Goal: Task Accomplishment & Management: Complete application form

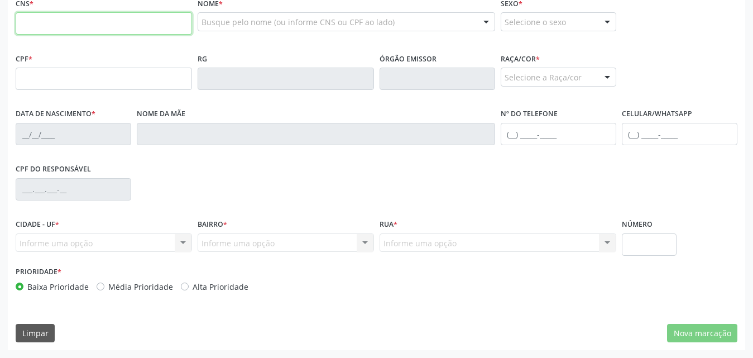
scroll to position [95, 0]
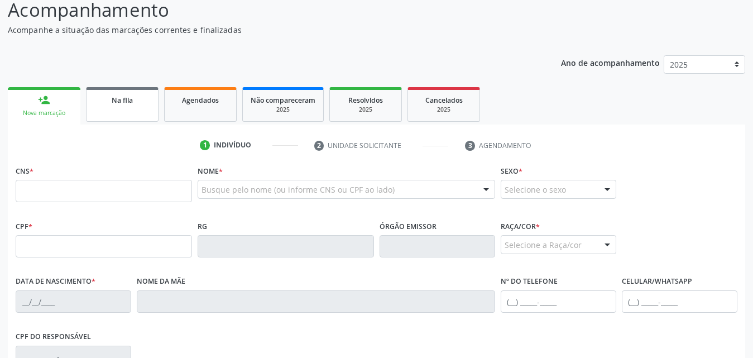
click at [133, 105] on div "Na fila" at bounding box center [122, 100] width 56 height 12
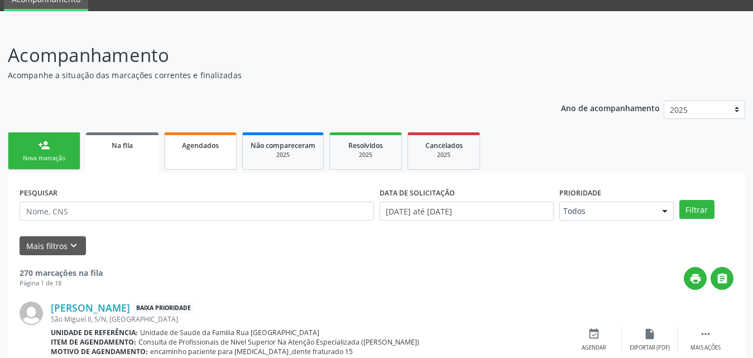
scroll to position [112, 0]
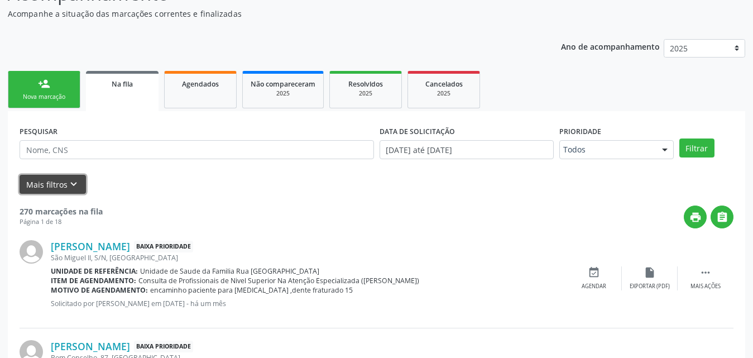
click at [44, 180] on button "Mais filtros keyboard_arrow_down" at bounding box center [53, 185] width 66 height 20
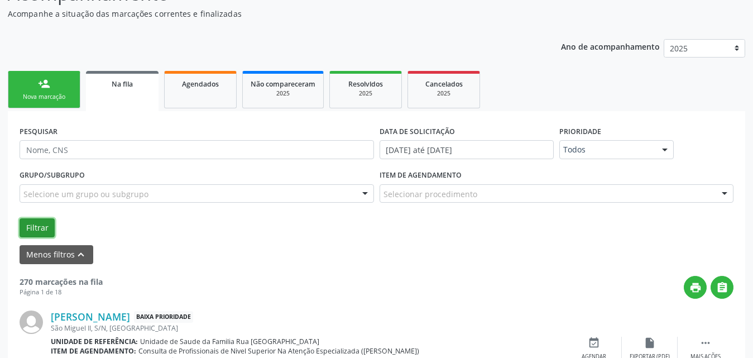
click at [35, 228] on button "Filtrar" at bounding box center [37, 227] width 35 height 19
click at [51, 254] on button "Menos filtros keyboard_arrow_up" at bounding box center [57, 255] width 74 height 20
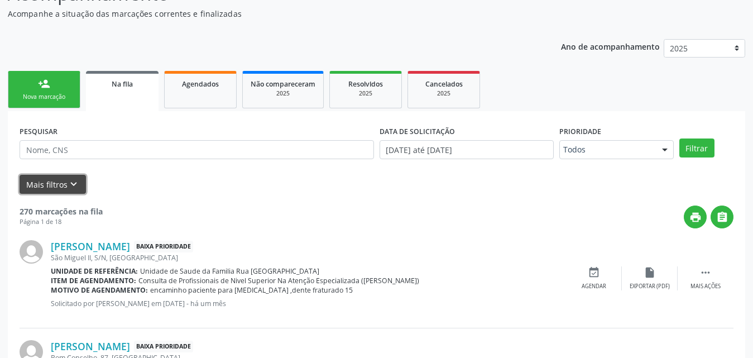
click at [47, 191] on button "Mais filtros keyboard_arrow_down" at bounding box center [53, 185] width 66 height 20
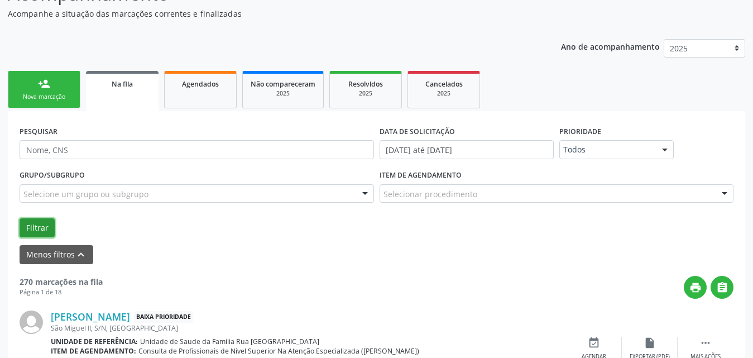
click at [44, 226] on button "Filtrar" at bounding box center [37, 227] width 35 height 19
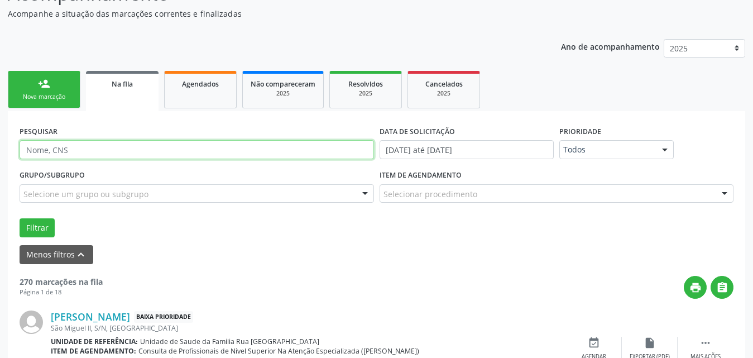
click at [151, 147] on input "text" at bounding box center [197, 149] width 355 height 19
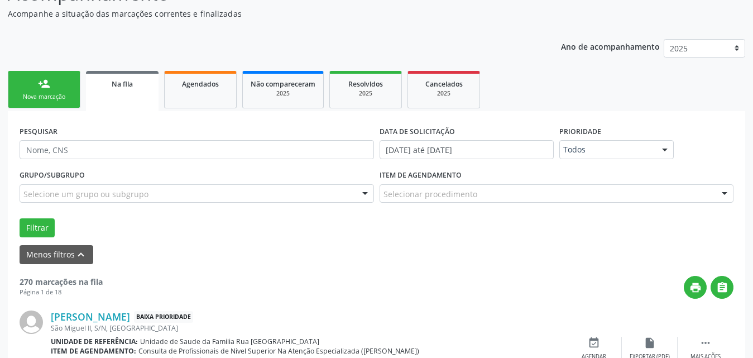
click at [363, 194] on div at bounding box center [365, 194] width 17 height 19
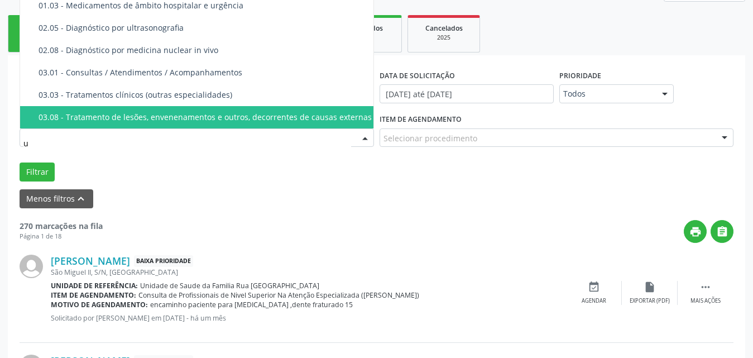
scroll to position [0, 0]
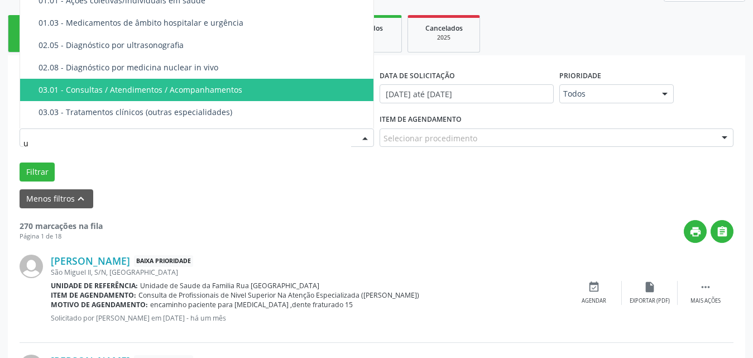
click at [221, 89] on div "03.01 - Consultas / Atendimentos / Acompanhamentos" at bounding box center [205, 89] width 333 height 9
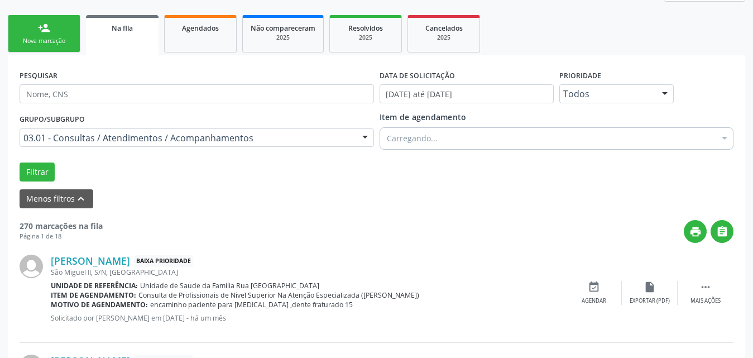
click at [722, 140] on div at bounding box center [724, 139] width 17 height 19
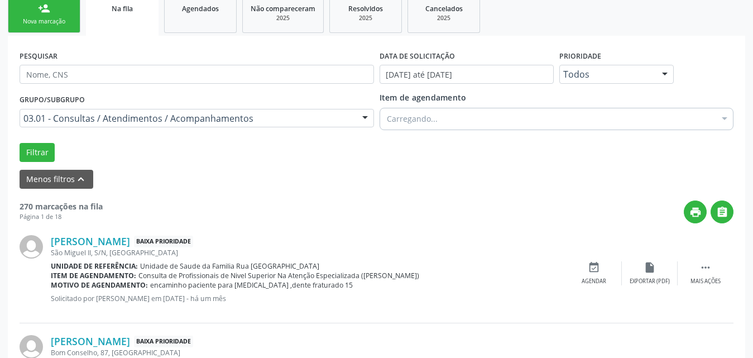
scroll to position [167, 0]
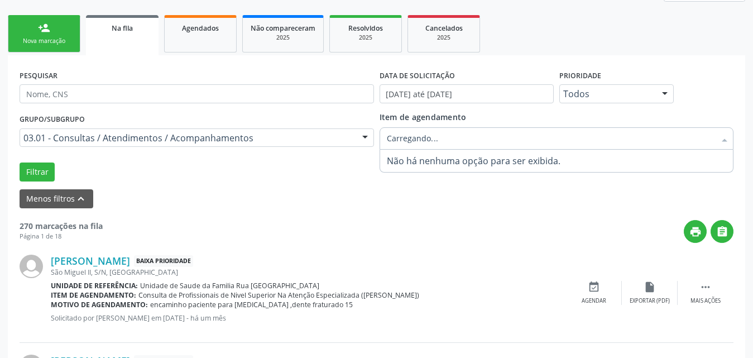
click at [465, 138] on div at bounding box center [557, 138] width 355 height 22
click at [465, 138] on input "Item de agendamento" at bounding box center [551, 138] width 329 height 22
click at [388, 221] on div "print " at bounding box center [418, 231] width 631 height 23
click at [729, 135] on div at bounding box center [724, 139] width 17 height 19
click at [520, 140] on input "Item de agendamento" at bounding box center [551, 138] width 329 height 22
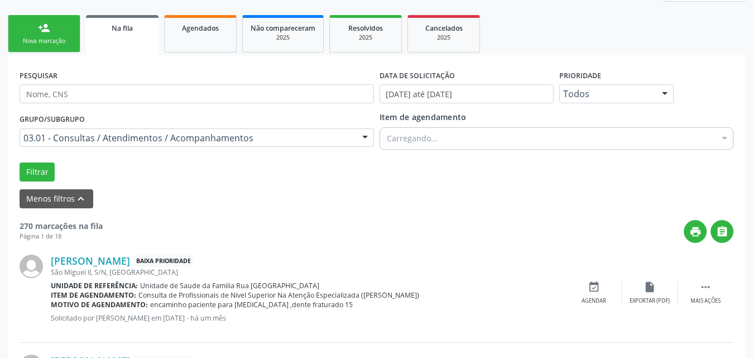
click at [40, 172] on button "Filtrar" at bounding box center [37, 171] width 35 height 19
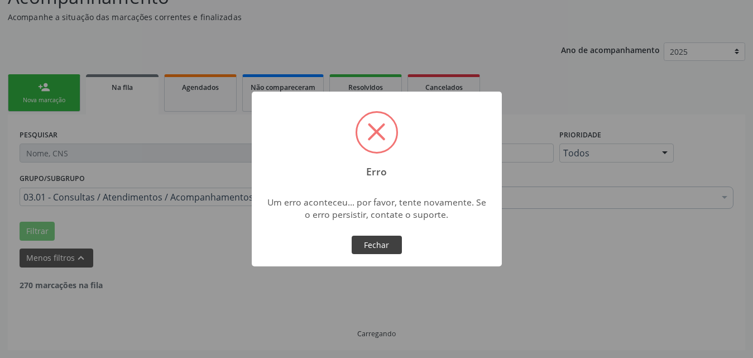
click at [382, 238] on button "Fechar" at bounding box center [377, 245] width 50 height 19
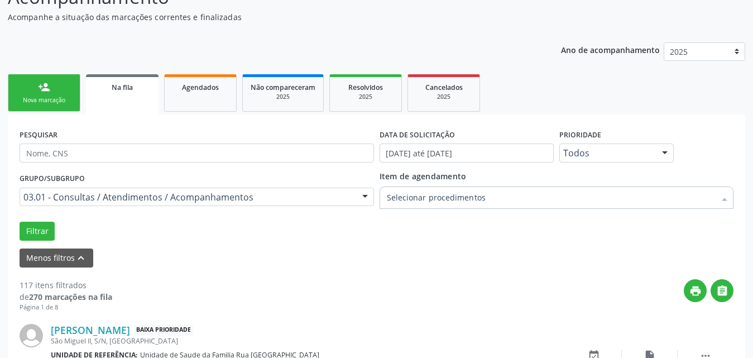
click at [727, 198] on div at bounding box center [724, 198] width 17 height 19
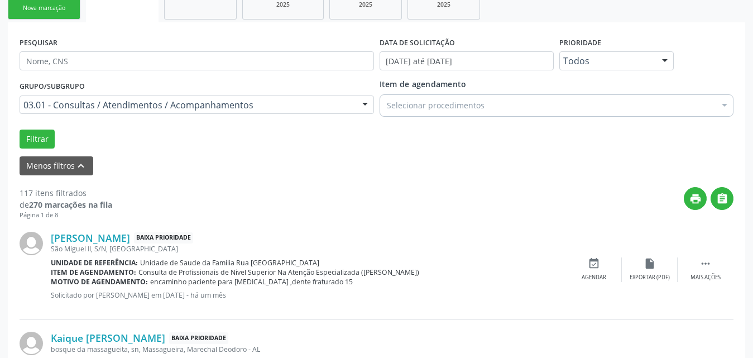
scroll to position [220, 0]
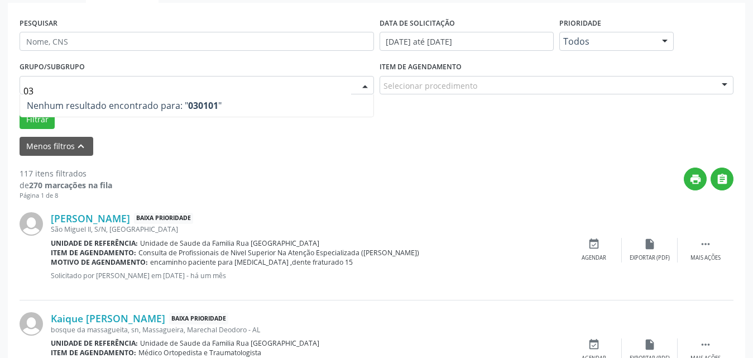
type input "0"
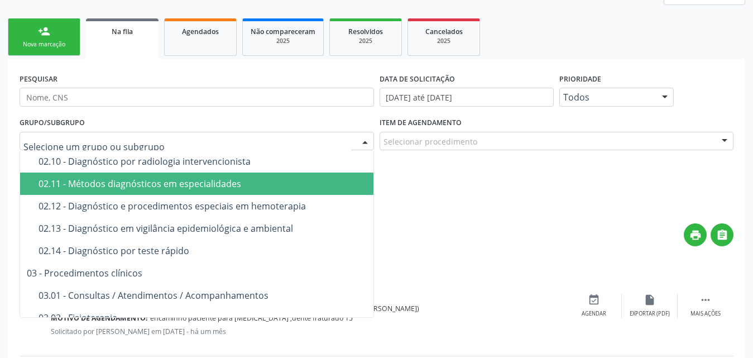
scroll to position [391, 0]
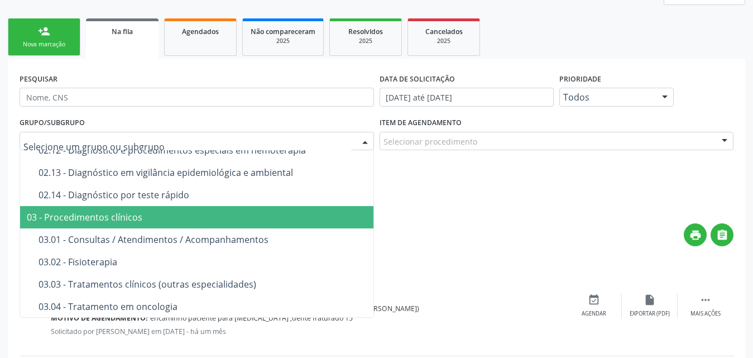
click at [144, 213] on div "03 - Procedimentos clínicos" at bounding box center [221, 217] width 389 height 9
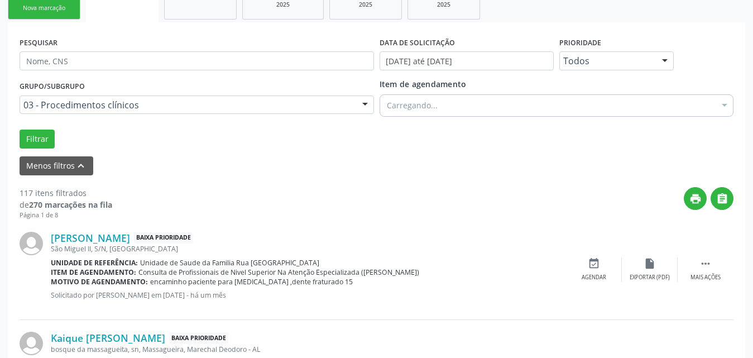
scroll to position [220, 0]
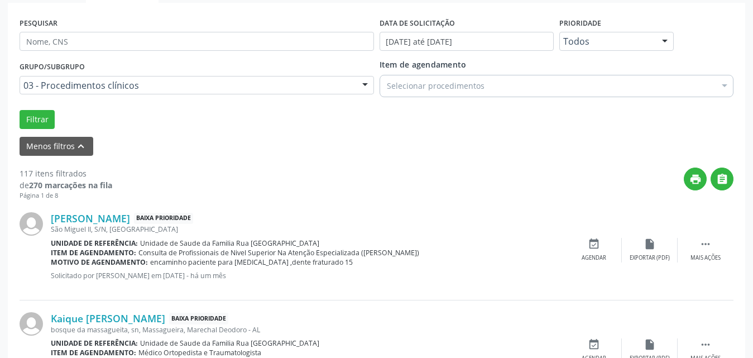
click at [722, 90] on div at bounding box center [724, 87] width 17 height 19
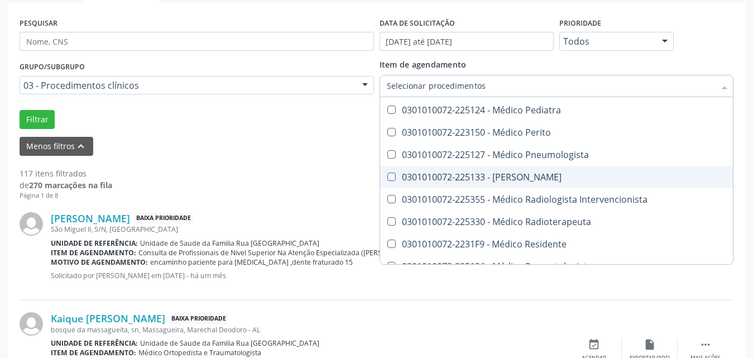
scroll to position [9938, 0]
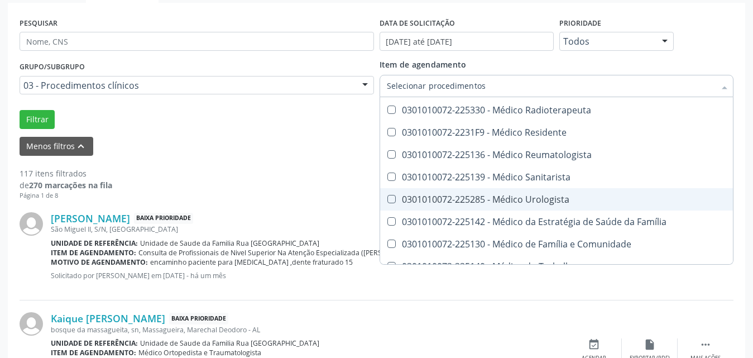
checkbox Urologista "true"
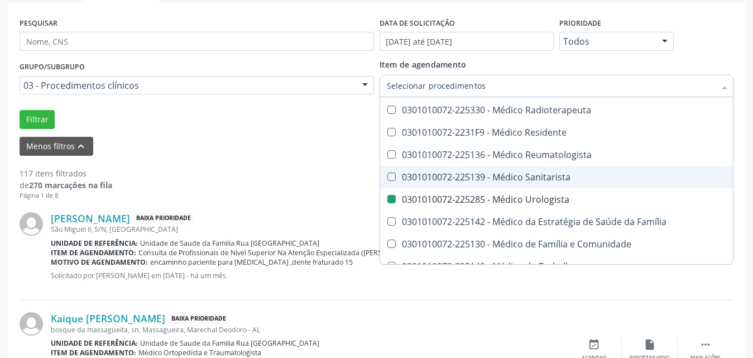
click at [469, 294] on div "Marilucia Guilherme Santos de Moraes Baixa Prioridade São Miguel II, S/N, Massa…" at bounding box center [377, 250] width 714 height 100
checkbox Paciente\) "true"
checkbox Urologista "false"
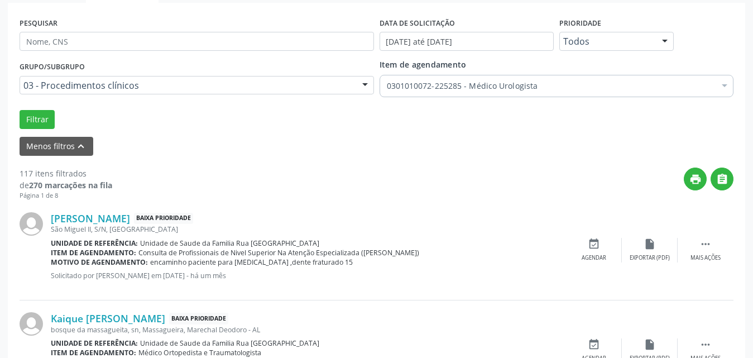
scroll to position [276, 0]
click at [32, 117] on button "Filtrar" at bounding box center [37, 119] width 35 height 19
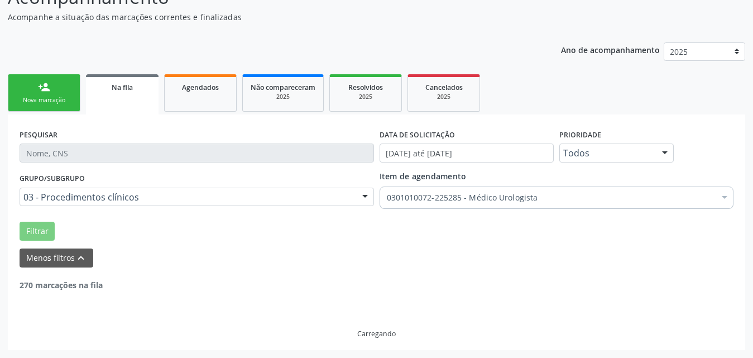
scroll to position [181, 0]
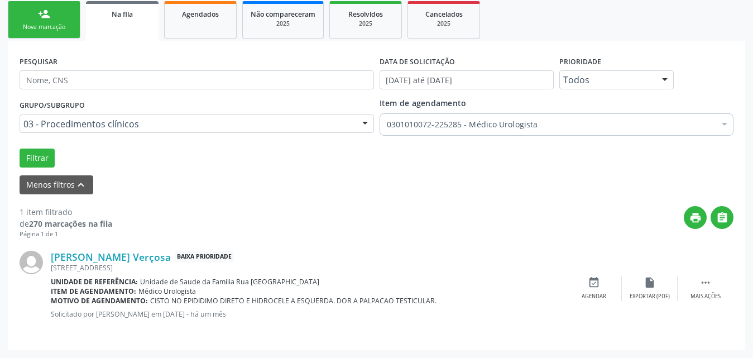
click at [350, 177] on div "Menos filtros keyboard_arrow_up" at bounding box center [377, 185] width 720 height 20
click at [43, 13] on div "person_add" at bounding box center [44, 14] width 12 height 12
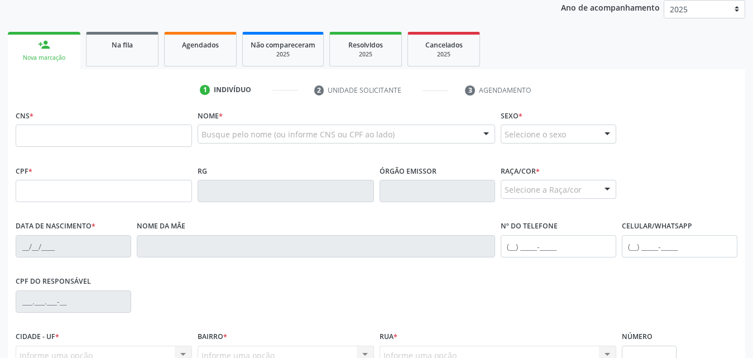
scroll to position [151, 0]
click at [98, 127] on input "text" at bounding box center [104, 135] width 176 height 22
type input "9"
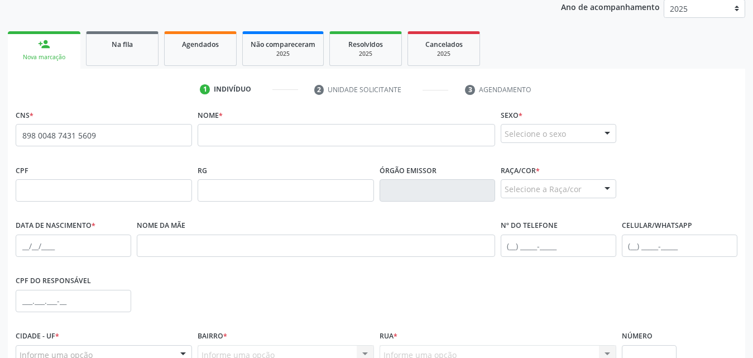
click at [145, 130] on span "none" at bounding box center [161, 133] width 49 height 12
click at [136, 137] on input "898 0048 7431 5609" at bounding box center [104, 135] width 176 height 22
type input "8"
type input "702 6077 5254 2240"
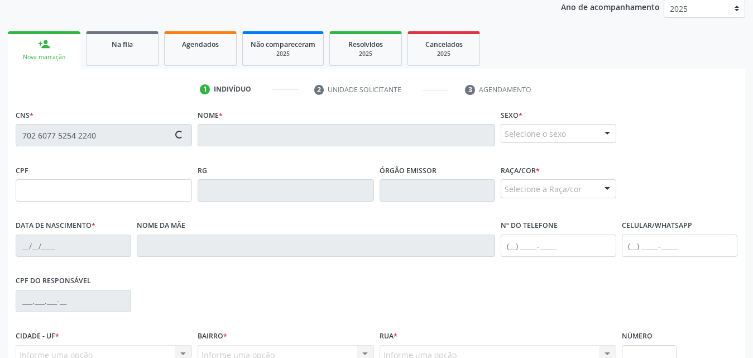
type input "134.794.284-01"
type input "04/05/2015"
type input "Erilane Bezerra dos Santos"
type input "(82) 99910-2510"
type input "230"
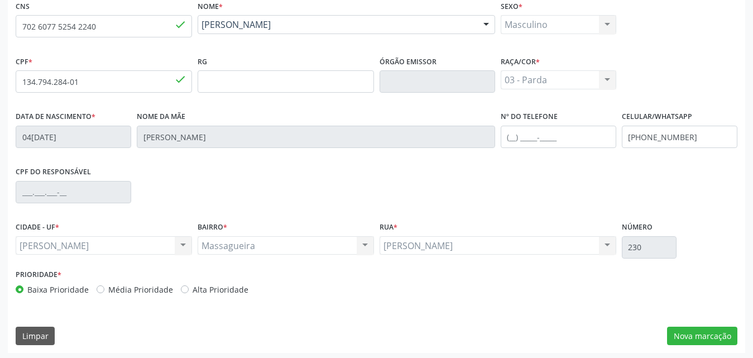
scroll to position [263, 0]
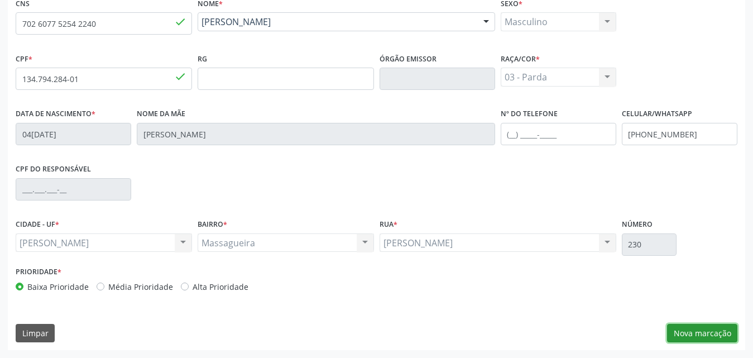
click at [698, 338] on button "Nova marcação" at bounding box center [702, 333] width 70 height 19
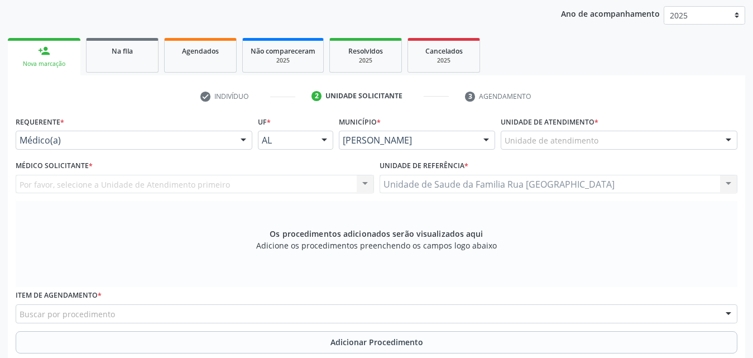
scroll to position [151, 0]
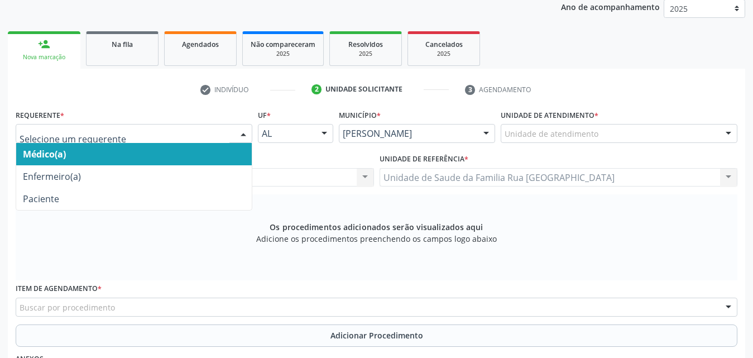
click at [245, 138] on div at bounding box center [243, 134] width 17 height 19
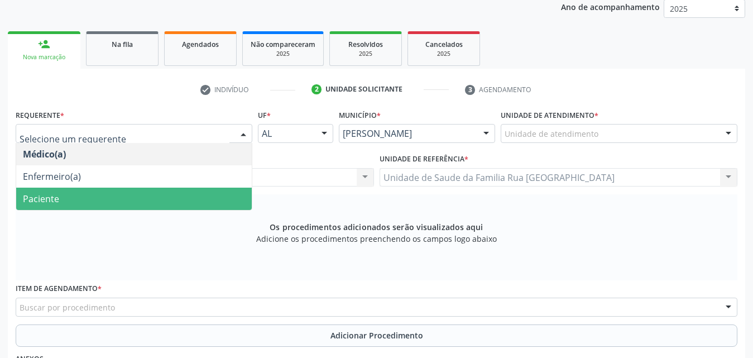
click at [139, 198] on span "Paciente" at bounding box center [134, 199] width 236 height 22
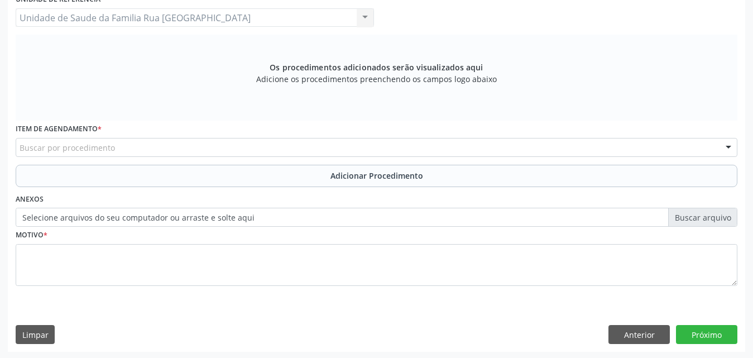
scroll to position [313, 0]
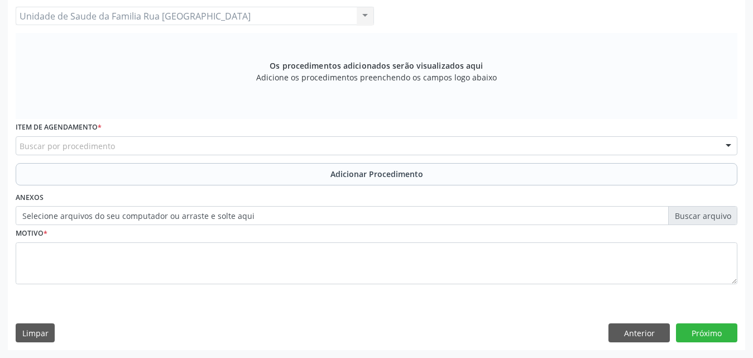
click at [232, 149] on div "Buscar por procedimento" at bounding box center [377, 145] width 722 height 19
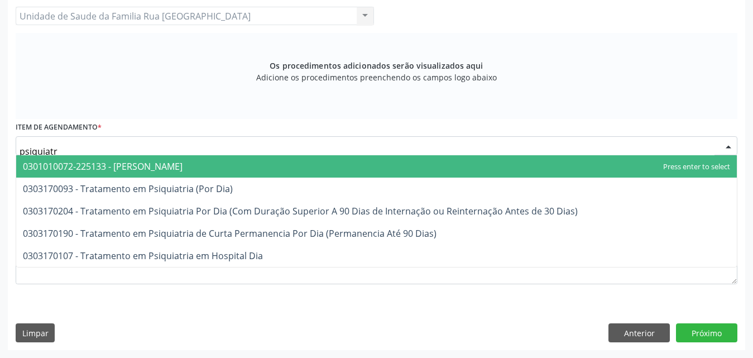
type input "psiquiatra"
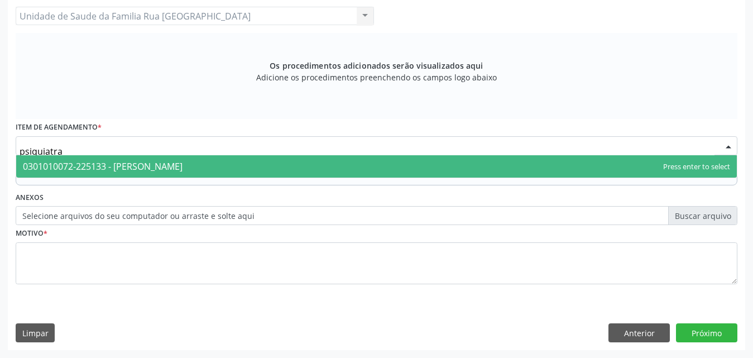
click at [193, 171] on span "0301010072-225133 - [PERSON_NAME]" at bounding box center [376, 166] width 721 height 22
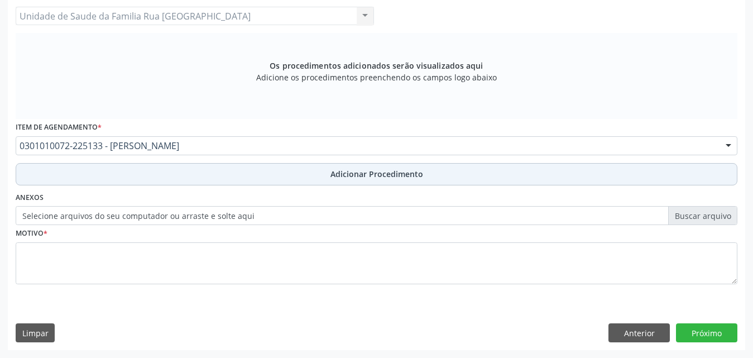
click at [377, 179] on span "Adicionar Procedimento" at bounding box center [377, 174] width 93 height 12
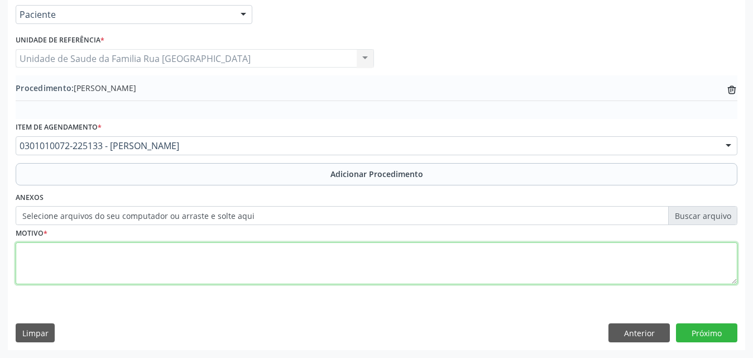
click at [141, 265] on textarea at bounding box center [377, 263] width 722 height 42
type textarea "paciente com insônia e necessita de retorno para ajustar medicamento."
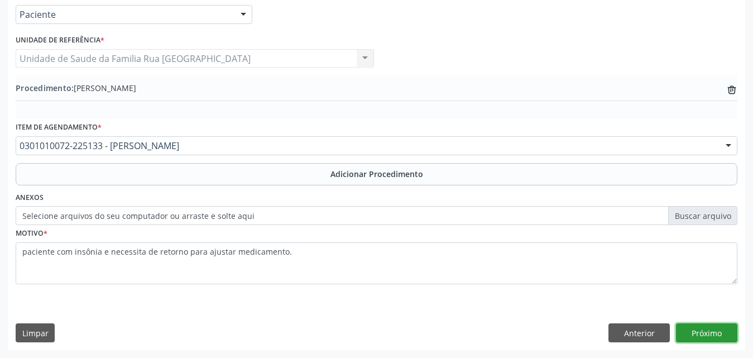
click at [715, 334] on button "Próximo" at bounding box center [706, 332] width 61 height 19
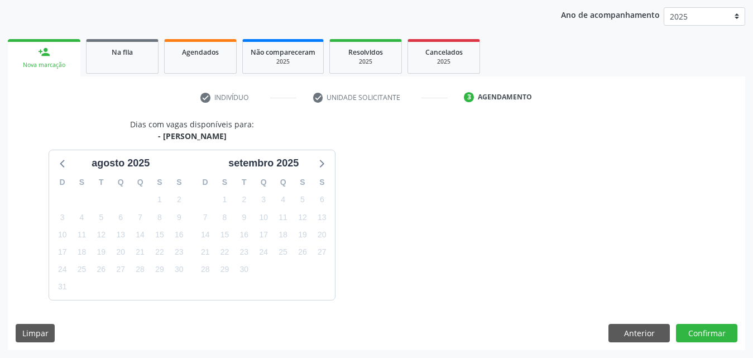
scroll to position [176, 0]
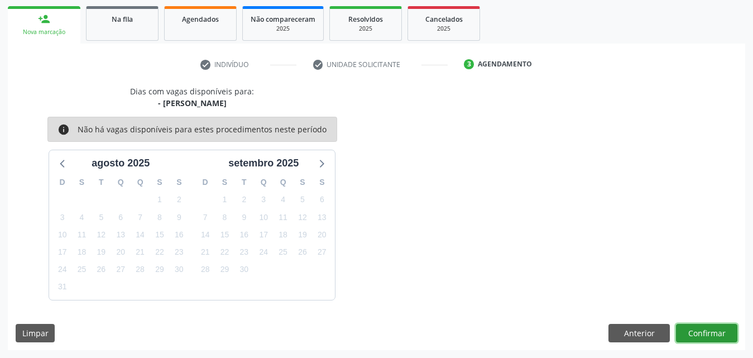
click at [701, 334] on button "Confirmar" at bounding box center [706, 333] width 61 height 19
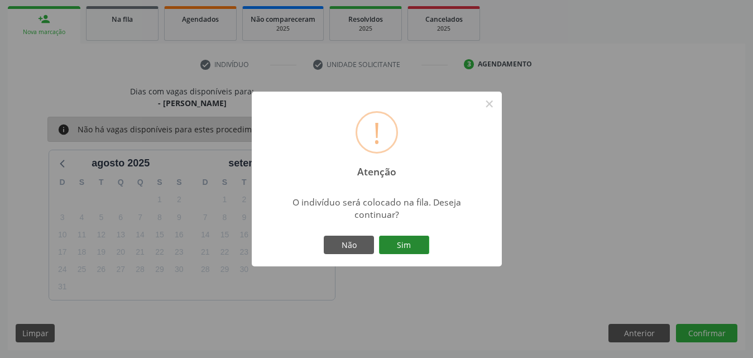
click at [416, 246] on button "Sim" at bounding box center [404, 245] width 50 height 19
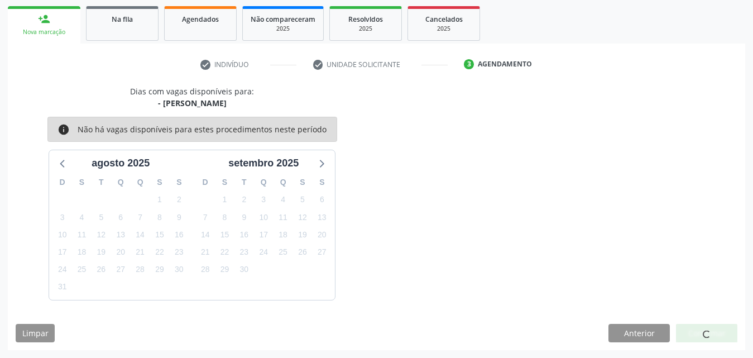
scroll to position [26, 0]
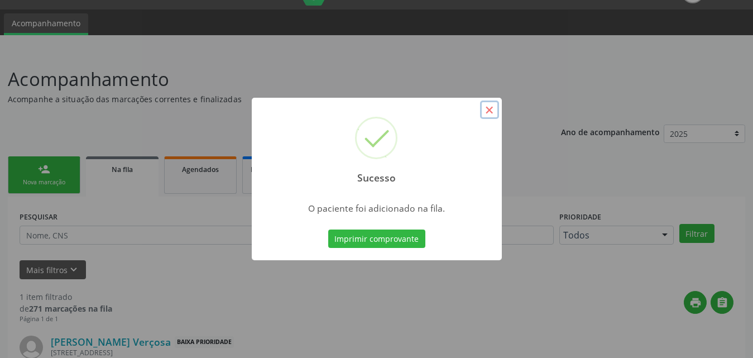
click at [487, 108] on button "×" at bounding box center [489, 109] width 19 height 19
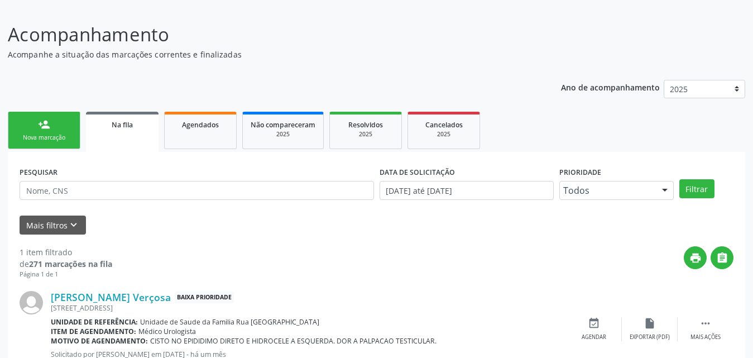
scroll to position [111, 0]
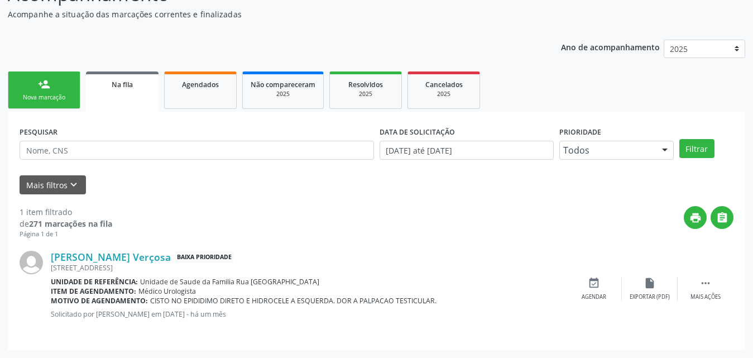
click at [44, 104] on link "person_add Nova marcação" at bounding box center [44, 89] width 73 height 37
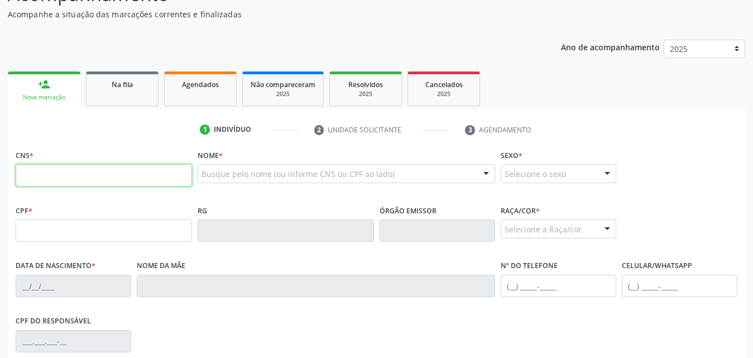
click at [147, 176] on input "text" at bounding box center [104, 175] width 176 height 22
type input "702 6077 5254 2240"
type input "134.794.284-01"
type input "04/05/2015"
type input "Erilane Bezerra dos Santos"
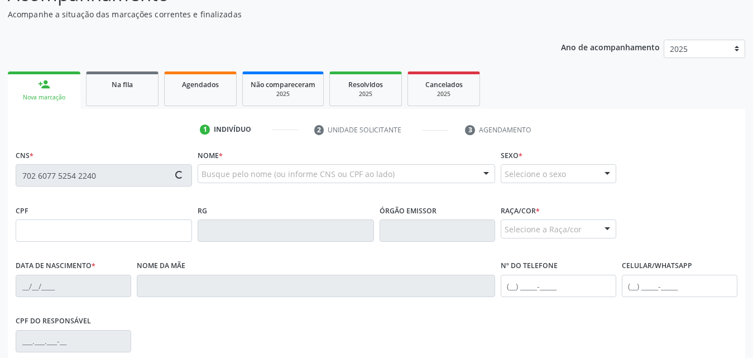
type input "(82) 99910-2510"
type input "230"
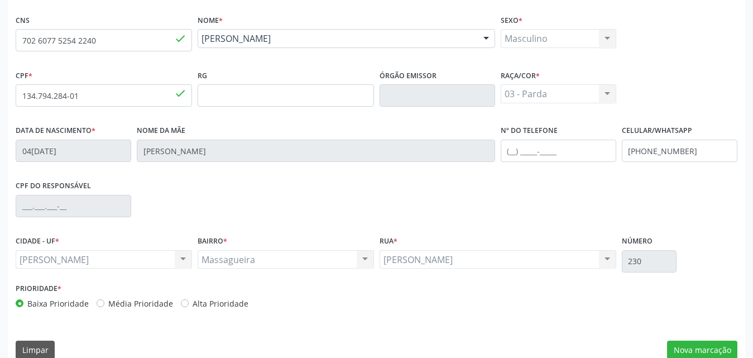
scroll to position [263, 0]
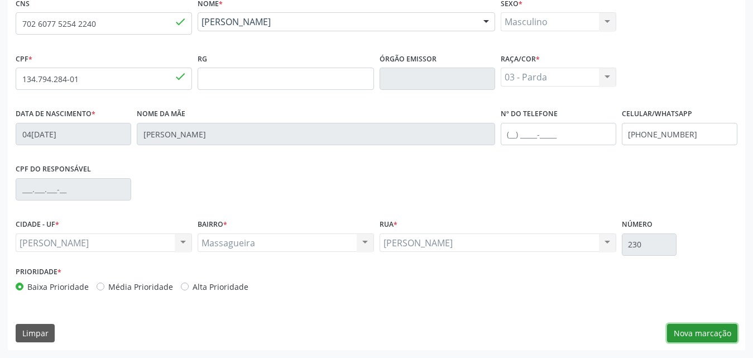
click at [688, 338] on button "Nova marcação" at bounding box center [702, 333] width 70 height 19
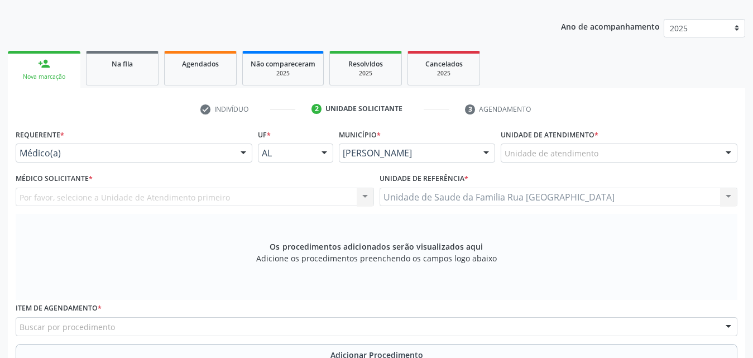
scroll to position [151, 0]
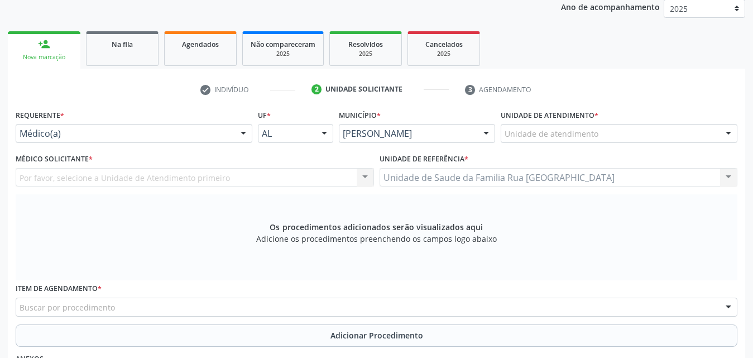
click at [246, 137] on div at bounding box center [243, 134] width 17 height 19
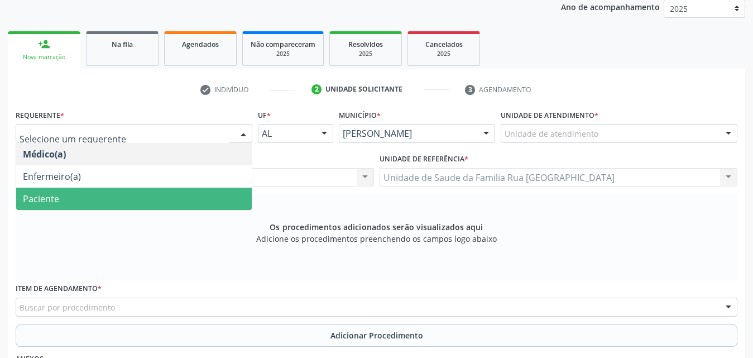
click at [79, 207] on span "Paciente" at bounding box center [134, 199] width 236 height 22
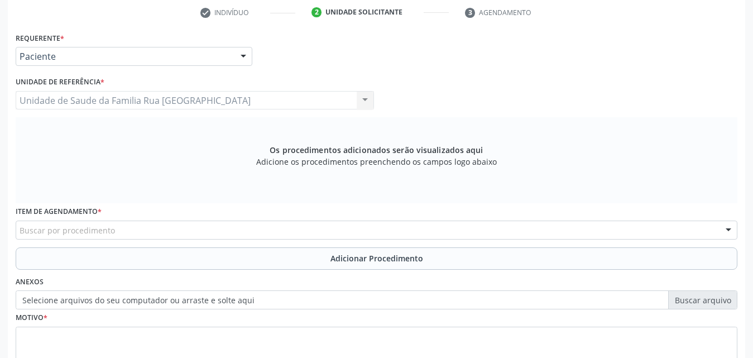
scroll to position [313, 0]
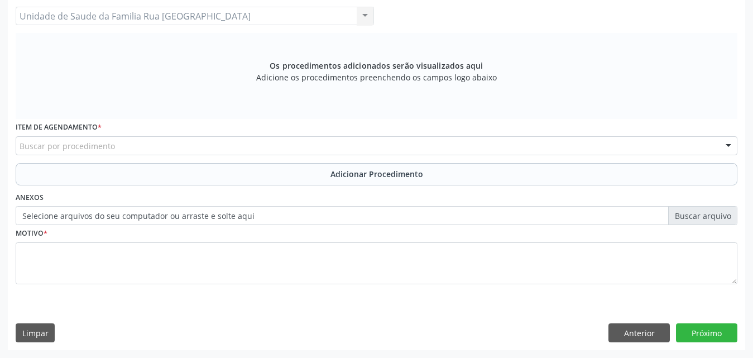
click at [227, 148] on div "Buscar por procedimento" at bounding box center [377, 145] width 722 height 19
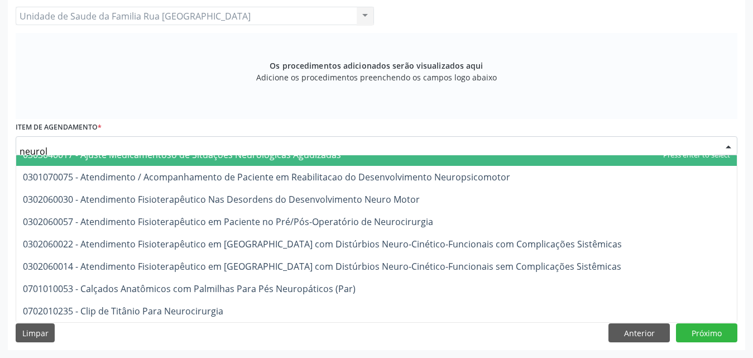
scroll to position [0, 0]
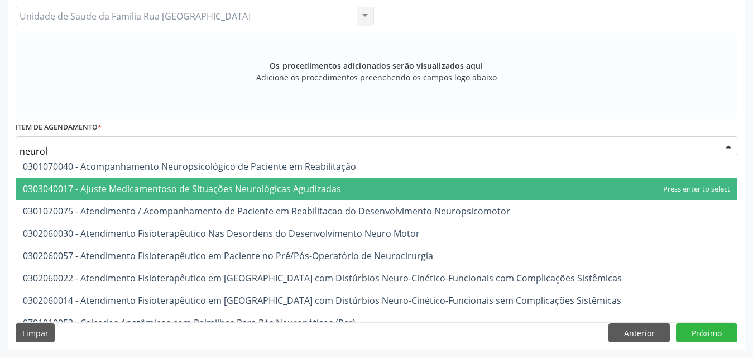
type input "neurolo"
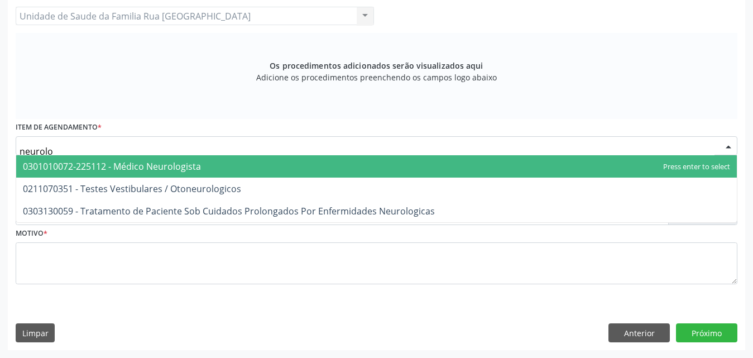
click at [142, 165] on span "0301010072-225112 - Médico Neurologista" at bounding box center [112, 166] width 178 height 12
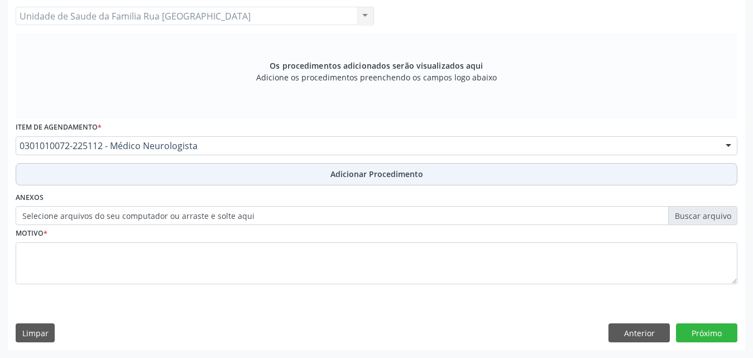
click at [386, 172] on span "Adicionar Procedimento" at bounding box center [377, 174] width 93 height 12
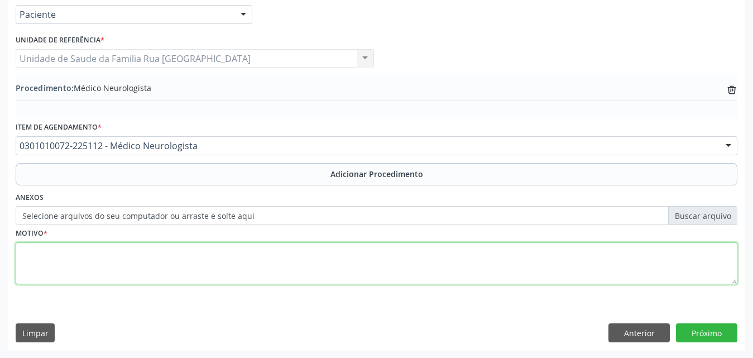
click at [145, 265] on textarea at bounding box center [377, 263] width 722 height 42
type textarea "CONSULTA COM NEUROPEDIATRIA, PACIENTE COM TEA E NECESSITA DE AVALIACAO."
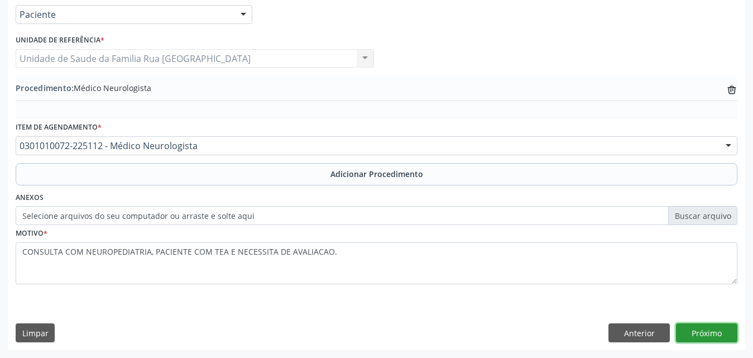
click at [708, 337] on button "Próximo" at bounding box center [706, 332] width 61 height 19
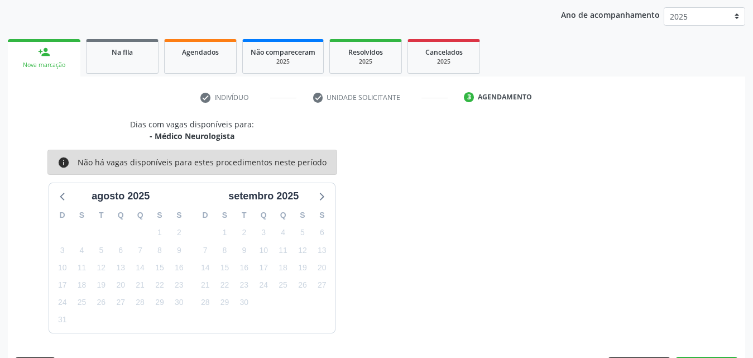
scroll to position [176, 0]
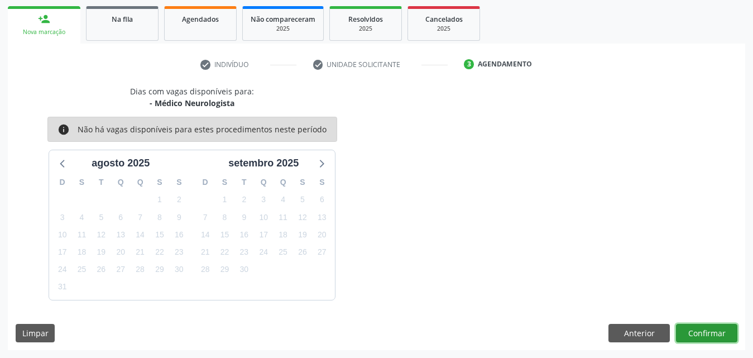
click at [708, 337] on button "Confirmar" at bounding box center [706, 333] width 61 height 19
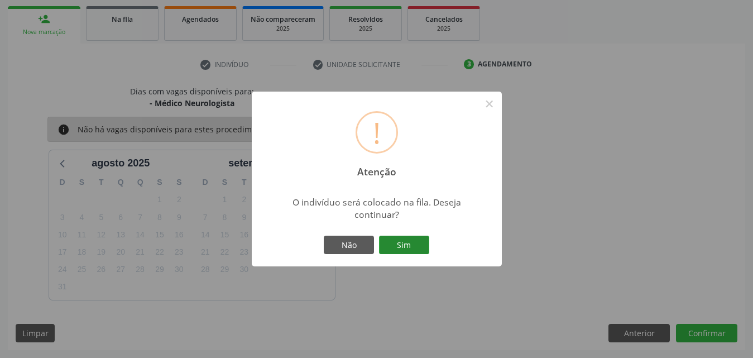
click at [411, 239] on button "Sim" at bounding box center [404, 245] width 50 height 19
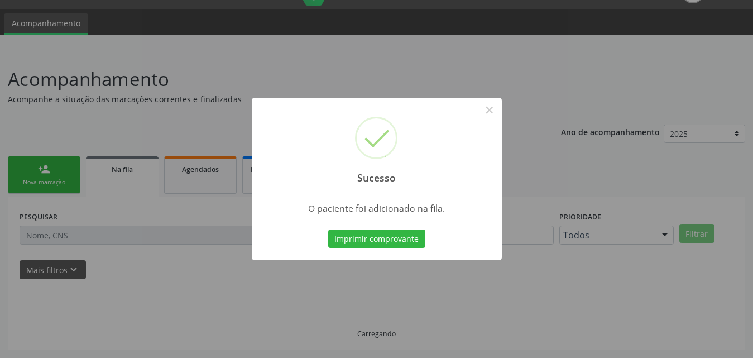
scroll to position [26, 0]
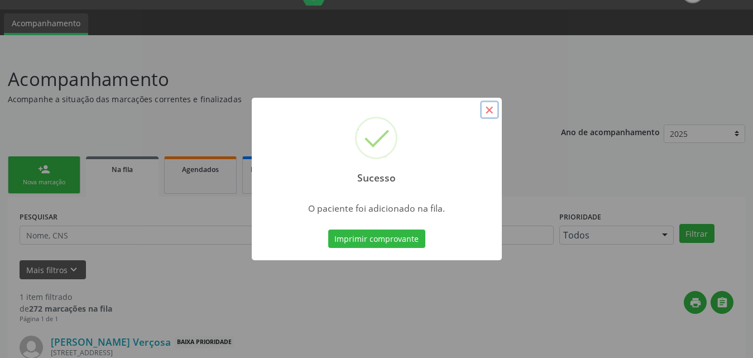
click at [488, 108] on button "×" at bounding box center [489, 109] width 19 height 19
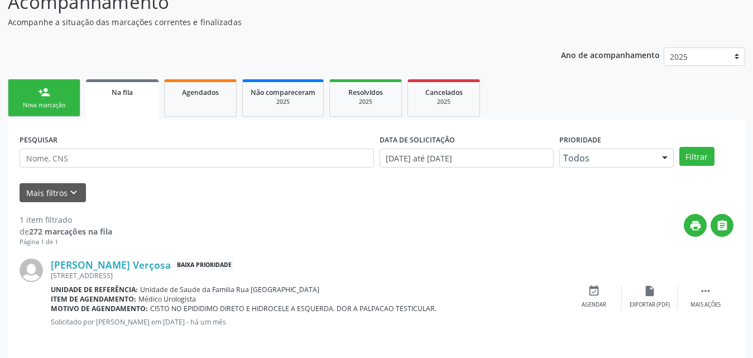
scroll to position [111, 0]
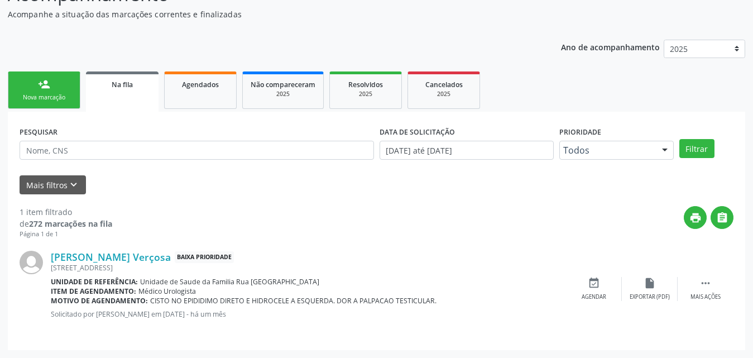
click at [125, 84] on span "Na fila" at bounding box center [122, 84] width 21 height 9
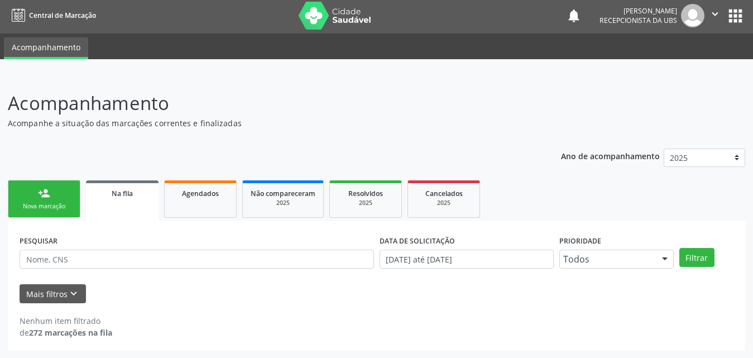
click at [128, 204] on link "Na fila" at bounding box center [122, 200] width 73 height 40
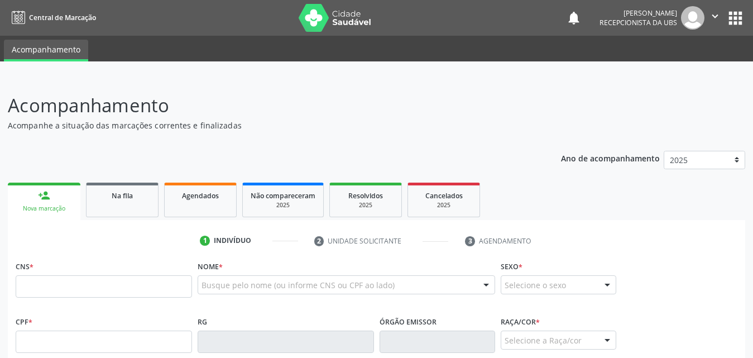
scroll to position [1, 0]
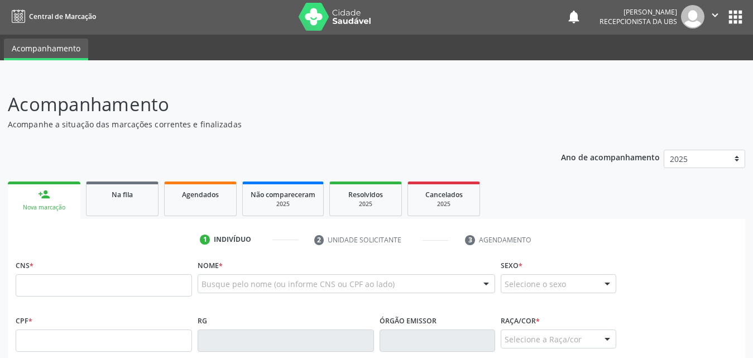
click at [122, 203] on link "Na fila" at bounding box center [122, 198] width 73 height 35
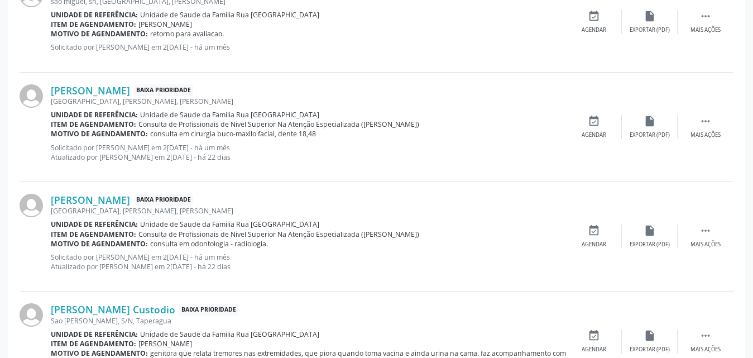
scroll to position [1563, 0]
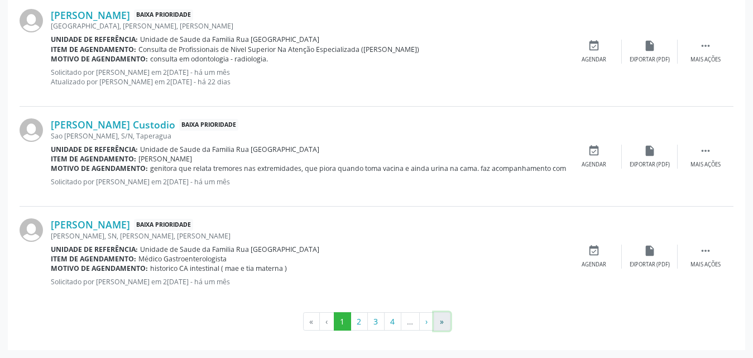
click at [440, 329] on button "»" at bounding box center [442, 321] width 17 height 19
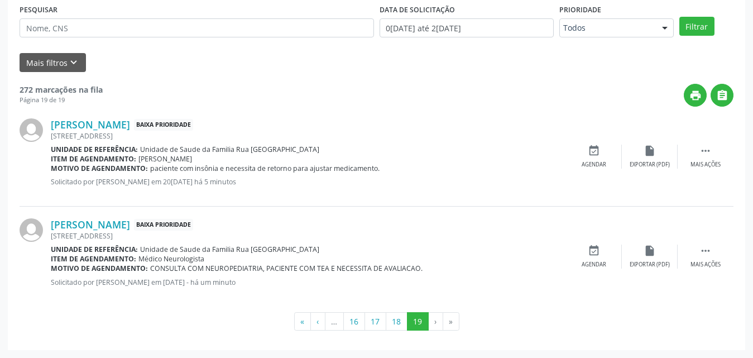
scroll to position [233, 0]
click at [303, 321] on button "«" at bounding box center [302, 321] width 17 height 19
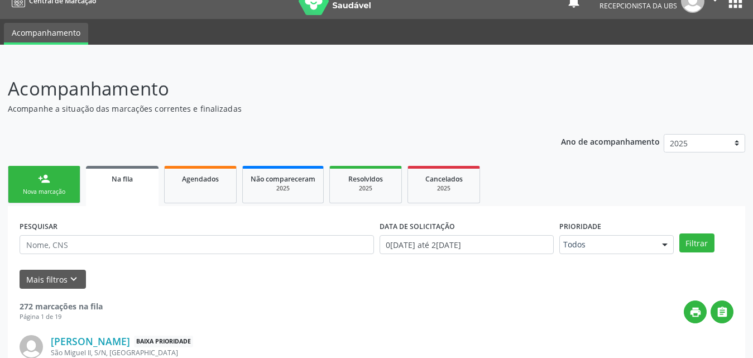
scroll to position [0, 0]
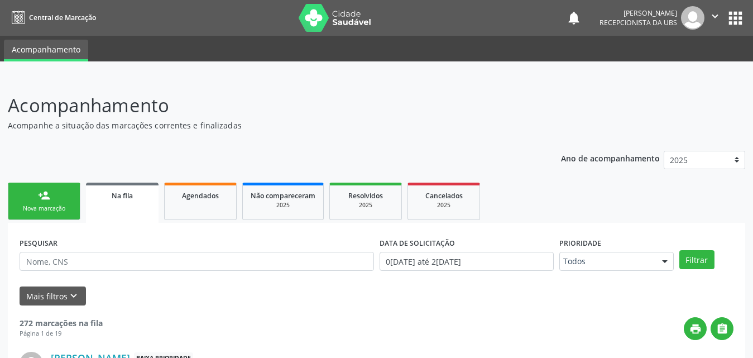
click at [54, 216] on link "person_add Nova marcação" at bounding box center [44, 201] width 73 height 37
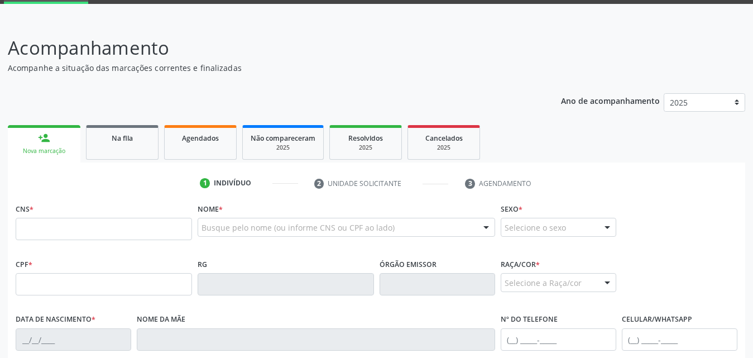
scroll to position [112, 0]
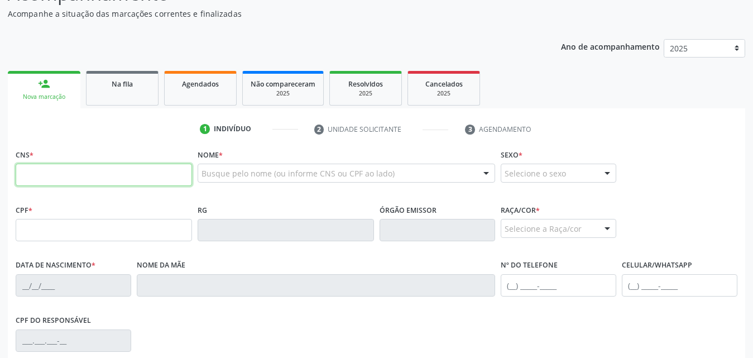
click at [121, 167] on input "text" at bounding box center [104, 175] width 176 height 22
type input "8"
type input "709 8070 4077 0890"
type input "077.444.054-63"
type input "12[DATE]"
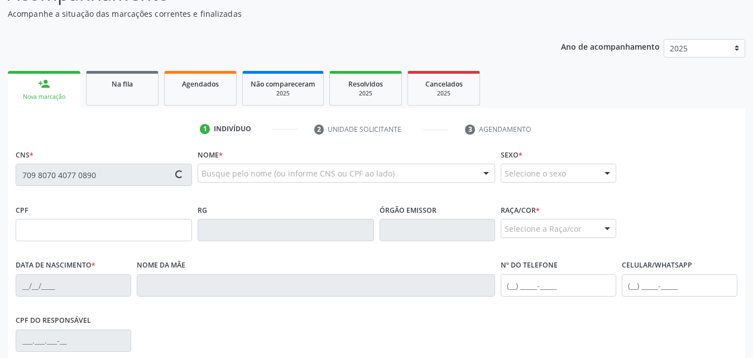
type input "[PERSON_NAME]"
type input "[PHONE_NUMBER]"
type input "87"
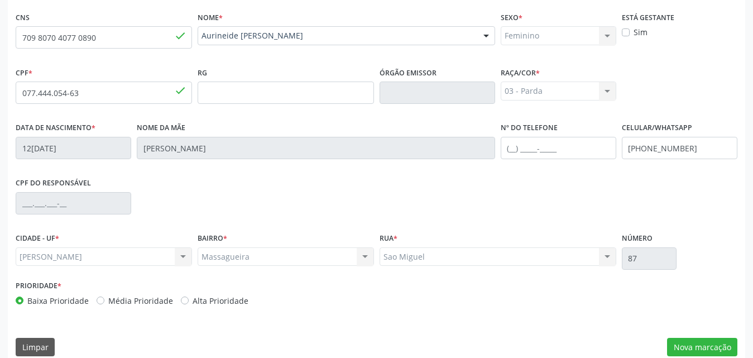
scroll to position [263, 0]
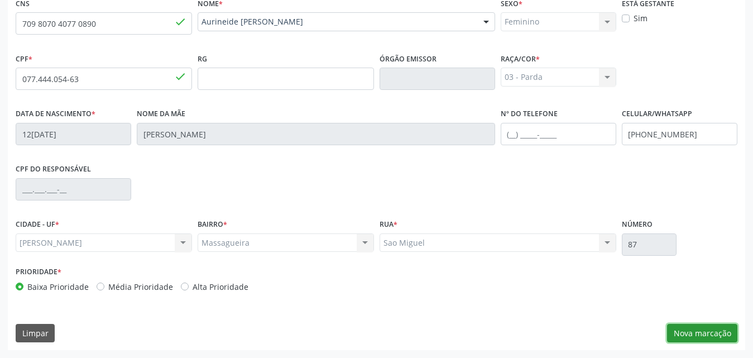
click at [697, 331] on button "Nova marcação" at bounding box center [702, 333] width 70 height 19
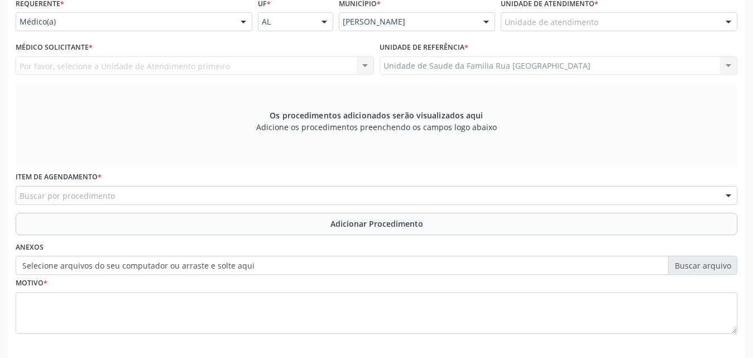
click at [272, 200] on div "Buscar por procedimento" at bounding box center [377, 195] width 722 height 19
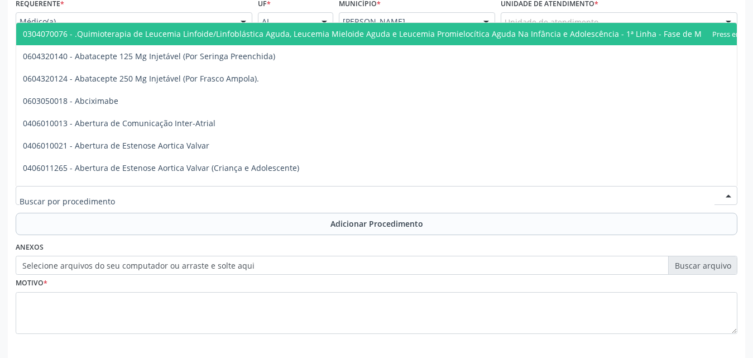
click at [398, 280] on div "Motivo *" at bounding box center [377, 304] width 722 height 59
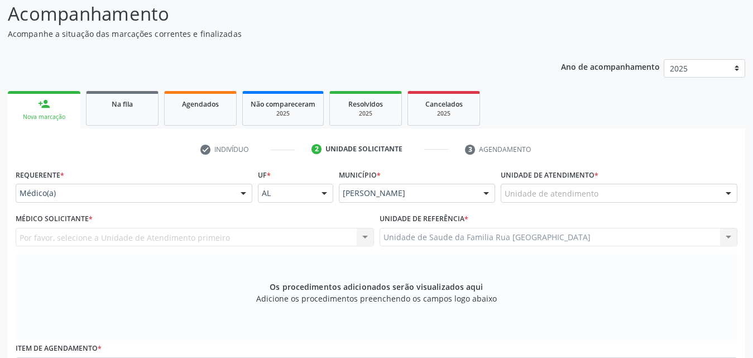
scroll to position [112, 0]
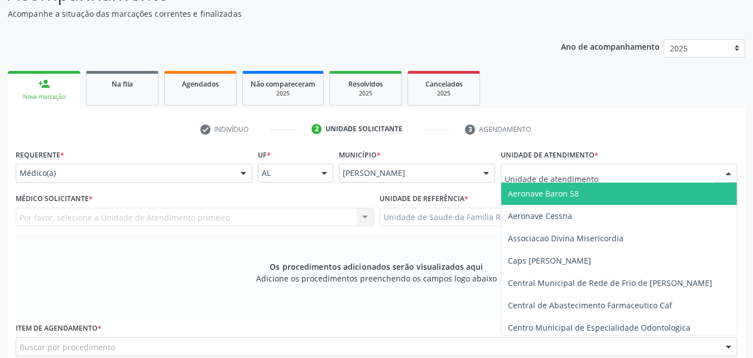
click at [729, 174] on div at bounding box center [728, 173] width 17 height 19
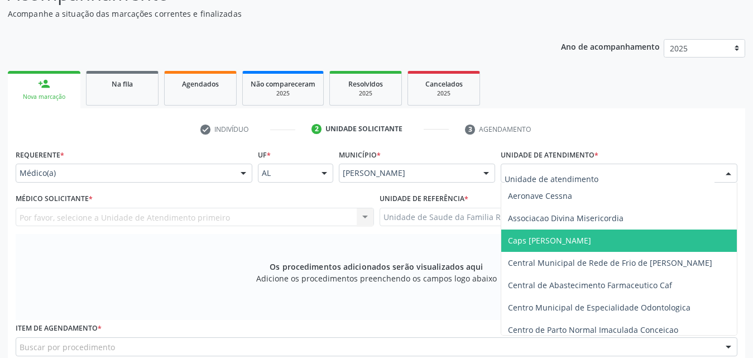
scroll to position [0, 0]
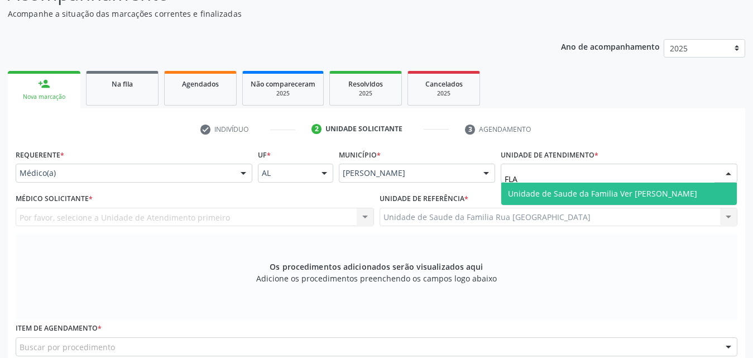
click at [636, 202] on span "Unidade de Saude da Familia Ver [PERSON_NAME]" at bounding box center [619, 194] width 236 height 22
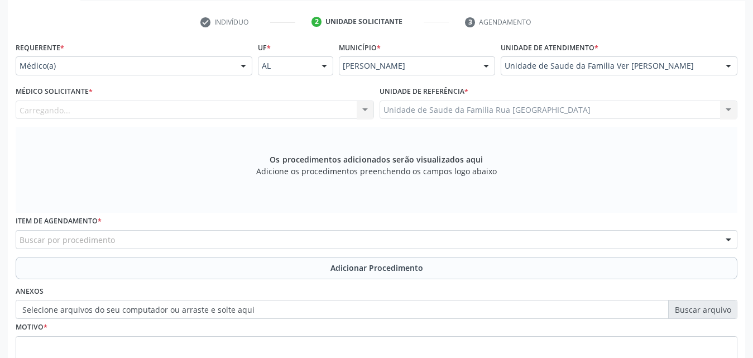
scroll to position [223, 0]
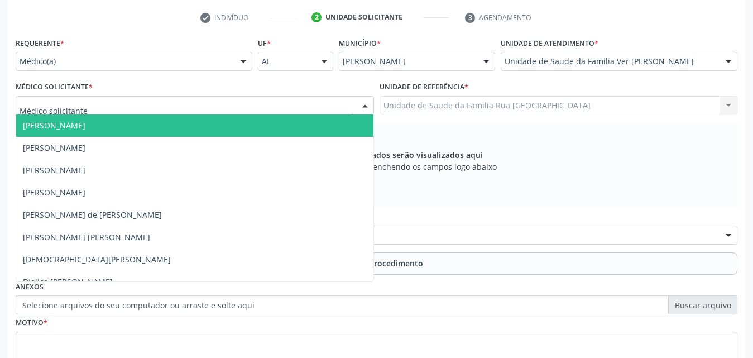
click at [365, 109] on div at bounding box center [365, 106] width 17 height 19
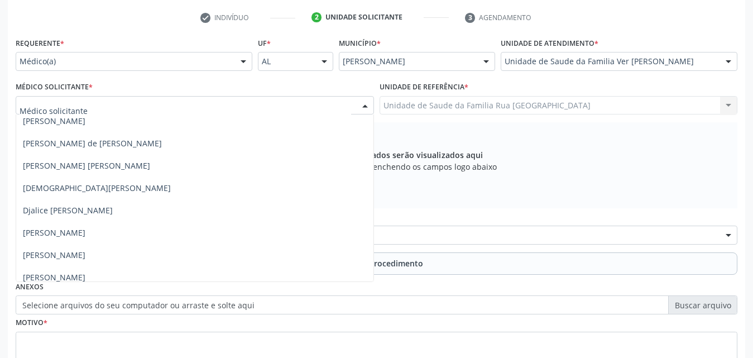
scroll to position [0, 0]
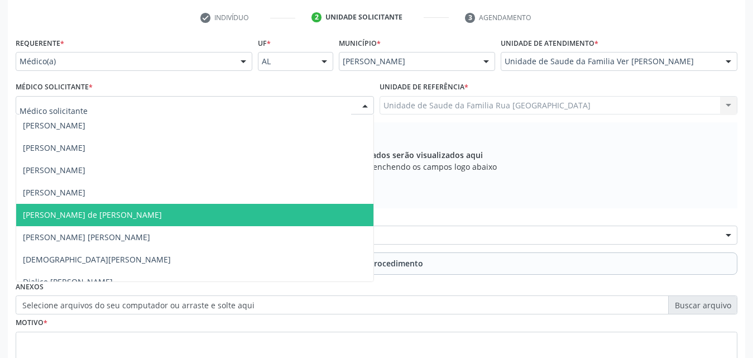
click at [676, 161] on div "Os procedimentos adicionados serão visualizados aqui Adicione os procedimentos …" at bounding box center [377, 165] width 722 height 86
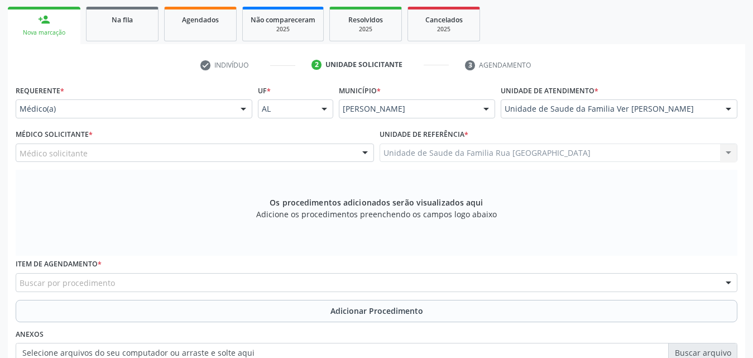
scroll to position [112, 0]
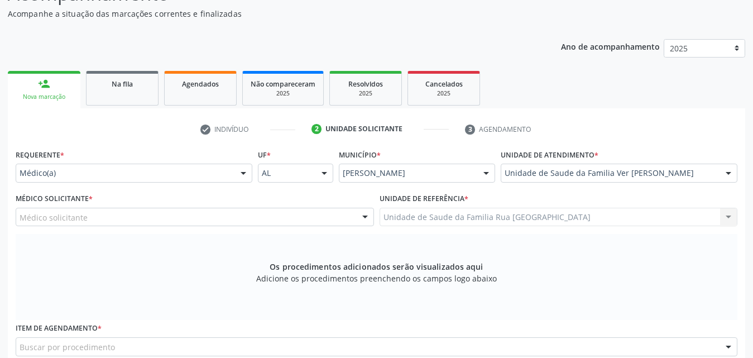
click at [729, 170] on div at bounding box center [728, 173] width 17 height 19
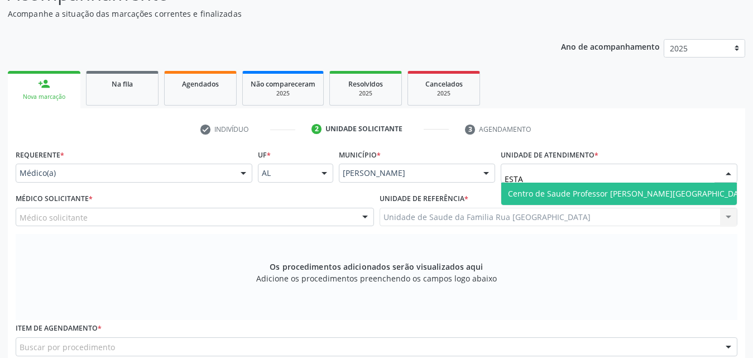
click at [636, 193] on span "Centro de Saude Professor [PERSON_NAME][GEOGRAPHIC_DATA]" at bounding box center [629, 193] width 243 height 11
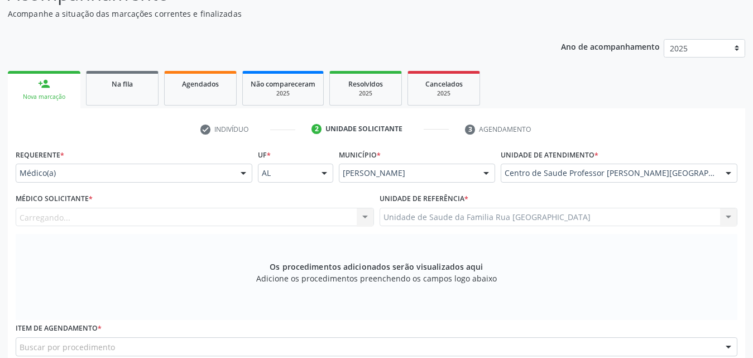
scroll to position [167, 0]
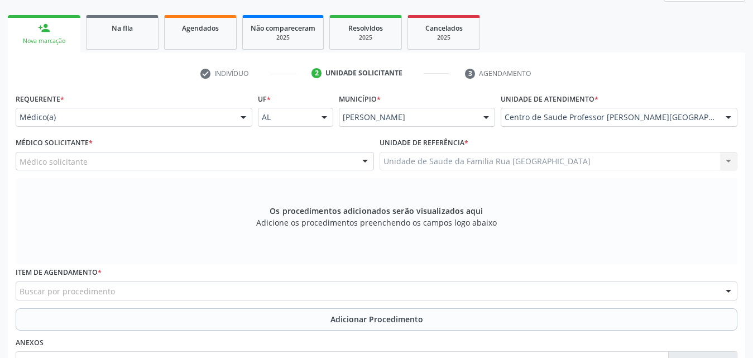
click at [367, 161] on div at bounding box center [365, 161] width 17 height 19
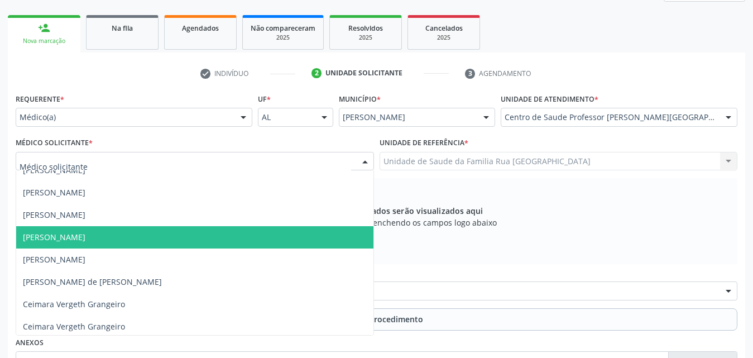
scroll to position [0, 0]
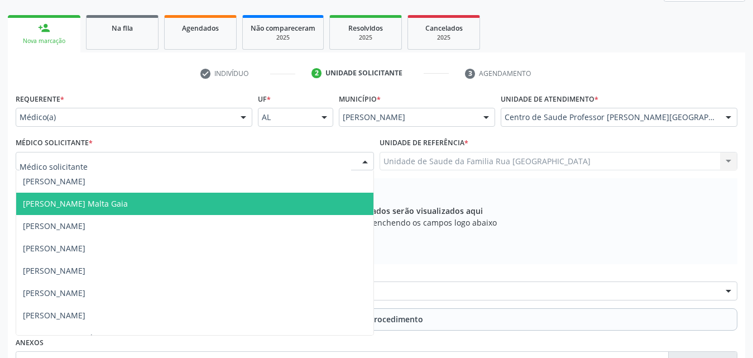
click at [733, 116] on div at bounding box center [728, 117] width 17 height 19
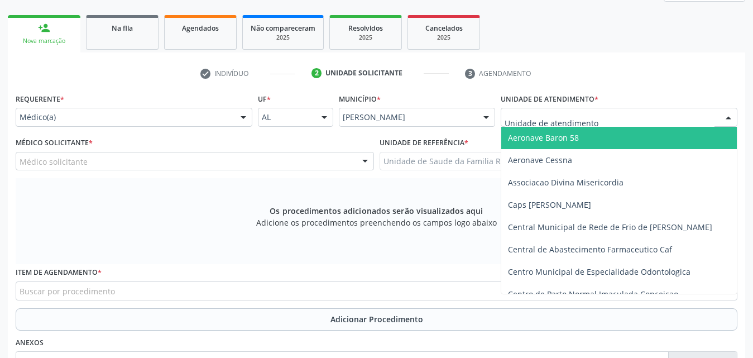
type input "E"
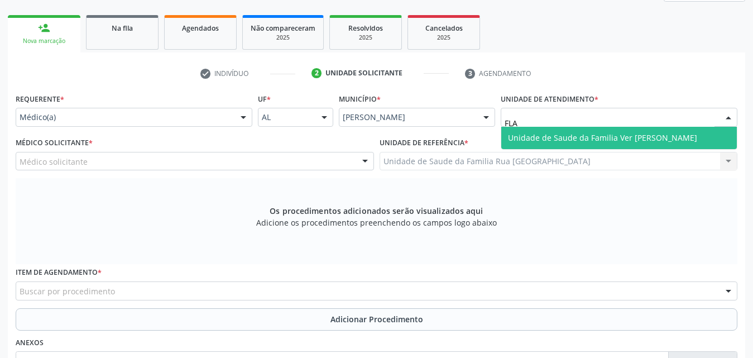
click at [664, 138] on span "Unidade de Saude da Familia Ver [PERSON_NAME]" at bounding box center [602, 137] width 189 height 11
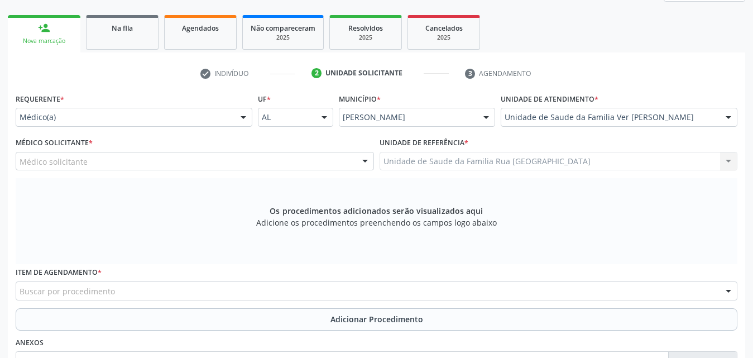
click at [364, 161] on div at bounding box center [365, 161] width 17 height 19
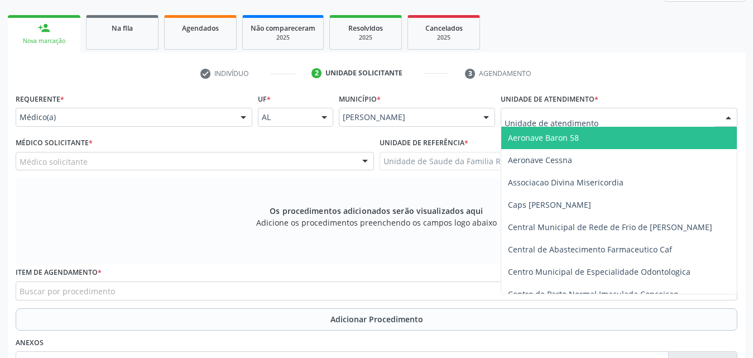
click at [730, 121] on div at bounding box center [728, 117] width 17 height 19
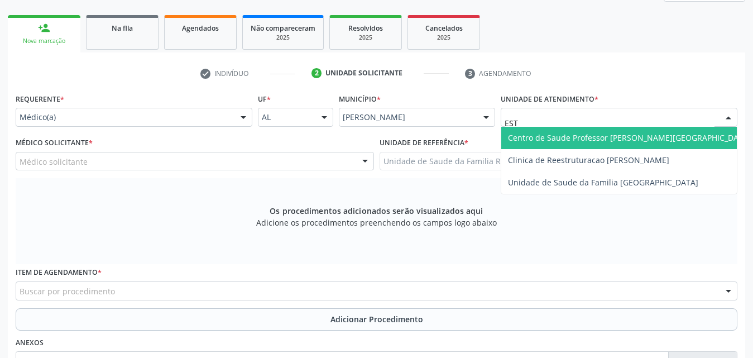
type input "ESTA"
click at [612, 142] on span "Centro de Saude Professor [PERSON_NAME][GEOGRAPHIC_DATA]" at bounding box center [629, 137] width 243 height 11
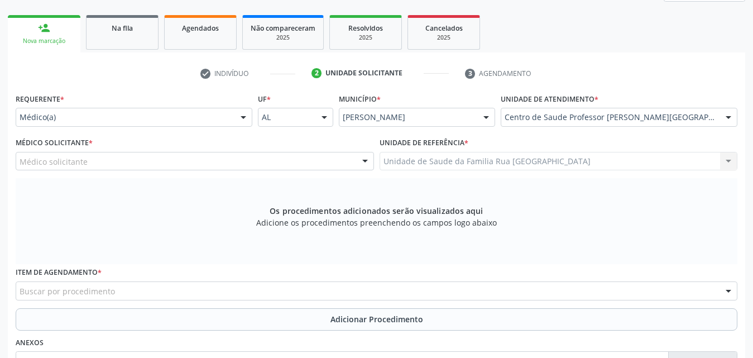
click at [367, 164] on div at bounding box center [365, 161] width 17 height 19
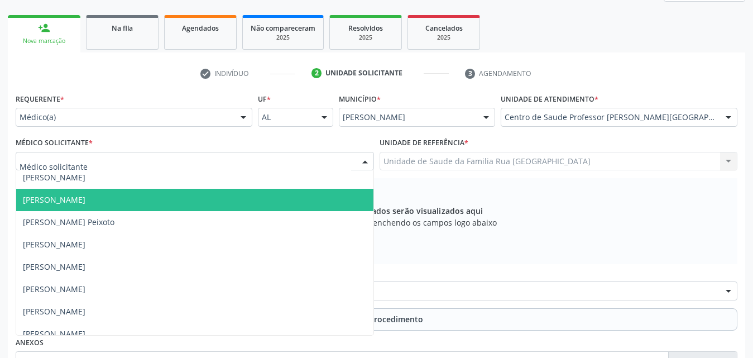
scroll to position [558, 0]
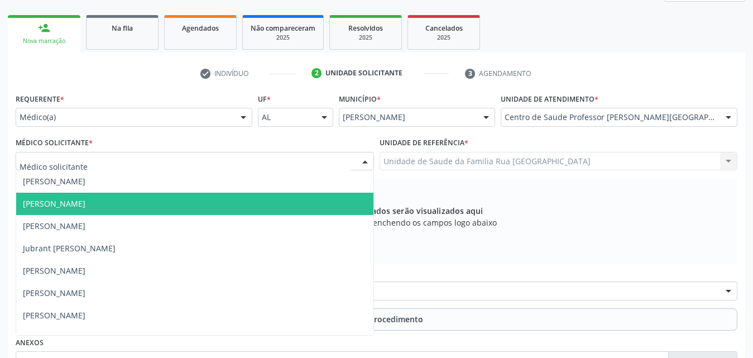
click at [182, 203] on span "[PERSON_NAME]" at bounding box center [194, 204] width 357 height 22
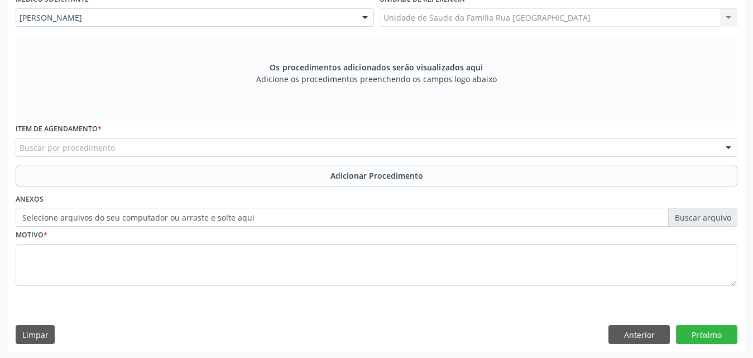
scroll to position [313, 0]
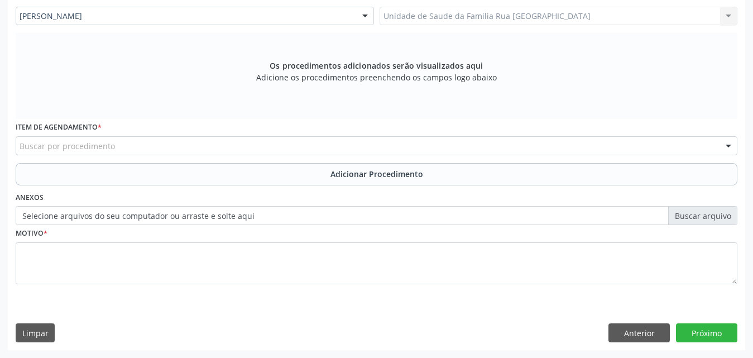
click at [296, 147] on div "Buscar por procedimento" at bounding box center [377, 145] width 722 height 19
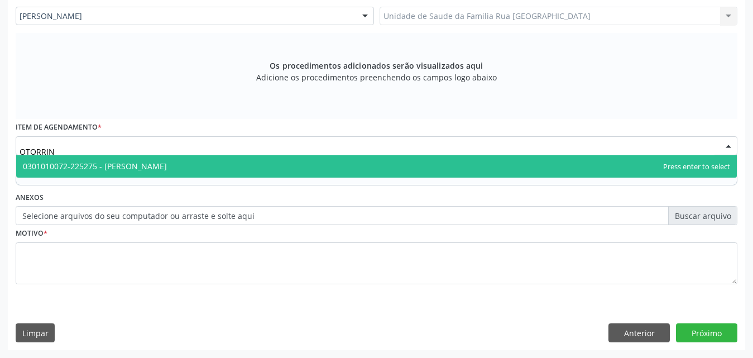
type input "OTORRINO"
click at [167, 167] on span "0301010072-225275 - [PERSON_NAME]" at bounding box center [95, 166] width 144 height 11
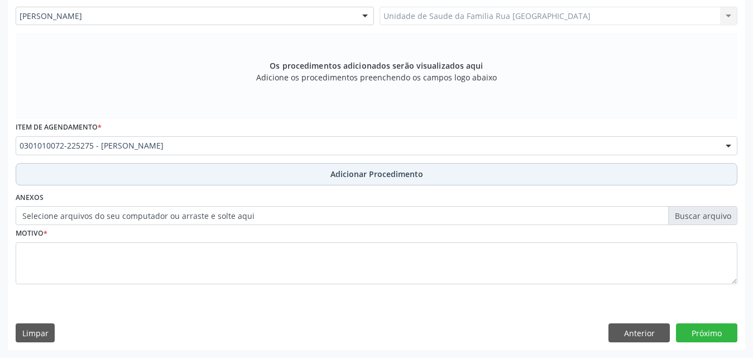
click at [410, 180] on button "Adicionar Procedimento" at bounding box center [377, 174] width 722 height 22
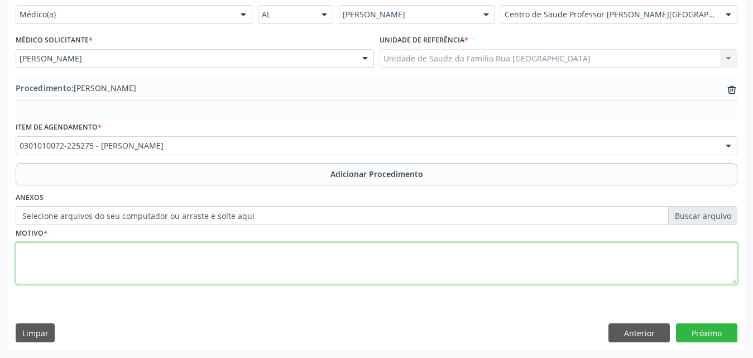
drag, startPoint x: 123, startPoint y: 266, endPoint x: 133, endPoint y: 267, distance: 10.1
click at [123, 267] on textarea at bounding box center [377, 263] width 722 height 42
type textarea "o"
click at [315, 266] on textarea "[MEDICAL_DATA] DE REPETICAO." at bounding box center [377, 263] width 722 height 42
type textarea "[MEDICAL_DATA] DE REPETICAO."
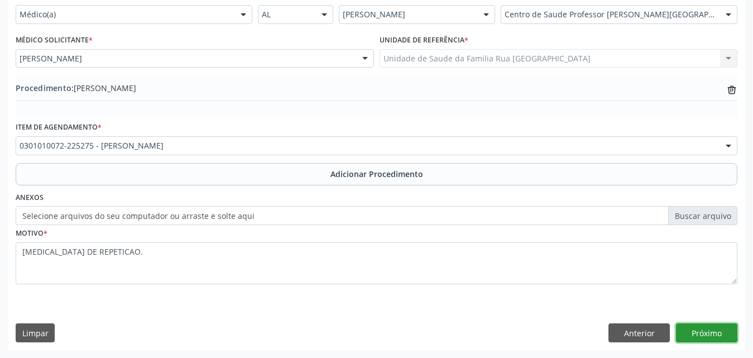
click at [704, 334] on button "Próximo" at bounding box center [706, 332] width 61 height 19
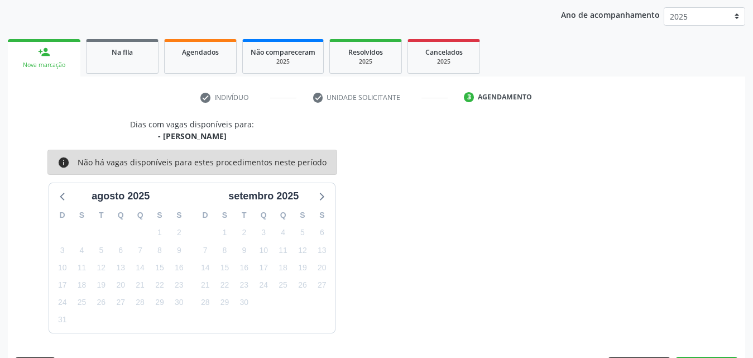
scroll to position [176, 0]
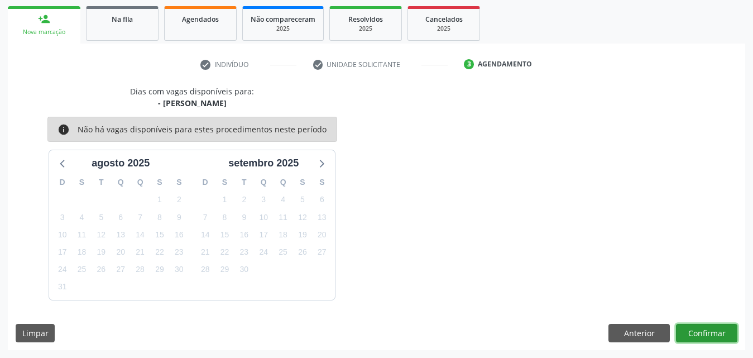
click at [704, 334] on button "Confirmar" at bounding box center [706, 333] width 61 height 19
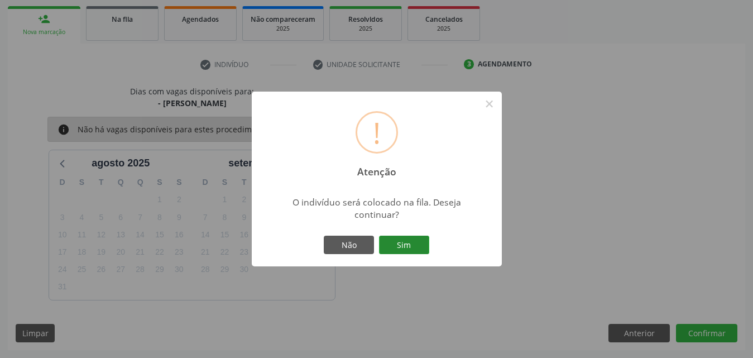
click at [405, 251] on button "Sim" at bounding box center [404, 245] width 50 height 19
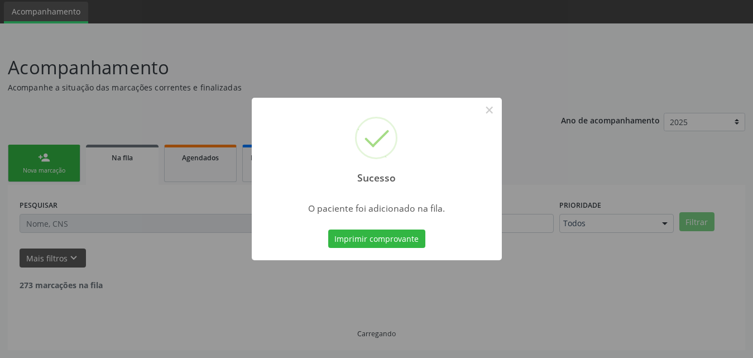
scroll to position [26, 0]
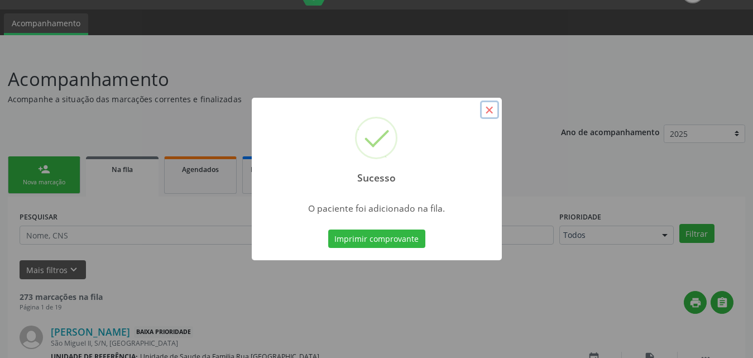
click at [488, 108] on button "×" at bounding box center [489, 109] width 19 height 19
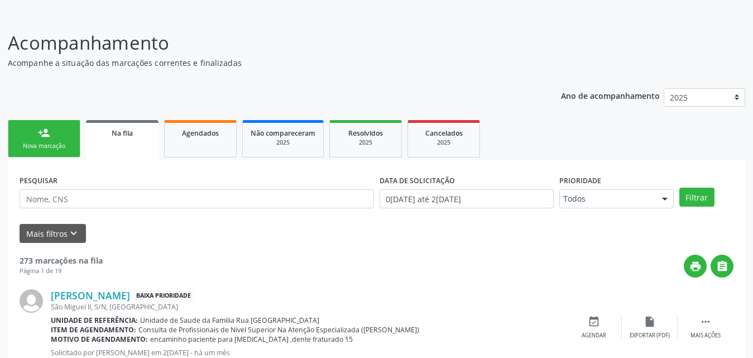
scroll to position [82, 0]
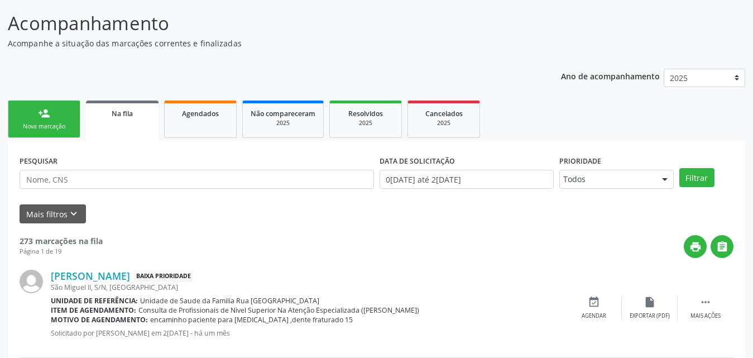
click at [69, 118] on link "person_add Nova marcação" at bounding box center [44, 118] width 73 height 37
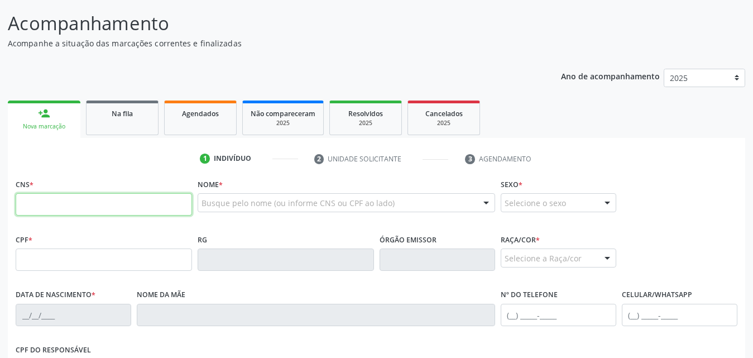
click at [146, 208] on input "text" at bounding box center [104, 204] width 176 height 22
type input "704 8065 5813 6848"
type input "01[DATE]"
type input "[PERSON_NAME]"
type input "[PHONE_NUMBER]"
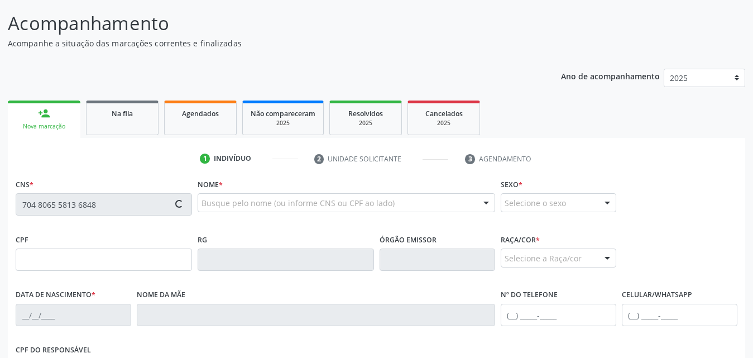
type input "310"
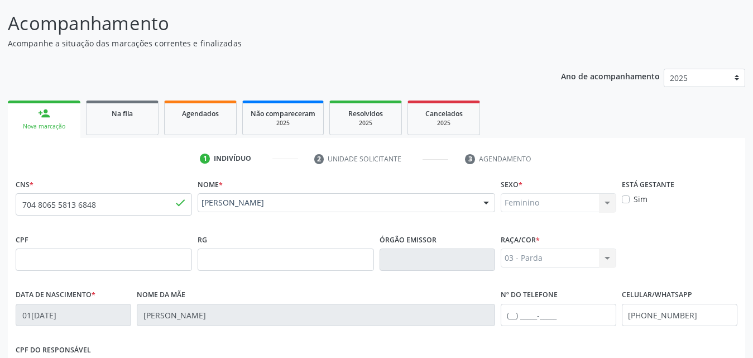
scroll to position [263, 0]
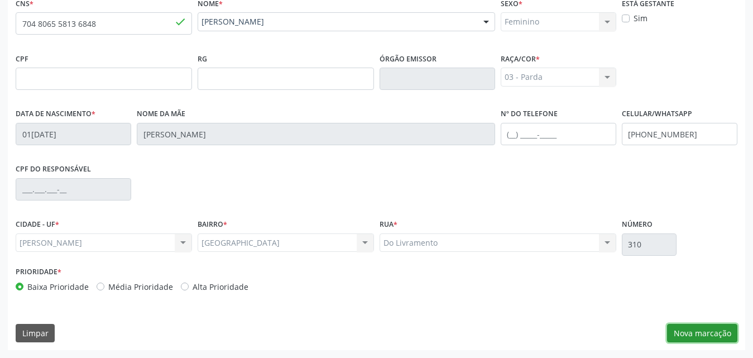
click at [703, 330] on button "Nova marcação" at bounding box center [702, 333] width 70 height 19
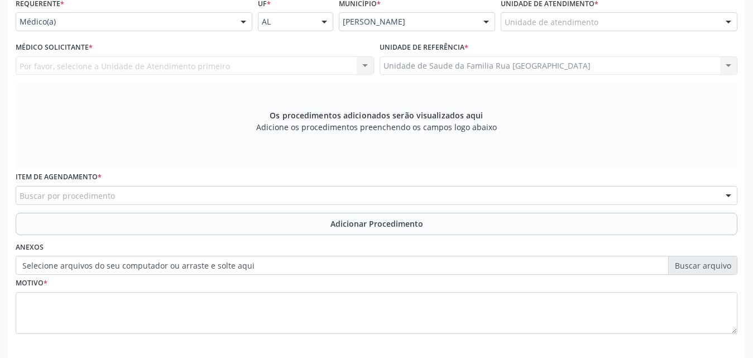
click at [388, 193] on div "Buscar por procedimento" at bounding box center [377, 195] width 722 height 19
type input "ULTRASSONOG"
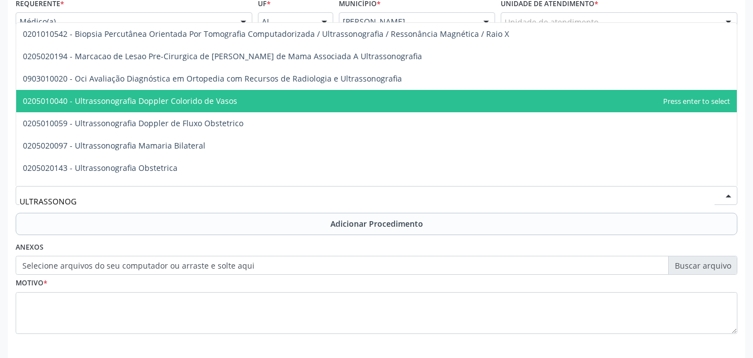
click at [205, 99] on span "0205010040 - Ultrassonografia Doppler Colorido de Vasos" at bounding box center [130, 100] width 214 height 11
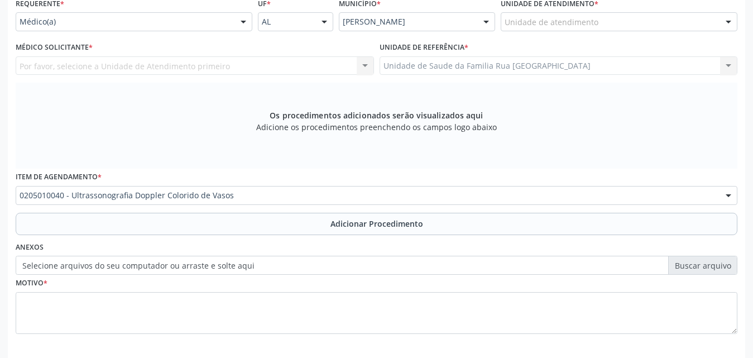
click at [371, 222] on span "Adicionar Procedimento" at bounding box center [377, 224] width 93 height 12
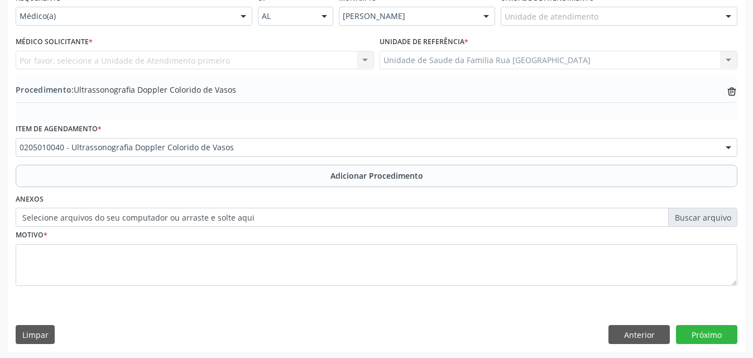
scroll to position [270, 0]
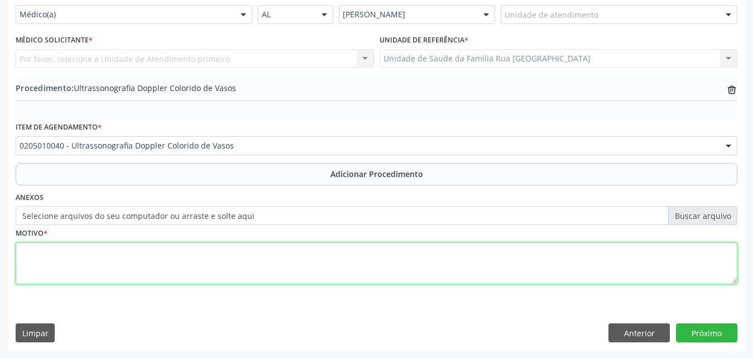
click at [107, 252] on textarea at bounding box center [377, 263] width 722 height 42
type textarea "AVC."
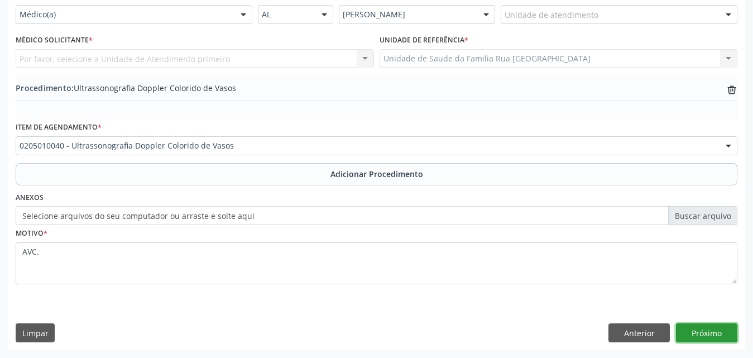
click at [701, 336] on button "Próximo" at bounding box center [706, 332] width 61 height 19
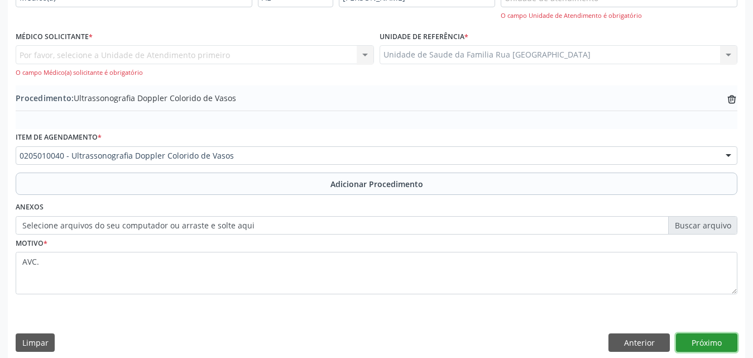
scroll to position [296, 0]
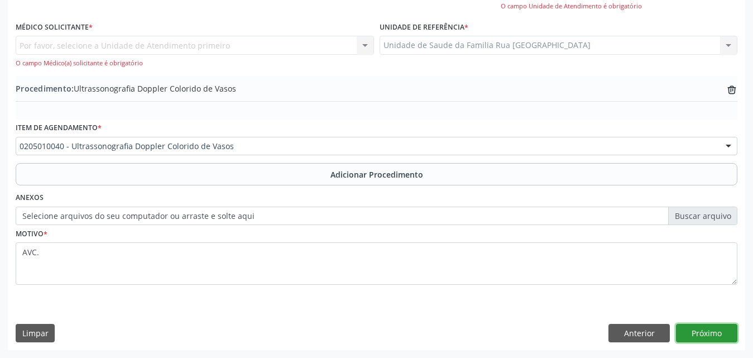
click at [711, 337] on button "Próximo" at bounding box center [706, 333] width 61 height 19
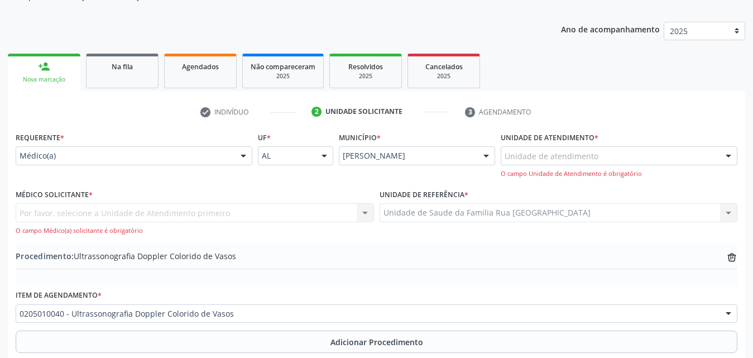
click at [725, 161] on div at bounding box center [728, 156] width 17 height 19
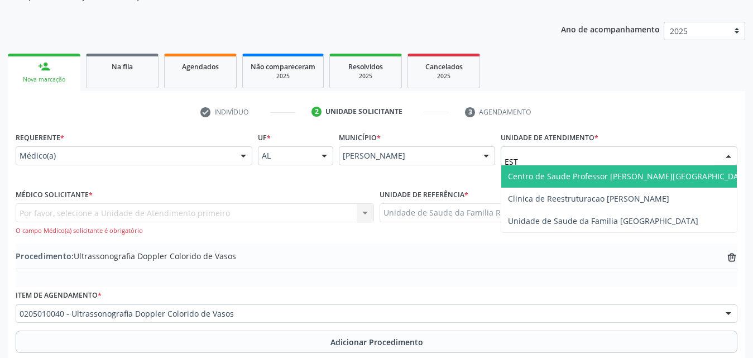
type input "ESTA"
click at [633, 175] on span "Centro de Saude Professor [PERSON_NAME][GEOGRAPHIC_DATA]" at bounding box center [629, 176] width 243 height 11
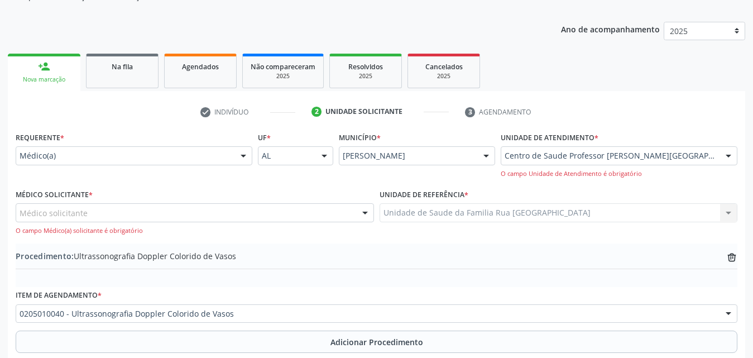
click at [119, 214] on div "Médico solicitante" at bounding box center [195, 212] width 358 height 19
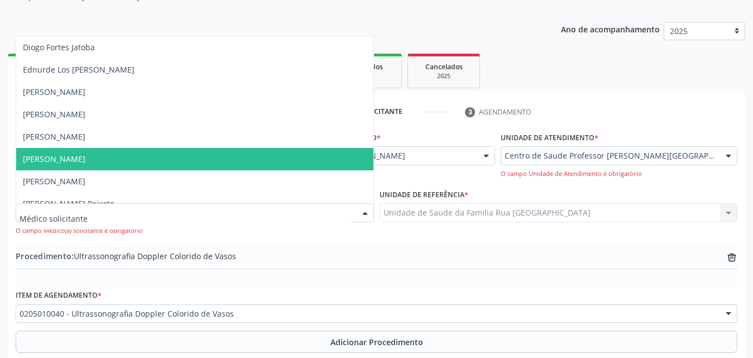
scroll to position [391, 0]
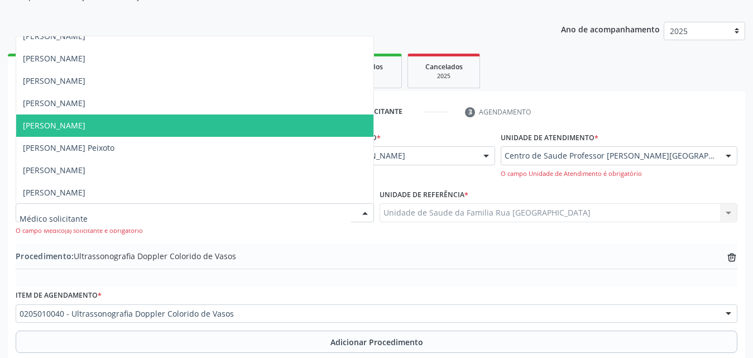
click at [136, 135] on span "[PERSON_NAME]" at bounding box center [194, 125] width 357 height 22
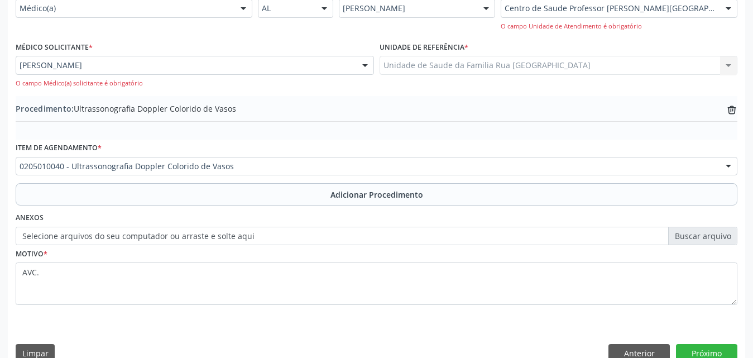
scroll to position [296, 0]
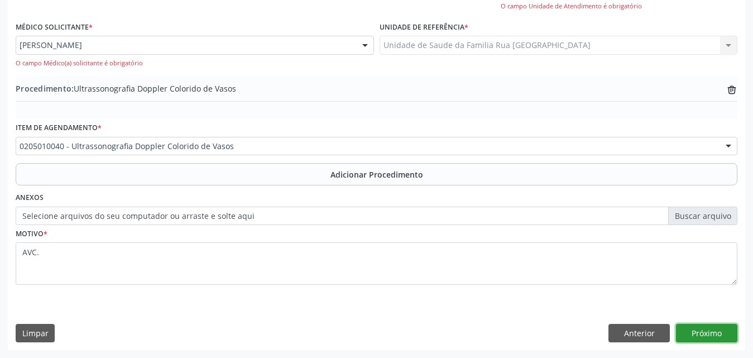
click at [705, 331] on button "Próximo" at bounding box center [706, 333] width 61 height 19
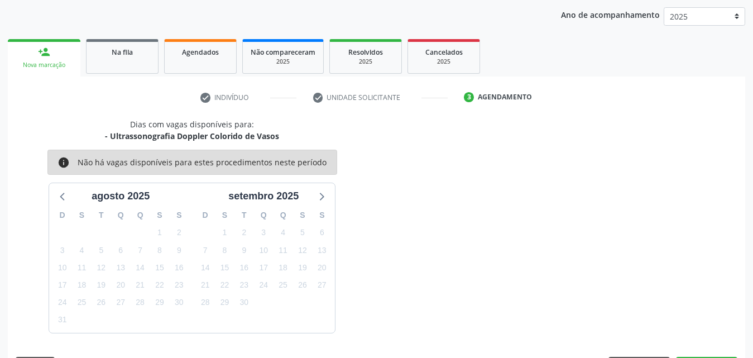
scroll to position [176, 0]
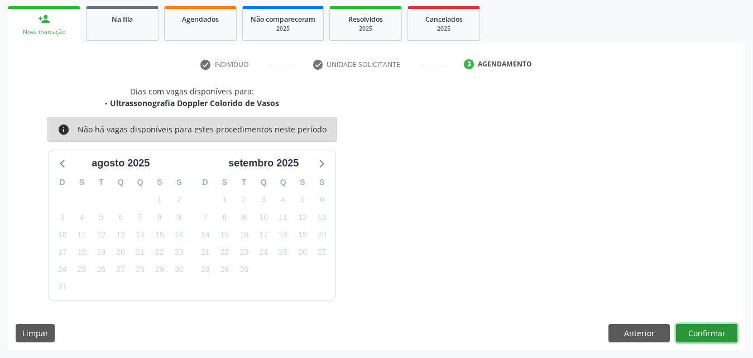
click at [702, 329] on button "Confirmar" at bounding box center [706, 333] width 61 height 19
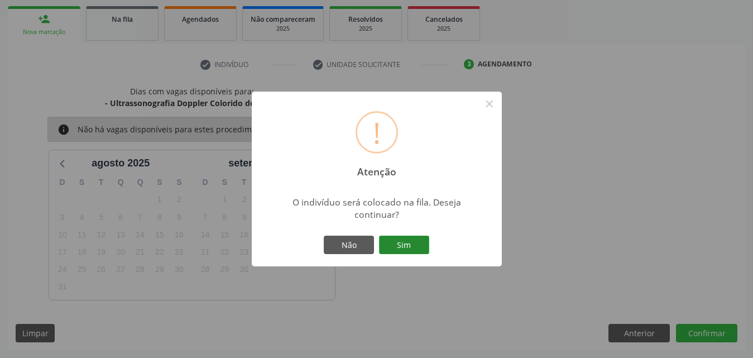
click at [410, 242] on button "Sim" at bounding box center [404, 245] width 50 height 19
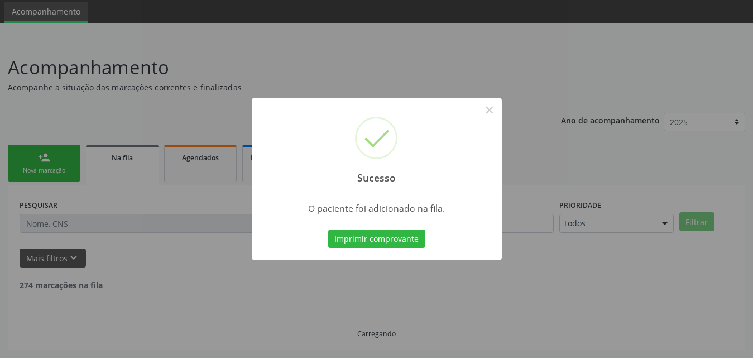
scroll to position [26, 0]
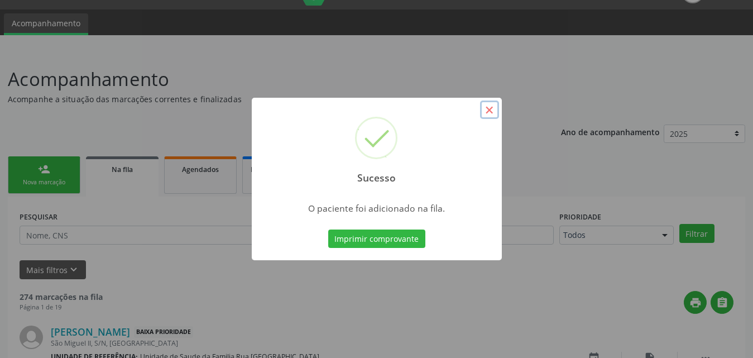
click at [491, 109] on button "×" at bounding box center [489, 109] width 19 height 19
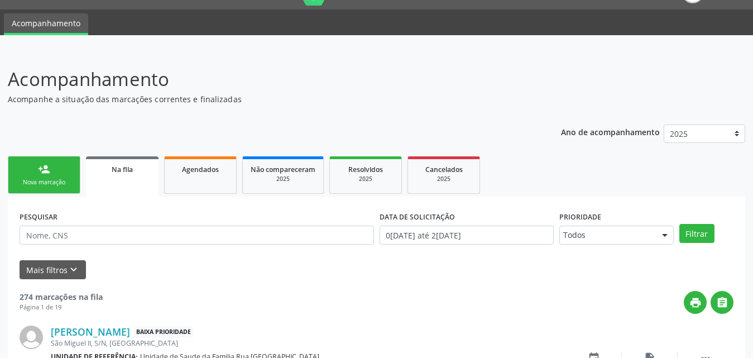
click at [43, 180] on div "Nova marcação" at bounding box center [44, 182] width 56 height 8
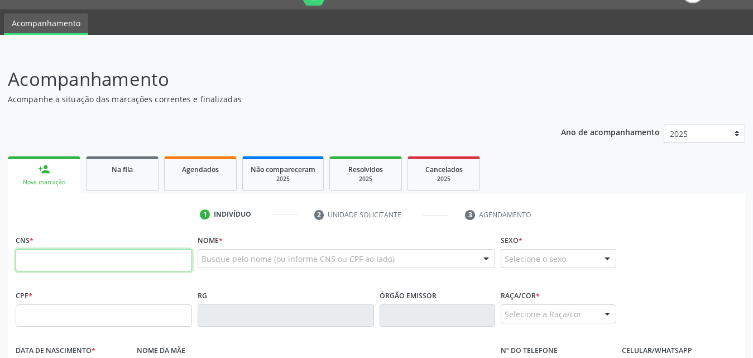
click at [82, 267] on input "text" at bounding box center [104, 260] width 176 height 22
type input "704 2087 5259 6481"
type input "925.511.494-87"
type input "2[DATE]"
type input "[PERSON_NAME]"
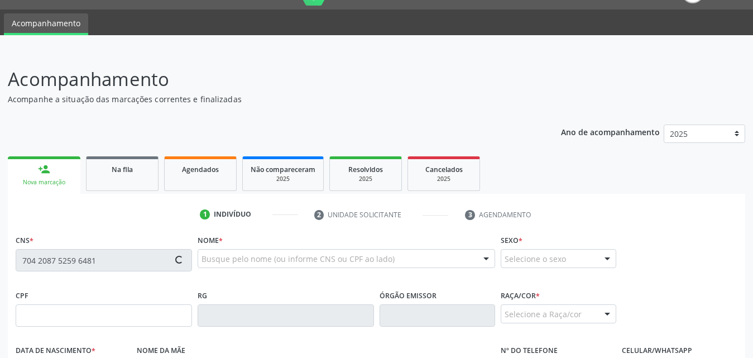
type input "[PHONE_NUMBER]"
type input "23"
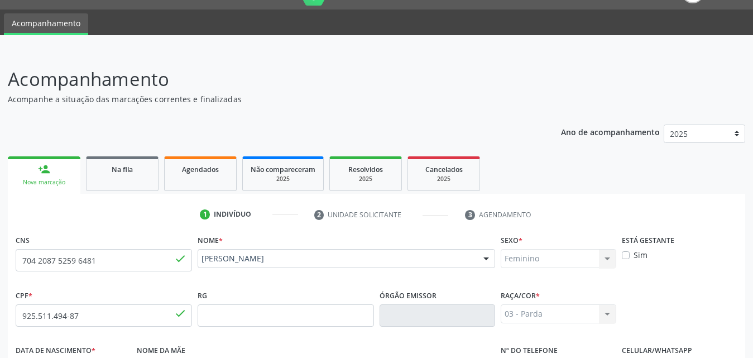
scroll to position [263, 0]
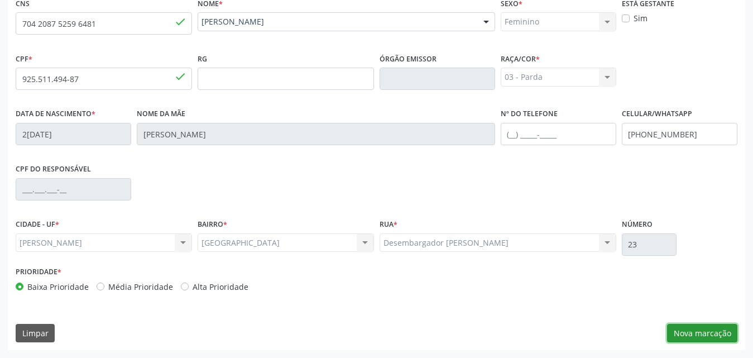
click at [690, 335] on button "Nova marcação" at bounding box center [702, 333] width 70 height 19
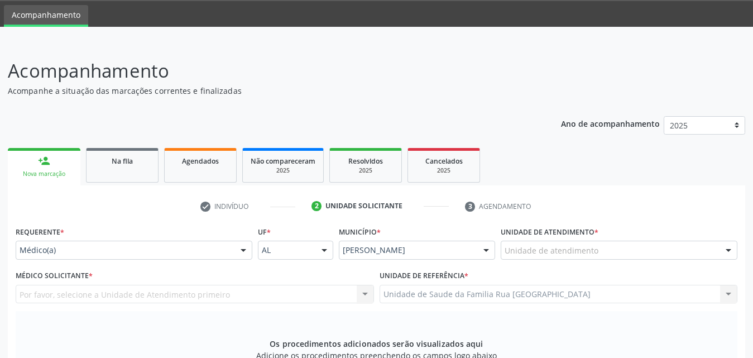
scroll to position [33, 0]
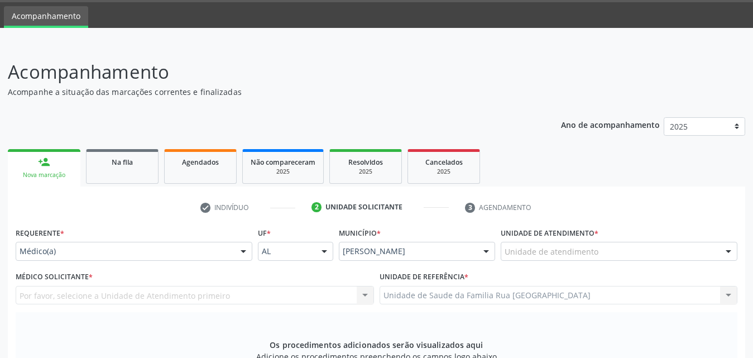
click at [45, 171] on div "Nova marcação" at bounding box center [44, 175] width 57 height 8
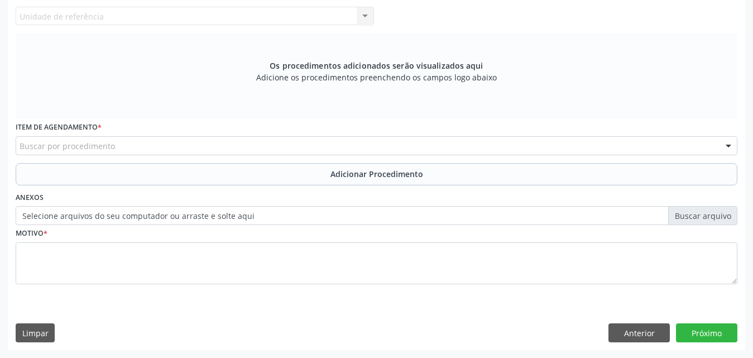
scroll to position [89, 0]
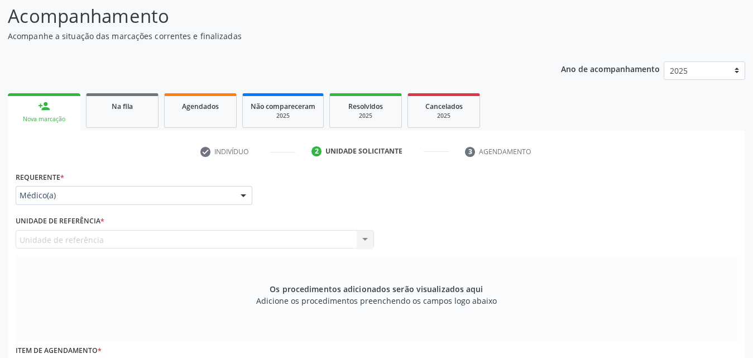
click at [42, 119] on div "Nova marcação" at bounding box center [44, 119] width 57 height 8
click at [138, 116] on link "Na fila" at bounding box center [122, 110] width 73 height 35
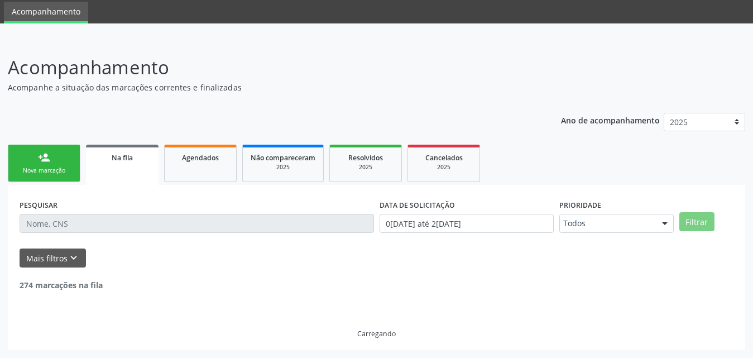
scroll to position [38, 0]
click at [43, 119] on div "Ano de acompanhamento 2025 person_add Nova marcação Na fila Agendados Não compa…" at bounding box center [377, 228] width 738 height 246
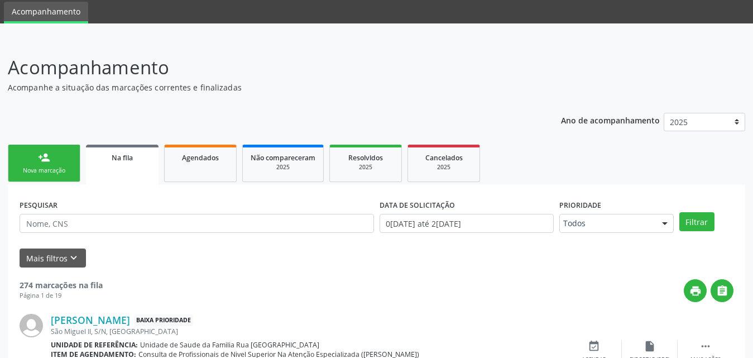
click at [35, 156] on link "person_add Nova marcação" at bounding box center [44, 163] width 73 height 37
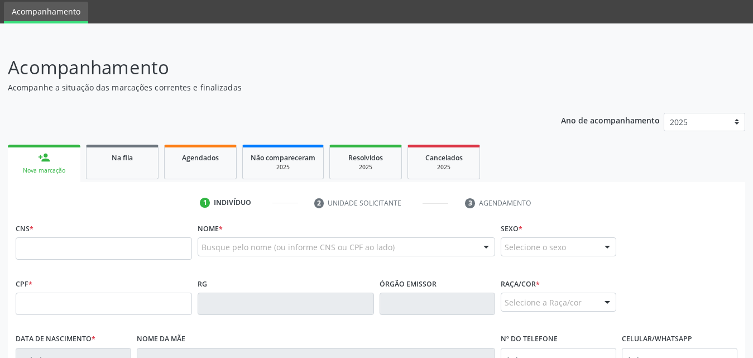
click at [43, 166] on link "person_add Nova marcação" at bounding box center [44, 163] width 73 height 37
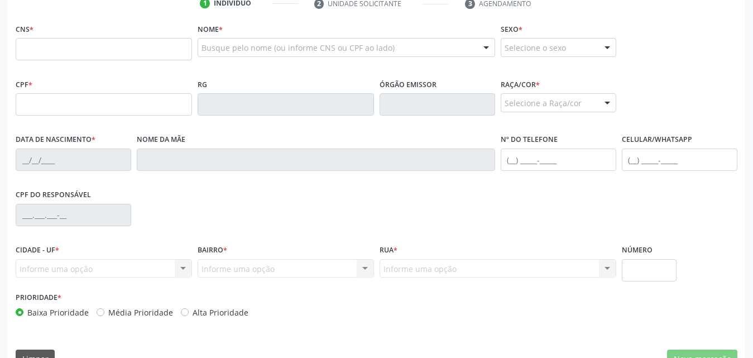
scroll to position [94, 0]
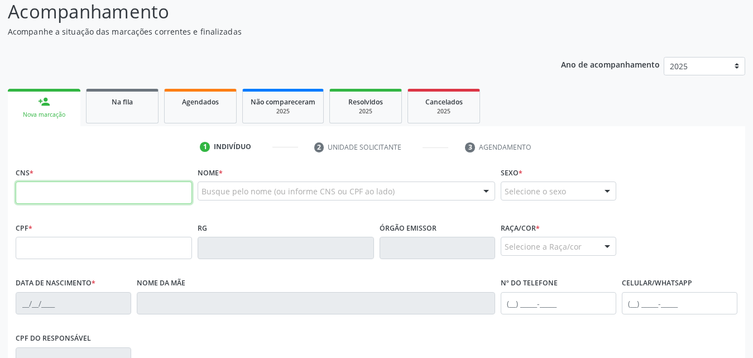
click at [113, 189] on input "text" at bounding box center [104, 192] width 176 height 22
type input "707 6042 7032 1098"
type input "108.783.654-94"
type input "19[DATE]"
type input "[PERSON_NAME]"
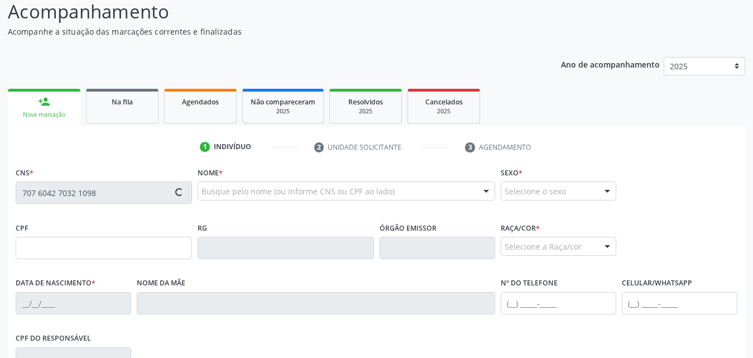
type input "[PHONE_NUMBER]"
type input "56"
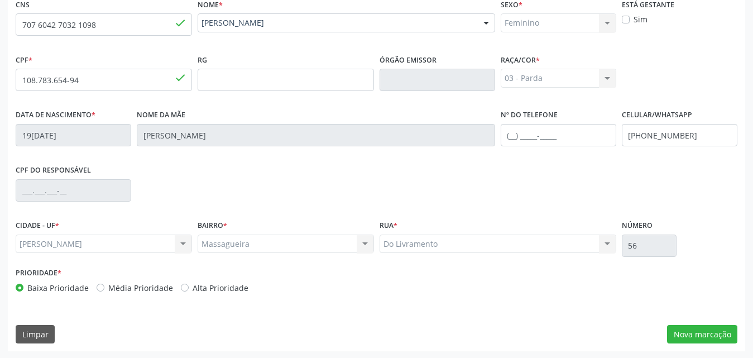
scroll to position [263, 0]
click at [686, 334] on button "Nova marcação" at bounding box center [702, 333] width 70 height 19
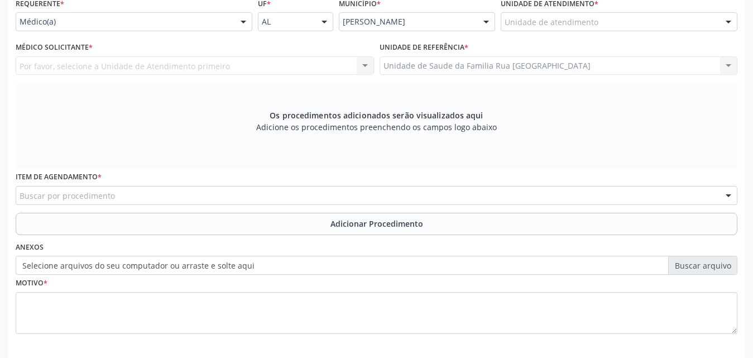
scroll to position [95, 0]
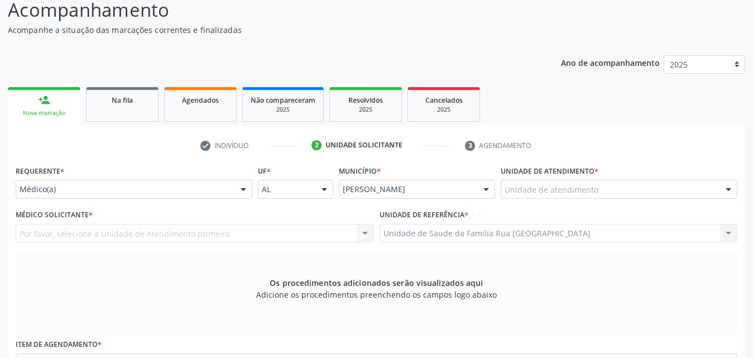
click at [243, 187] on div at bounding box center [243, 189] width 17 height 19
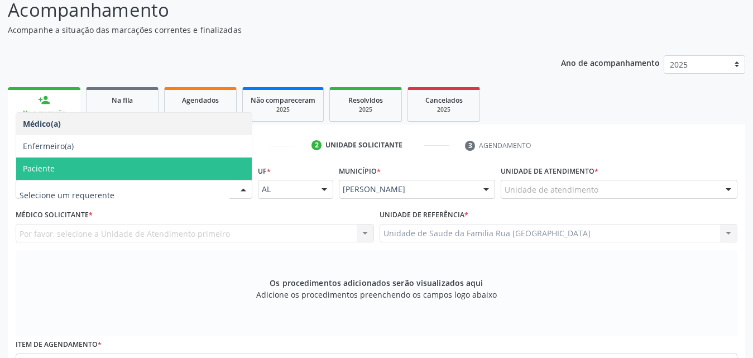
drag, startPoint x: 55, startPoint y: 169, endPoint x: 115, endPoint y: 177, distance: 60.8
click at [55, 169] on span "Paciente" at bounding box center [134, 168] width 236 height 22
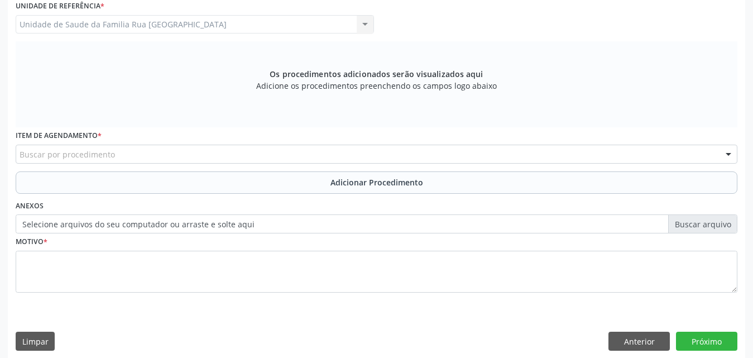
scroll to position [313, 0]
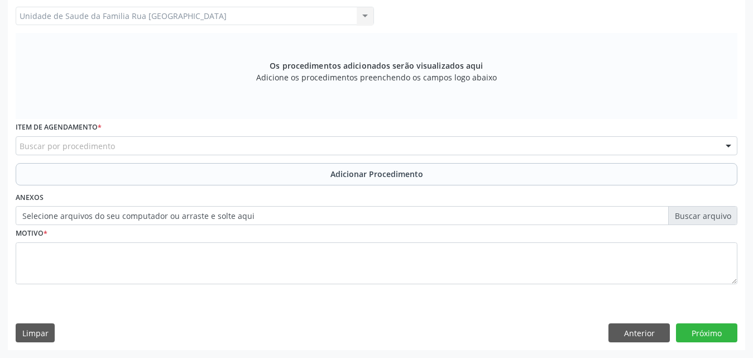
click at [243, 143] on div "Buscar por procedimento" at bounding box center [377, 145] width 722 height 19
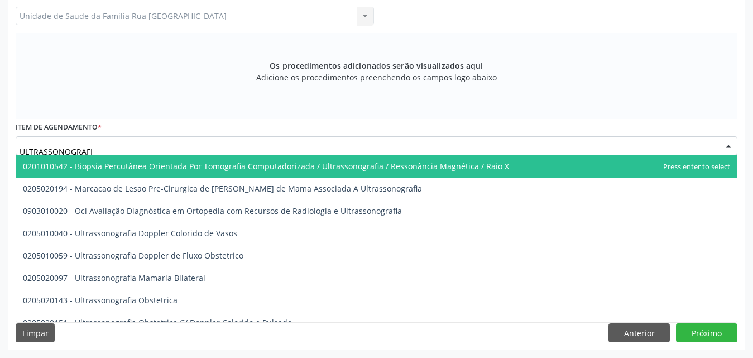
type input "ULTRASSONOGRAFIA"
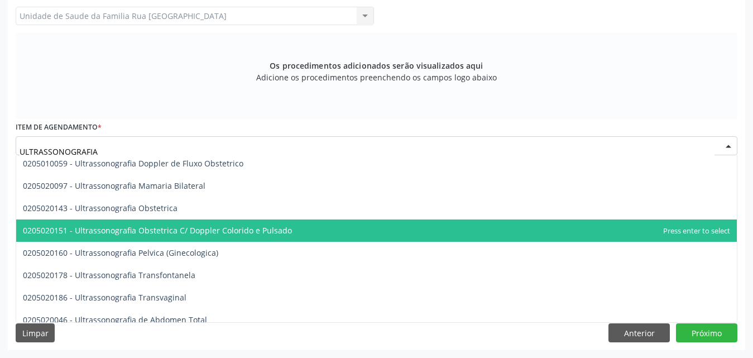
scroll to position [112, 0]
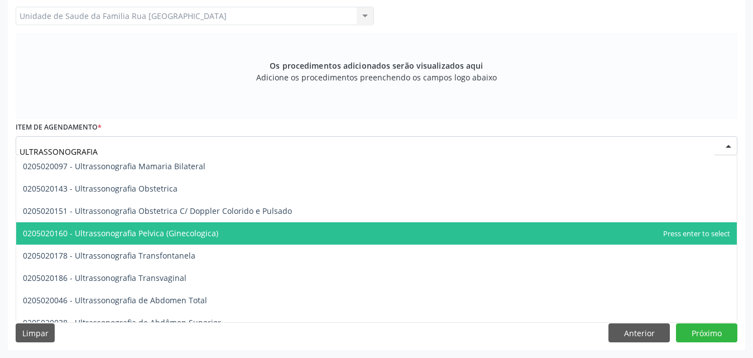
click at [200, 233] on span "0205020160 - Ultrassonografia Pelvica (Ginecologica)" at bounding box center [120, 233] width 195 height 11
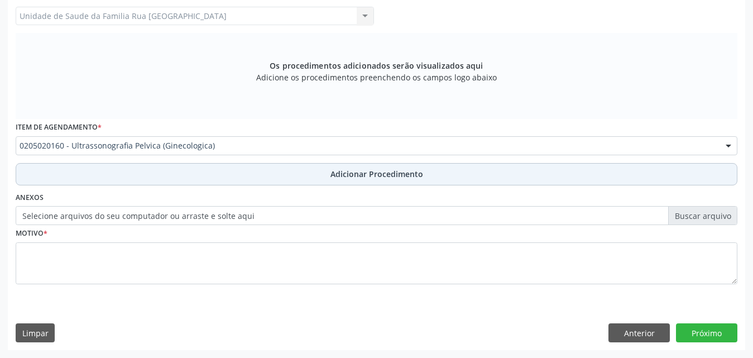
click at [379, 170] on span "Adicionar Procedimento" at bounding box center [377, 174] width 93 height 12
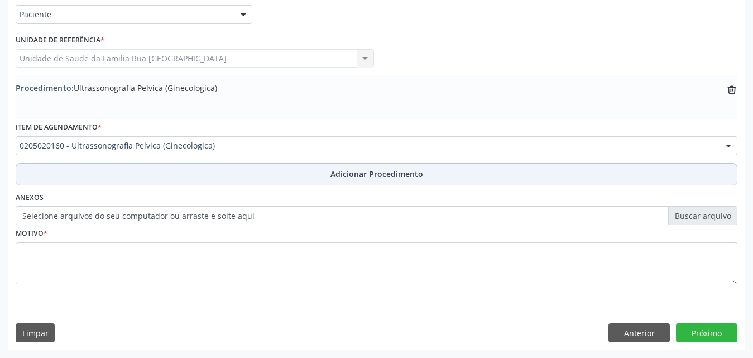
scroll to position [270, 0]
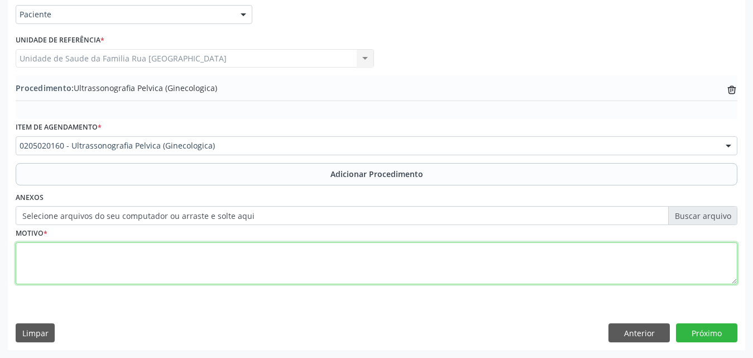
click at [92, 271] on textarea at bounding box center [377, 263] width 722 height 42
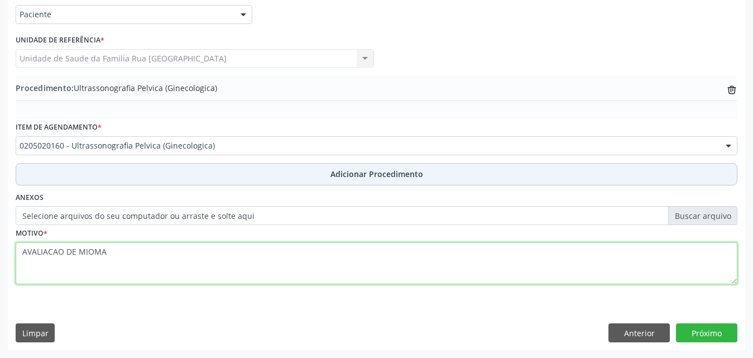
type textarea "AVALIACAO DE MIOMA"
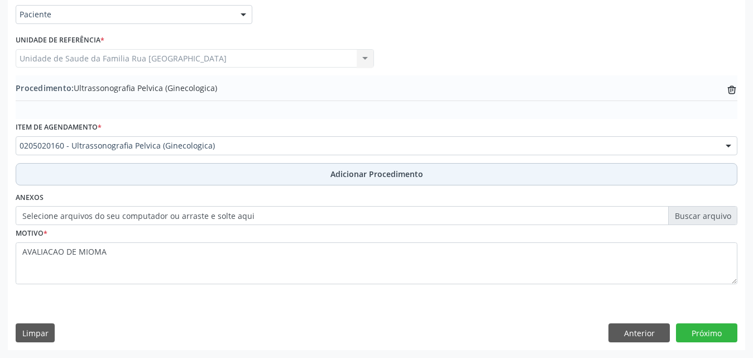
click at [238, 174] on button "Adicionar Procedimento" at bounding box center [377, 174] width 722 height 22
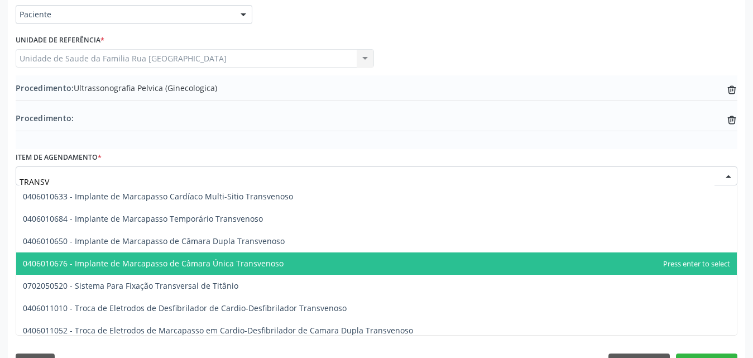
type input "TRANSVA"
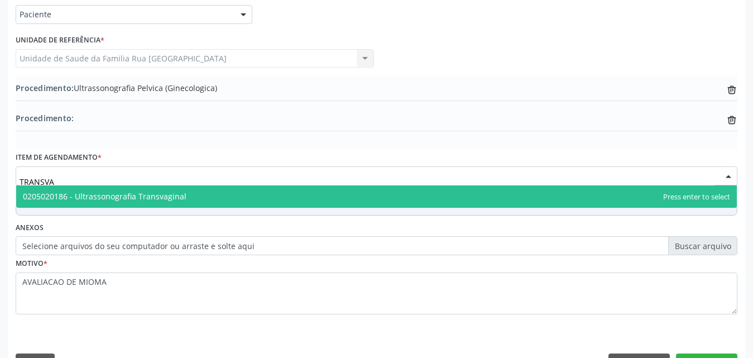
scroll to position [0, 0]
click at [146, 200] on span "0205020186 - Ultrassonografia Transvaginal" at bounding box center [105, 196] width 164 height 11
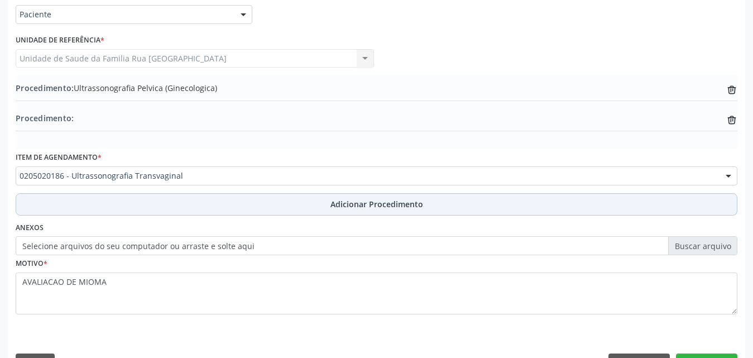
click at [364, 207] on span "Adicionar Procedimento" at bounding box center [377, 204] width 93 height 12
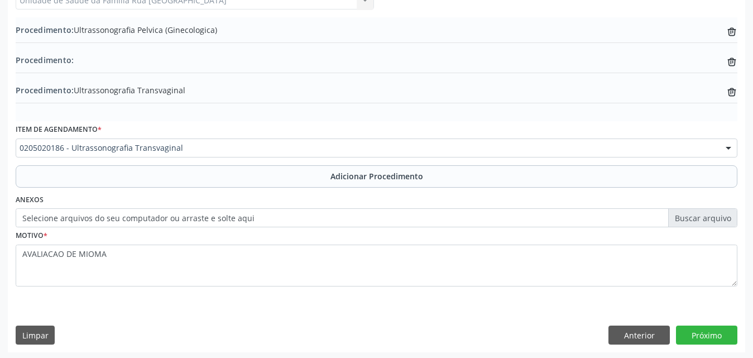
scroll to position [331, 0]
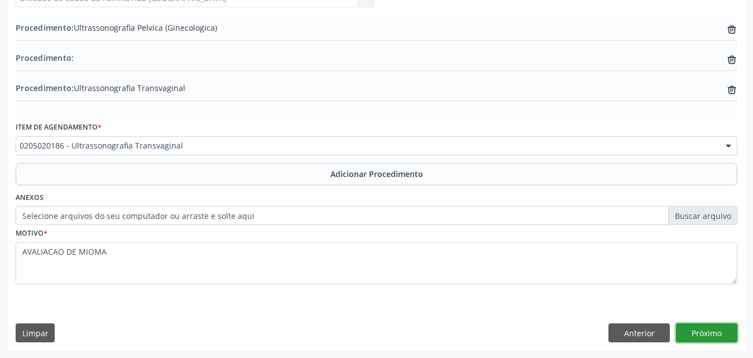
click at [695, 330] on button "Próximo" at bounding box center [706, 332] width 61 height 19
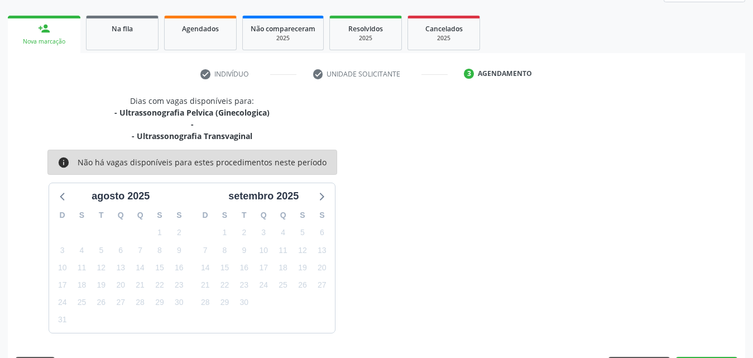
scroll to position [200, 0]
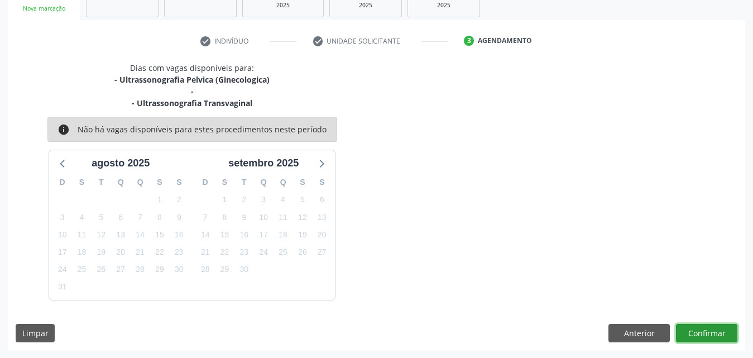
click at [700, 334] on button "Confirmar" at bounding box center [706, 333] width 61 height 19
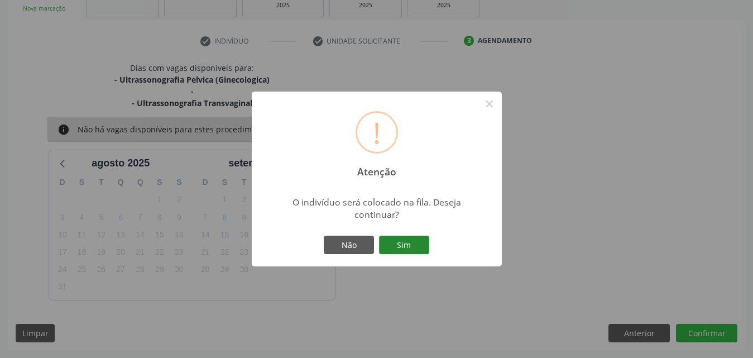
click at [413, 243] on button "Sim" at bounding box center [404, 245] width 50 height 19
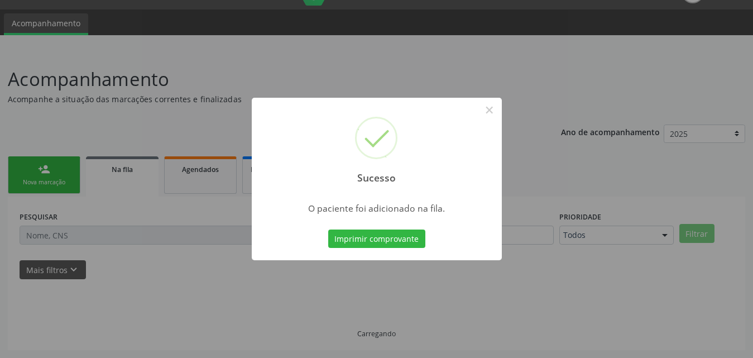
scroll to position [26, 0]
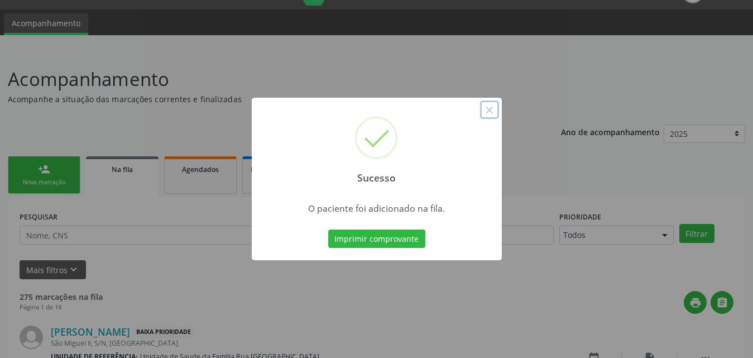
drag, startPoint x: 493, startPoint y: 109, endPoint x: 500, endPoint y: 112, distance: 7.3
click at [494, 110] on button "×" at bounding box center [489, 109] width 19 height 19
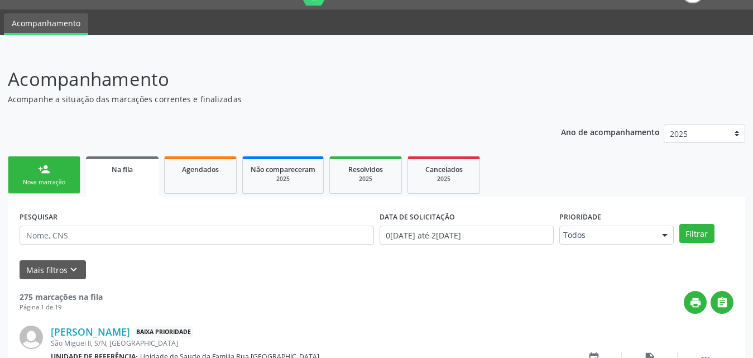
click at [137, 171] on div "Na fila" at bounding box center [122, 169] width 57 height 12
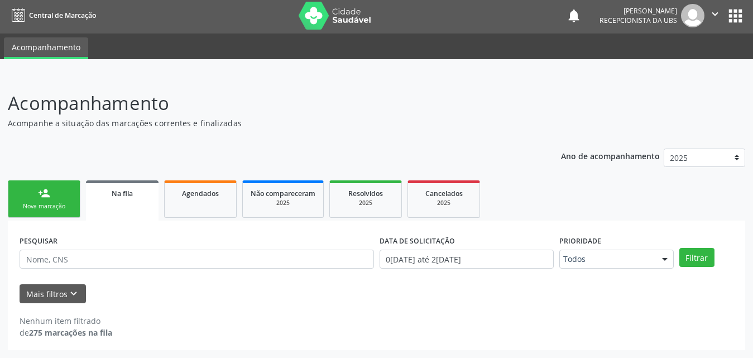
click at [119, 202] on link "Na fila" at bounding box center [122, 200] width 73 height 40
click at [118, 199] on link "Na fila" at bounding box center [122, 200] width 73 height 40
click at [190, 198] on div "Agendados" at bounding box center [201, 193] width 56 height 12
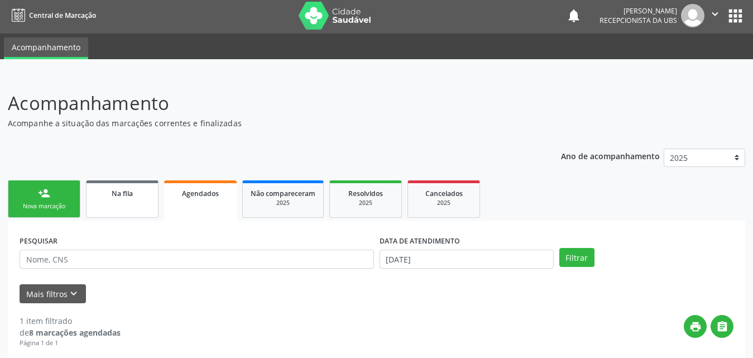
click at [132, 198] on div "Na fila" at bounding box center [122, 193] width 56 height 12
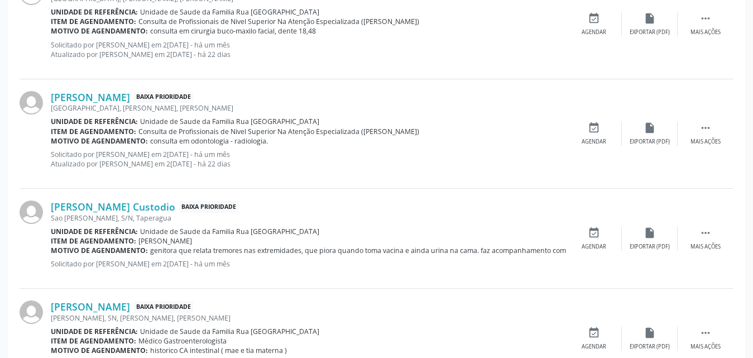
scroll to position [1563, 0]
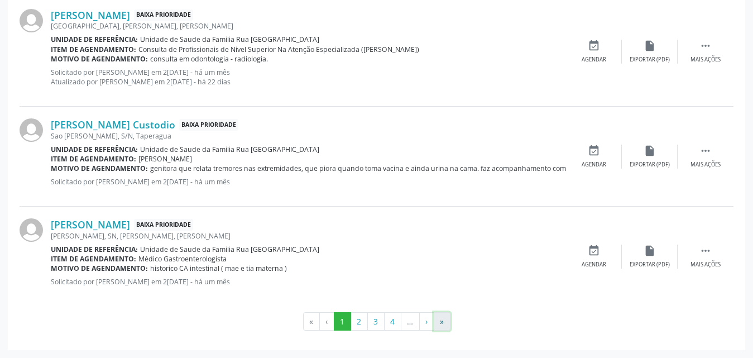
click at [444, 320] on button "»" at bounding box center [442, 321] width 17 height 19
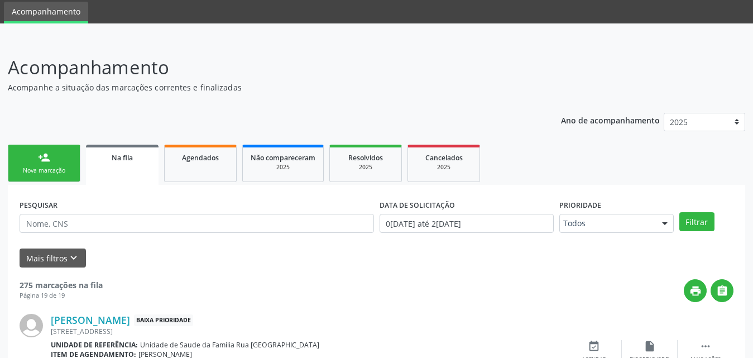
scroll to position [534, 0]
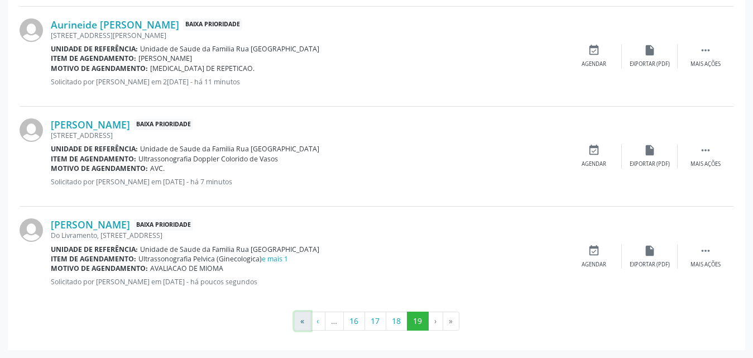
click at [299, 321] on button "«" at bounding box center [302, 321] width 17 height 19
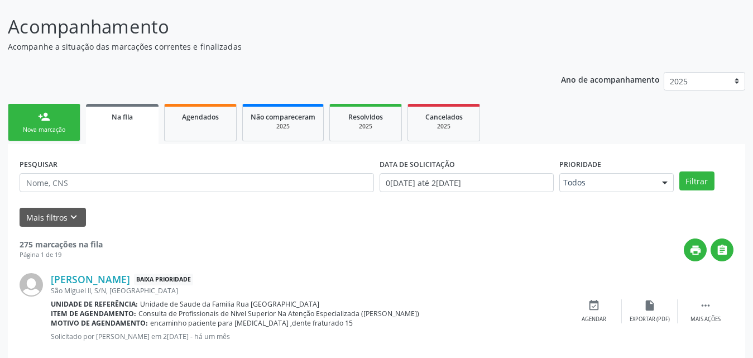
scroll to position [0, 0]
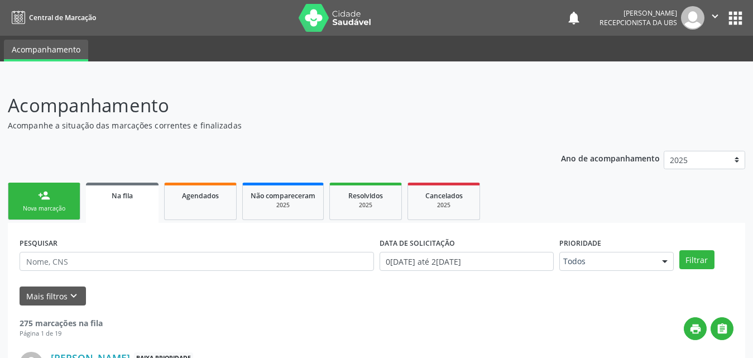
click at [47, 203] on link "person_add Nova marcação" at bounding box center [44, 201] width 73 height 37
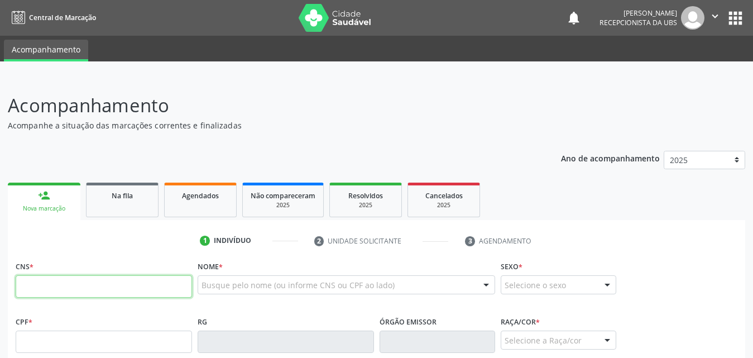
click at [134, 286] on input "text" at bounding box center [104, 286] width 176 height 22
type input "708 1035 1352 0831"
type input "14[DATE]"
type input "Maria de Londres Santos"
type input "[PHONE_NUMBER]"
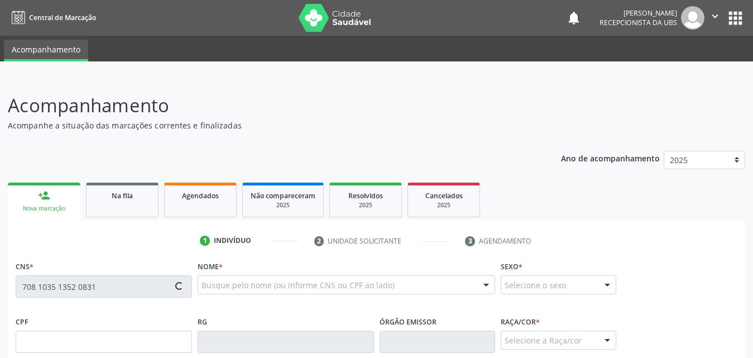
type input "59"
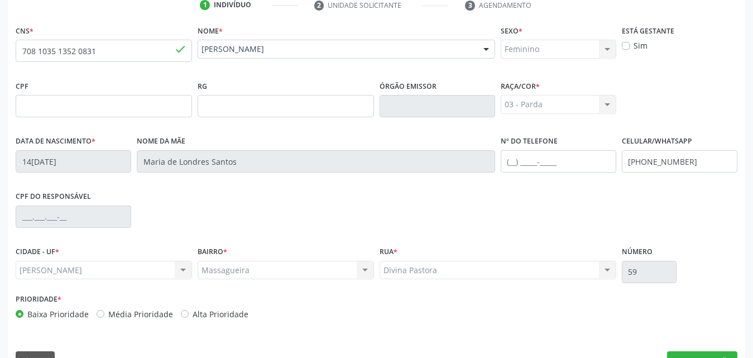
scroll to position [263, 0]
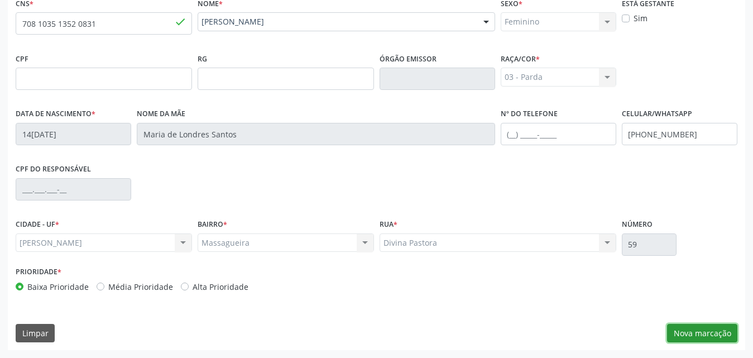
click at [695, 333] on button "Nova marcação" at bounding box center [702, 333] width 70 height 19
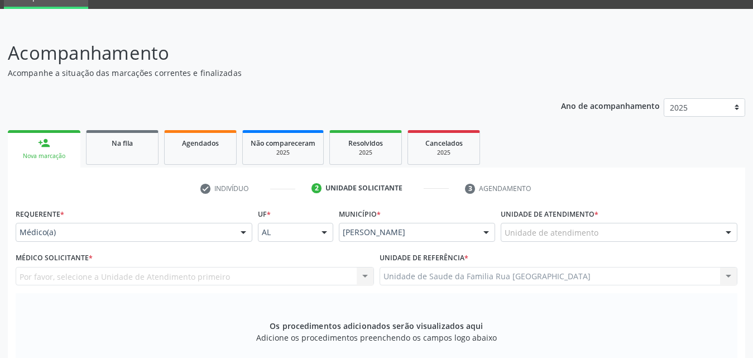
scroll to position [40, 0]
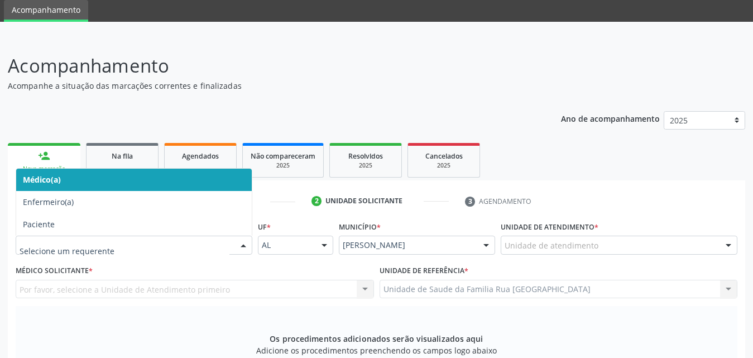
click at [243, 249] on div at bounding box center [243, 245] width 17 height 19
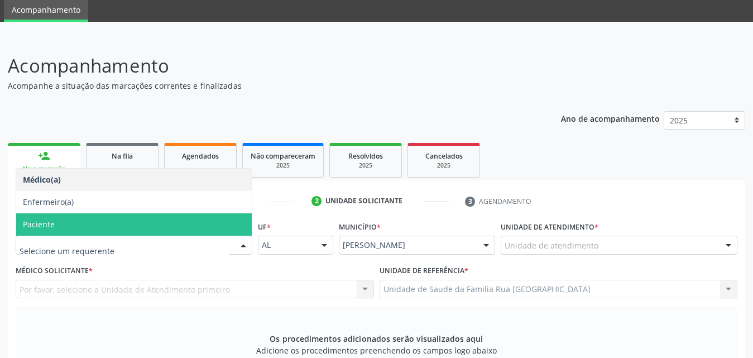
click at [86, 231] on span "Paciente" at bounding box center [134, 224] width 236 height 22
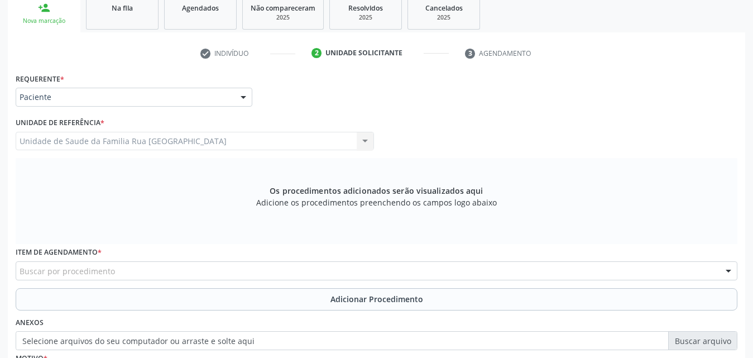
scroll to position [207, 0]
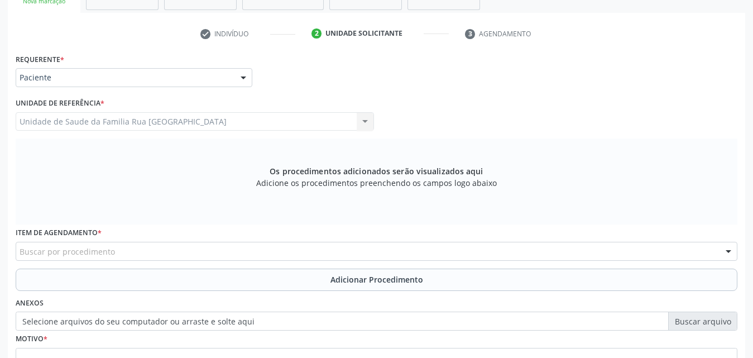
click at [277, 252] on div "Buscar por procedimento" at bounding box center [377, 251] width 722 height 19
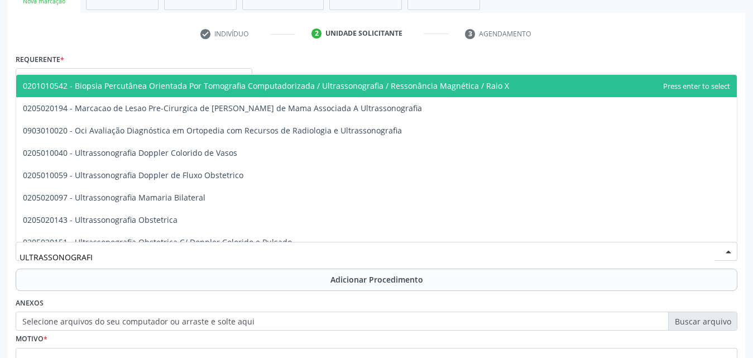
type input "ULTRASSONOGRAFIA"
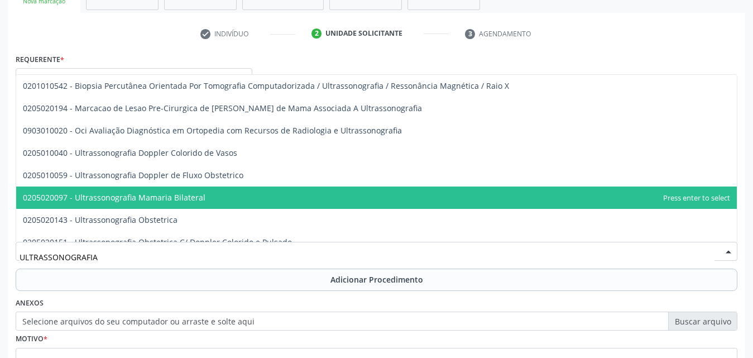
click at [199, 198] on span "0205020097 - Ultrassonografia Mamaria Bilateral" at bounding box center [114, 197] width 183 height 11
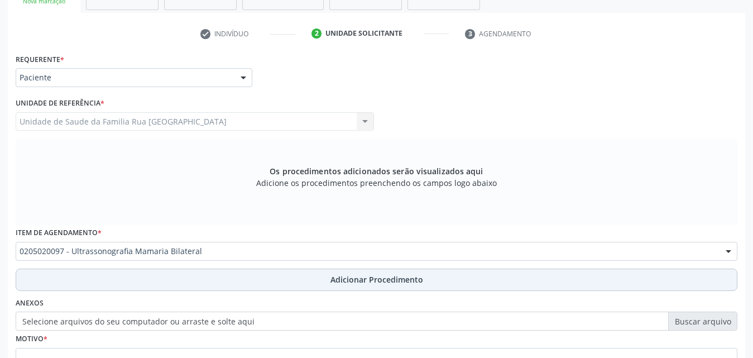
click at [403, 284] on span "Adicionar Procedimento" at bounding box center [377, 280] width 93 height 12
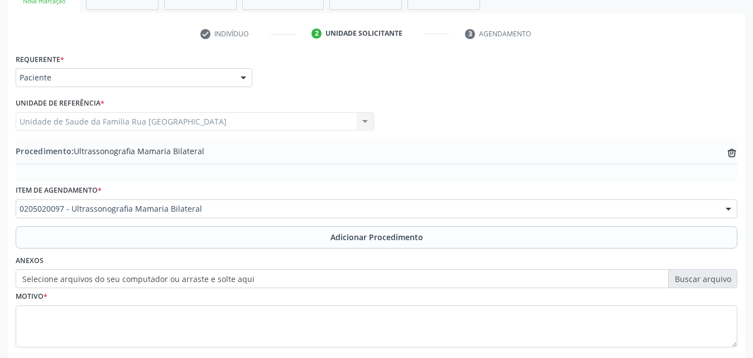
scroll to position [270, 0]
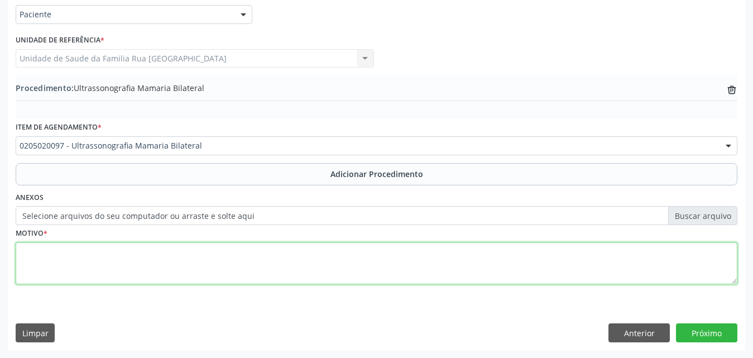
click at [143, 270] on textarea at bounding box center [377, 263] width 722 height 42
click at [106, 249] on textarea "MAMAS" at bounding box center [377, 263] width 722 height 42
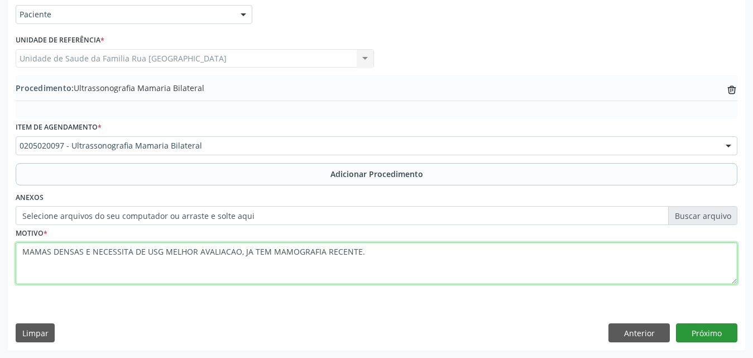
type textarea "MAMAS DENSAS E NECESSITA DE USG MELHOR AVALIACAO, JA TEM MAMOGRAFIA RECENTE."
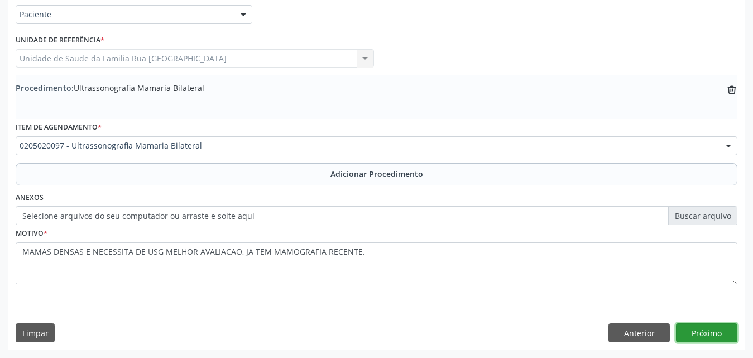
click at [702, 333] on button "Próximo" at bounding box center [706, 332] width 61 height 19
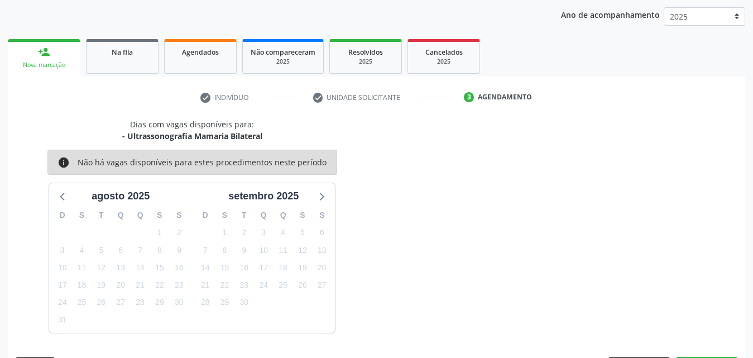
scroll to position [176, 0]
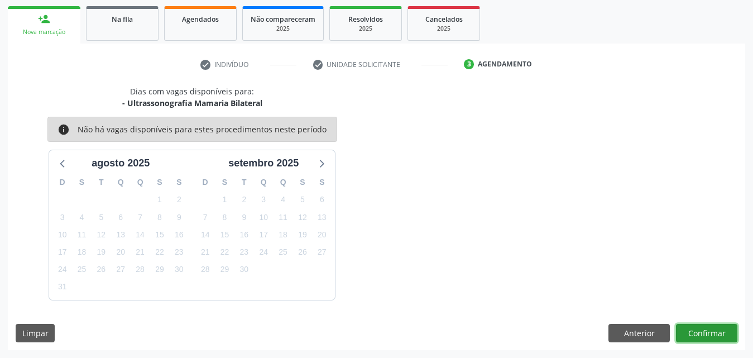
click at [702, 333] on button "Confirmar" at bounding box center [706, 333] width 61 height 19
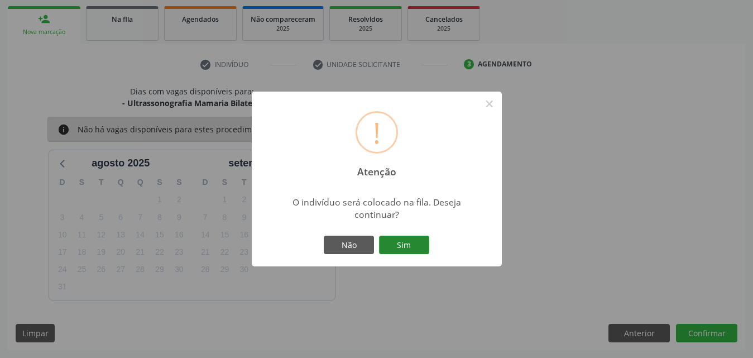
click at [417, 242] on button "Sim" at bounding box center [404, 245] width 50 height 19
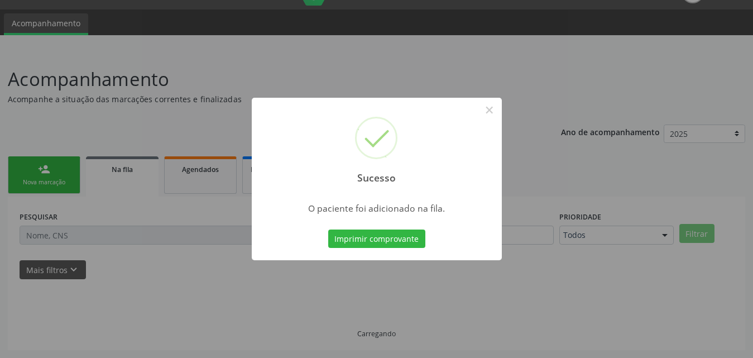
scroll to position [26, 0]
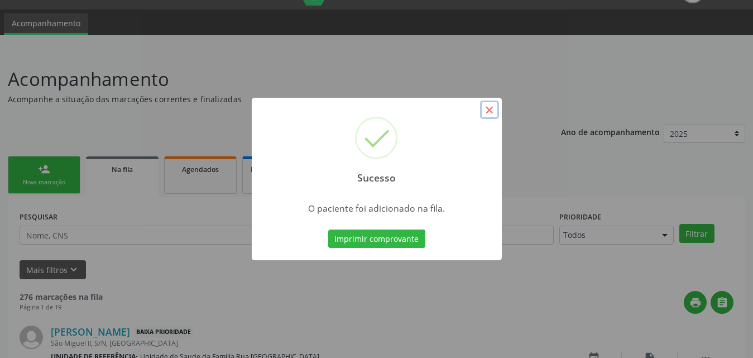
click at [490, 106] on button "×" at bounding box center [489, 109] width 19 height 19
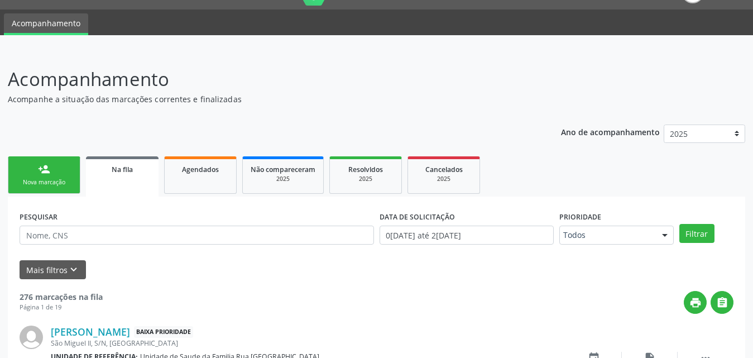
click at [65, 169] on link "person_add Nova marcação" at bounding box center [44, 174] width 73 height 37
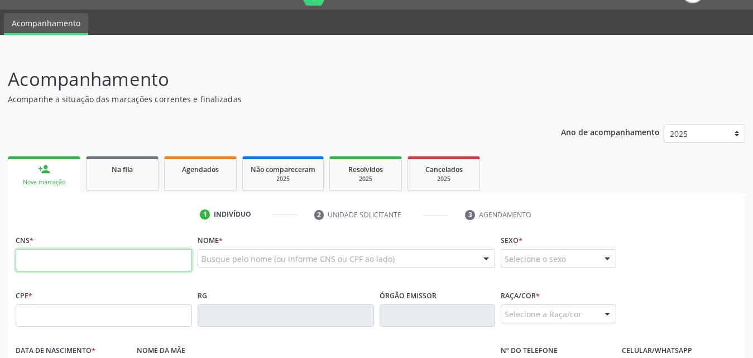
click at [106, 263] on input "text" at bounding box center [104, 260] width 176 height 22
type input "705 6054 4202 5410"
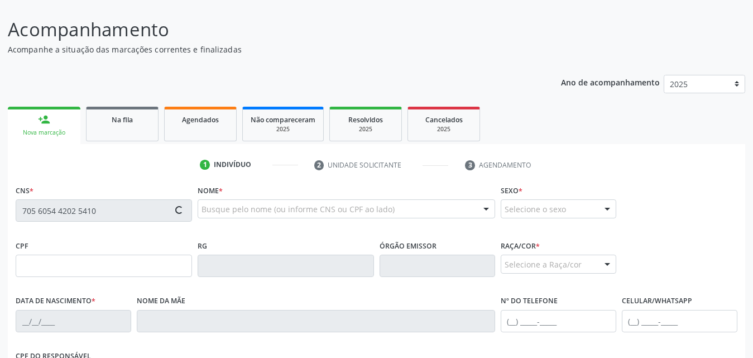
scroll to position [95, 0]
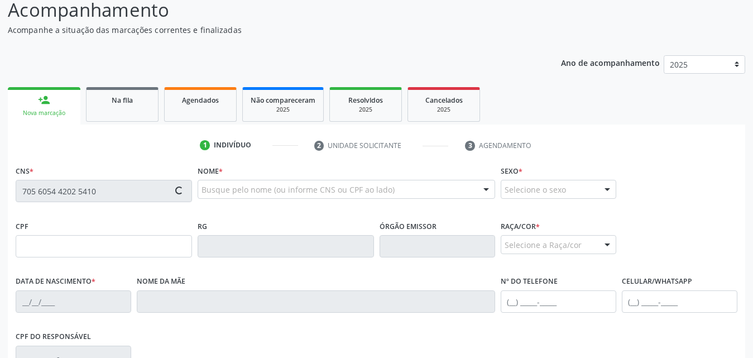
type input "067.563.094-04"
type input "03[DATE]"
type input "[PERSON_NAME]"
type input "[PHONE_NUMBER]"
type input "253"
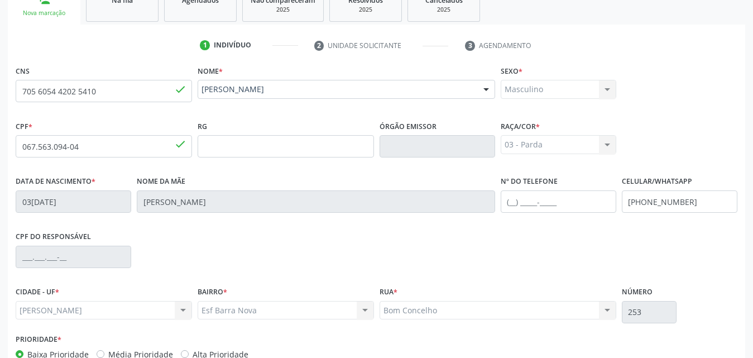
scroll to position [263, 0]
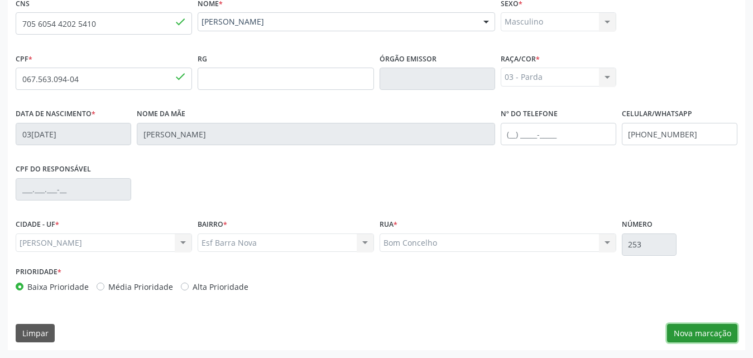
click at [704, 332] on button "Nova marcação" at bounding box center [702, 333] width 70 height 19
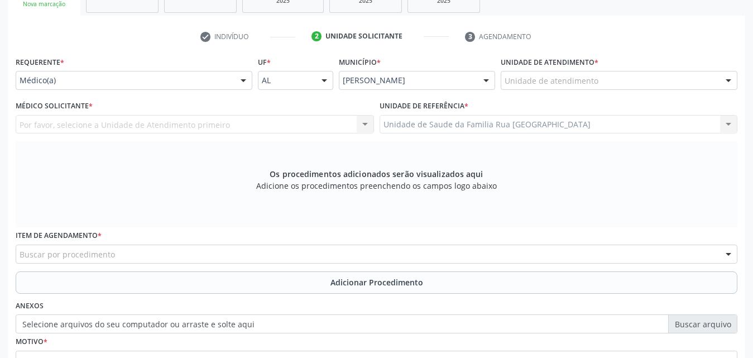
scroll to position [95, 0]
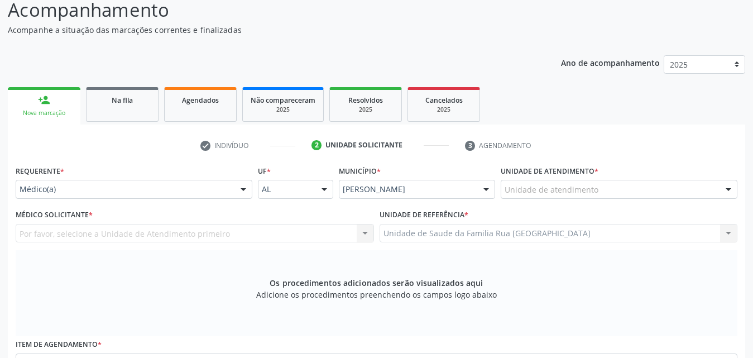
click at [243, 191] on div at bounding box center [243, 189] width 17 height 19
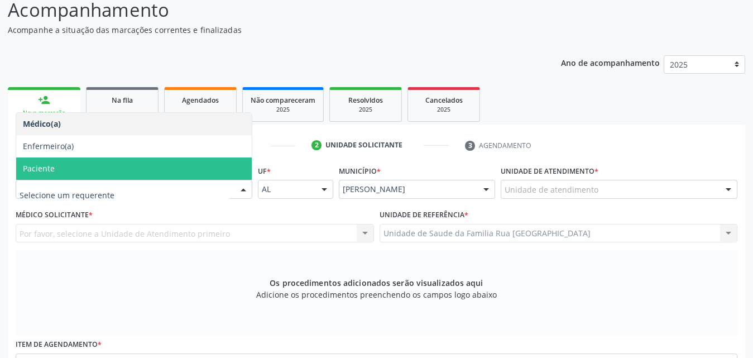
click at [76, 167] on span "Paciente" at bounding box center [134, 168] width 236 height 22
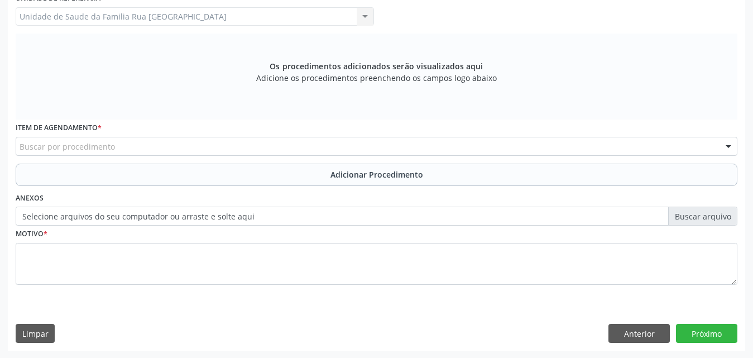
scroll to position [313, 0]
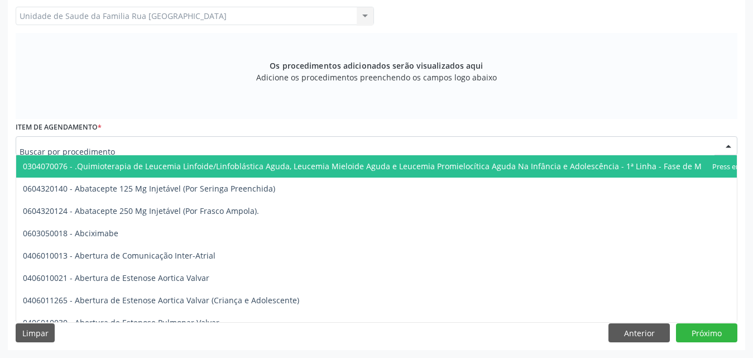
click at [266, 151] on div at bounding box center [377, 145] width 722 height 19
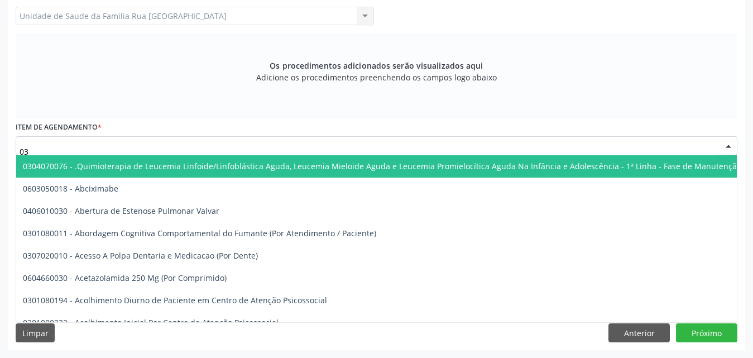
type input "0"
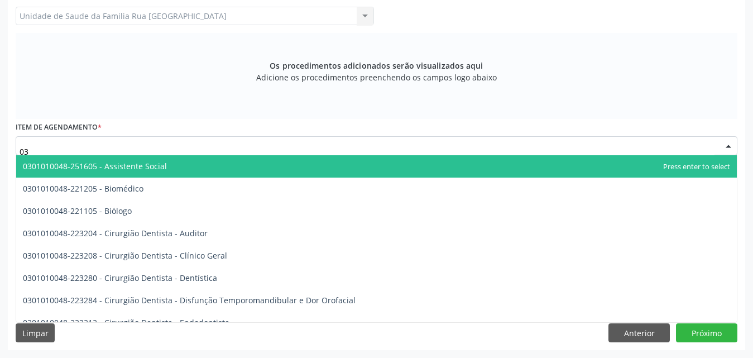
type input "0"
type input "0301010048"
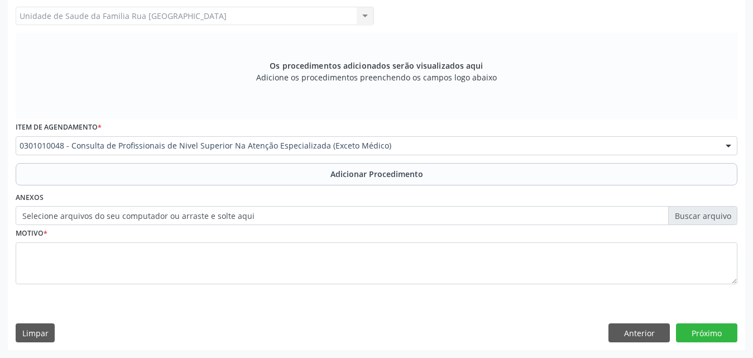
scroll to position [0, 0]
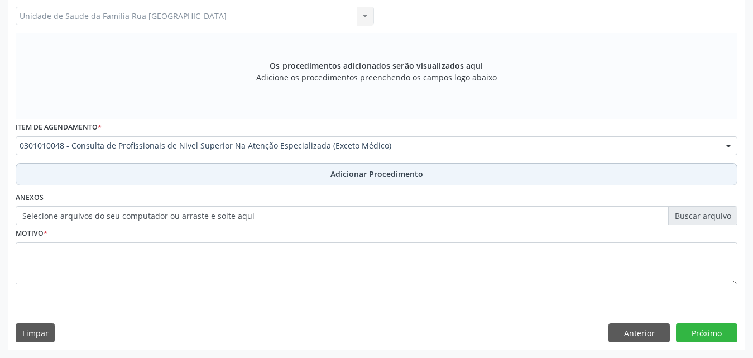
click at [389, 171] on span "Adicionar Procedimento" at bounding box center [377, 174] width 93 height 12
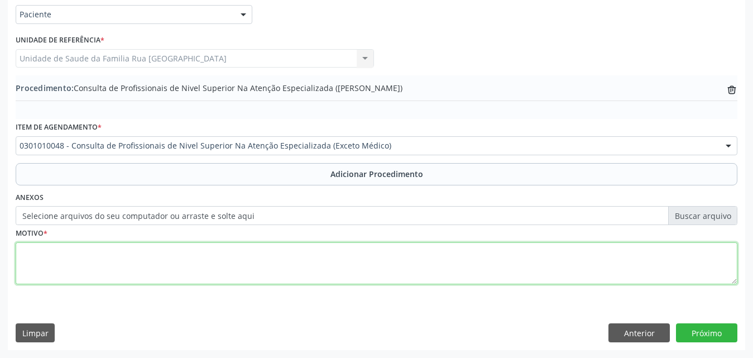
click at [89, 252] on textarea at bounding box center [377, 263] width 722 height 42
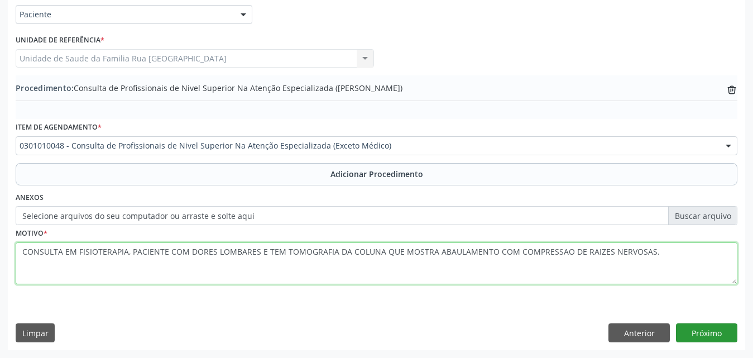
type textarea "CONSULTA EM FISIOTERAPIA, PACIENTE COM DORES LOMBARES E TEM TOMOGRAFIA DA COLUN…"
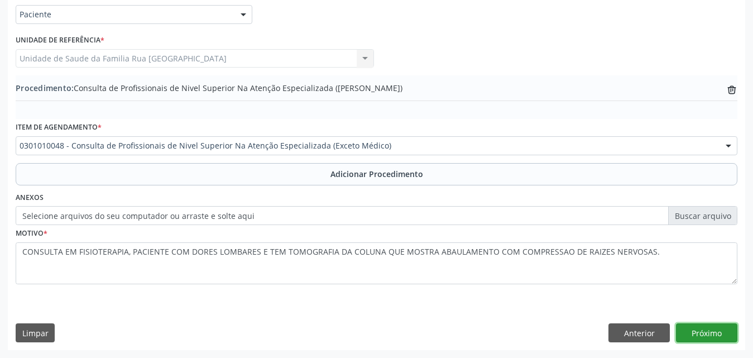
click at [715, 328] on button "Próximo" at bounding box center [706, 332] width 61 height 19
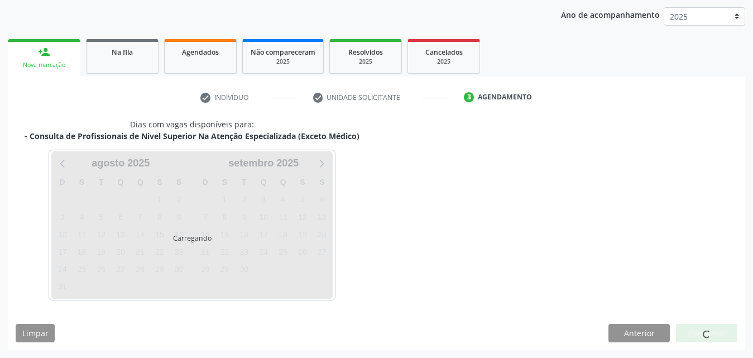
scroll to position [176, 0]
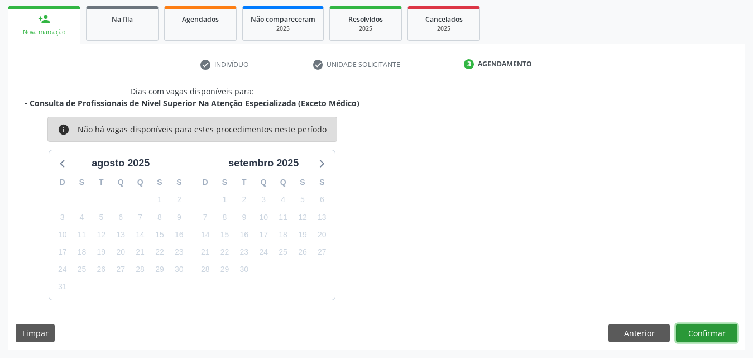
click at [694, 336] on button "Confirmar" at bounding box center [706, 333] width 61 height 19
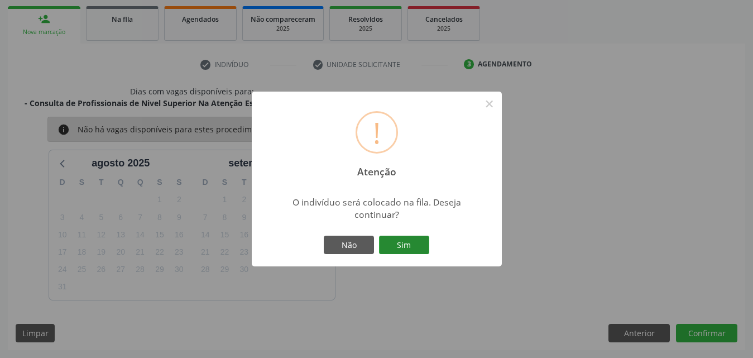
click at [413, 247] on button "Sim" at bounding box center [404, 245] width 50 height 19
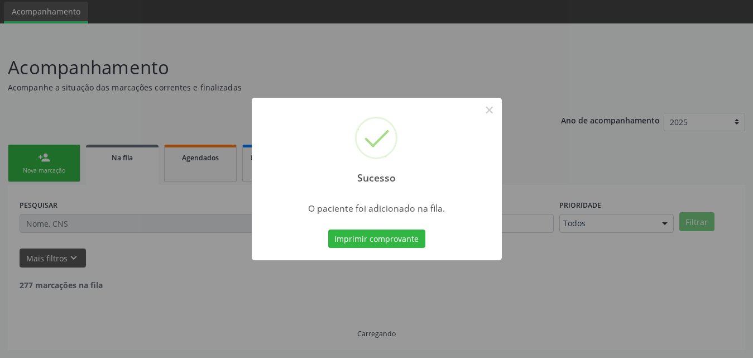
scroll to position [26, 0]
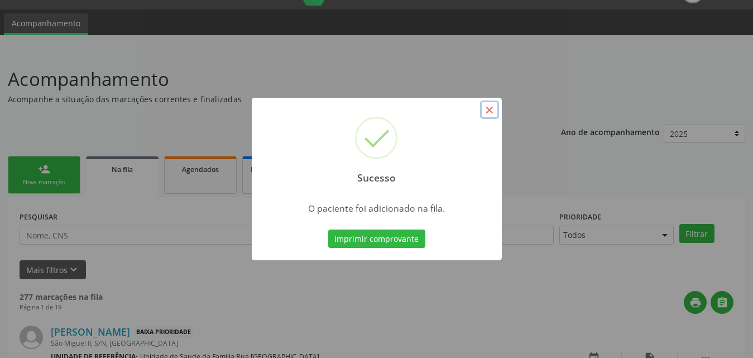
click at [488, 109] on button "×" at bounding box center [489, 109] width 19 height 19
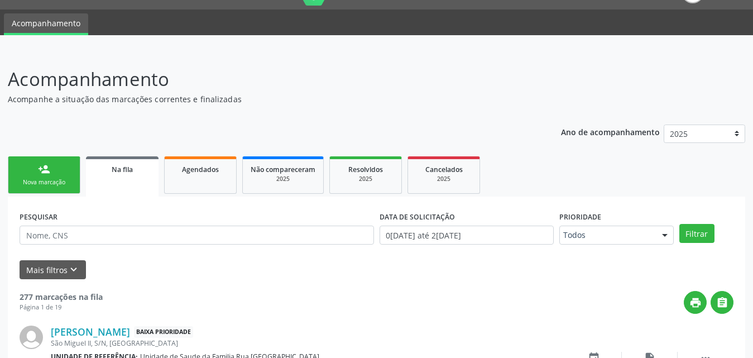
click at [67, 179] on div "Nova marcação" at bounding box center [44, 182] width 56 height 8
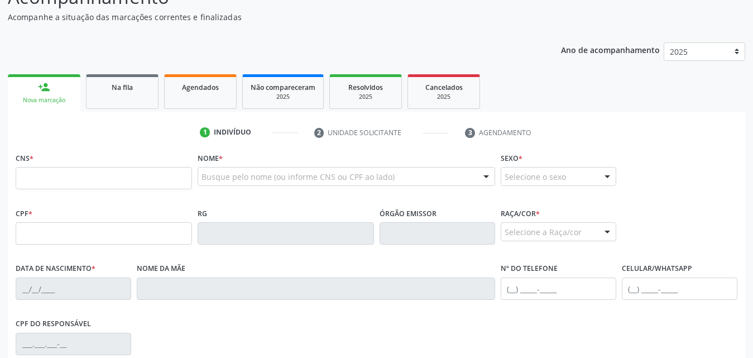
scroll to position [194, 0]
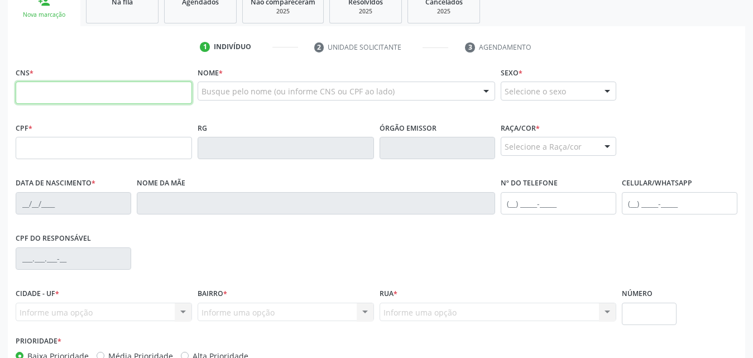
click at [151, 95] on input "text" at bounding box center [104, 93] width 176 height 22
type input "704 2037 8164 3986"
type input "[DATE]"
type input "[PERSON_NAME]"
type input "[PHONE_NUMBER]"
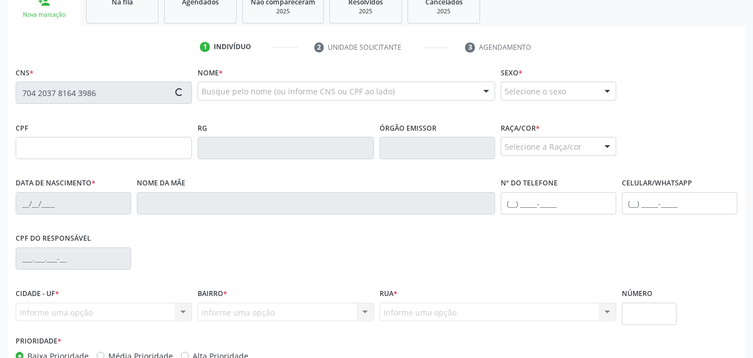
type input "S/N"
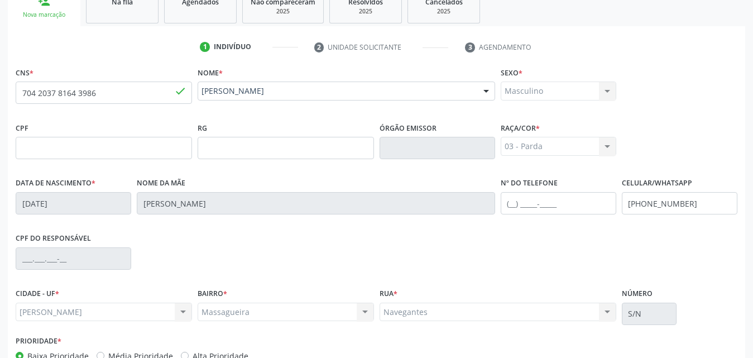
scroll to position [263, 0]
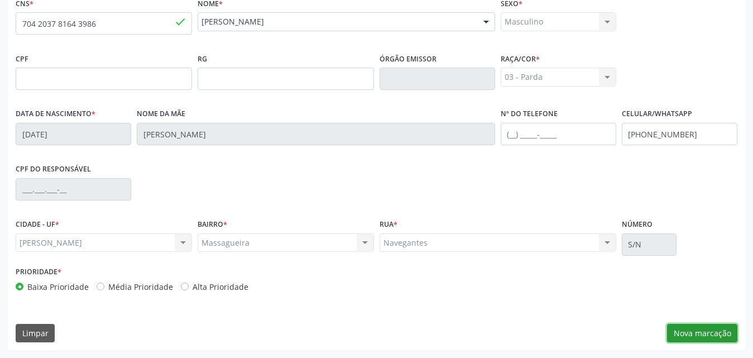
click at [690, 333] on button "Nova marcação" at bounding box center [702, 333] width 70 height 19
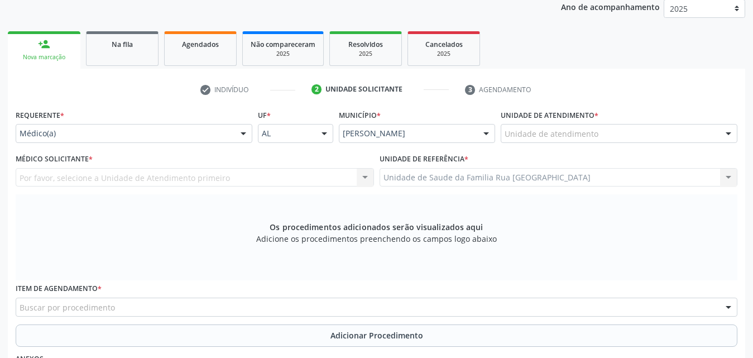
scroll to position [95, 0]
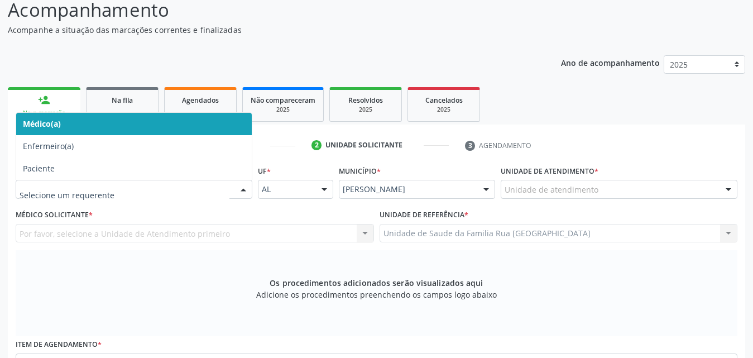
click at [242, 189] on div at bounding box center [243, 189] width 17 height 19
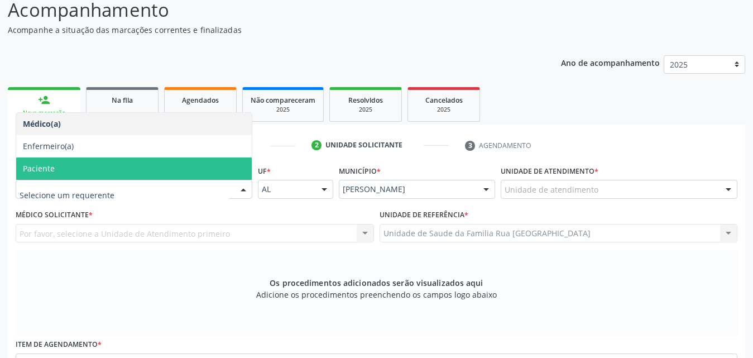
click at [45, 164] on span "Paciente" at bounding box center [39, 168] width 32 height 11
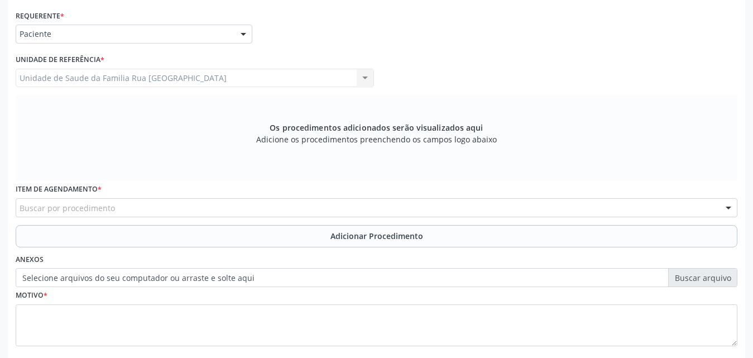
scroll to position [263, 0]
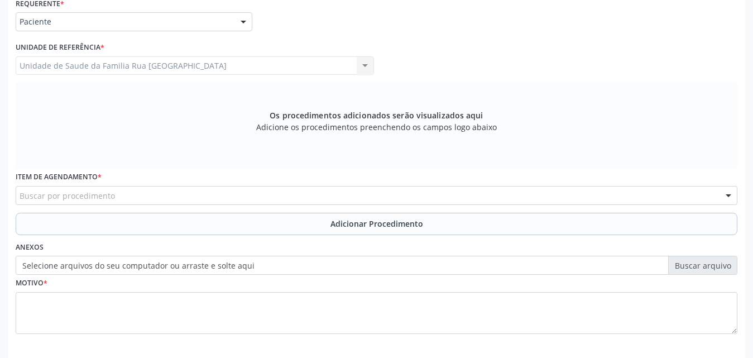
click at [220, 198] on div "Buscar por procedimento" at bounding box center [377, 195] width 722 height 19
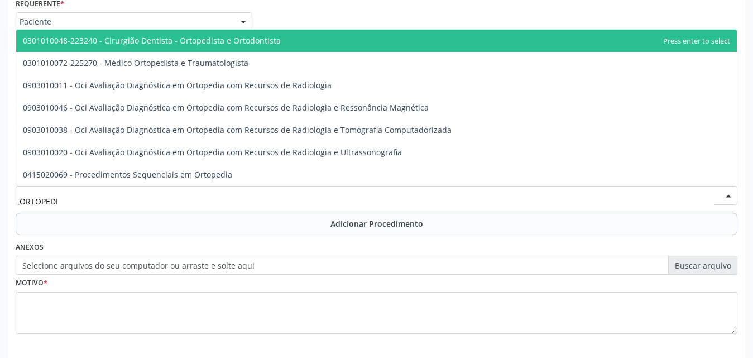
type input "ORTOPEDIS"
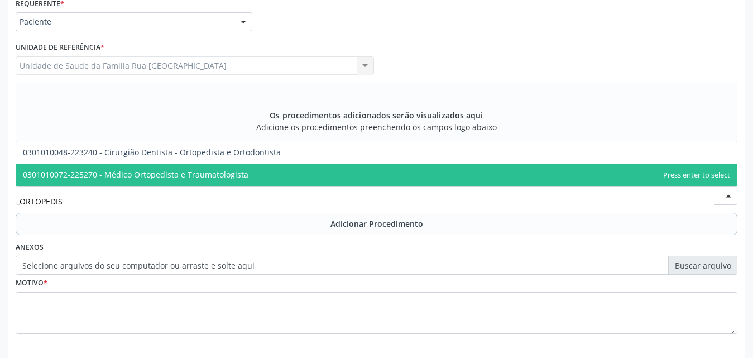
click at [202, 171] on span "0301010072-225270 - Médico Ortopedista e Traumatologista" at bounding box center [136, 174] width 226 height 11
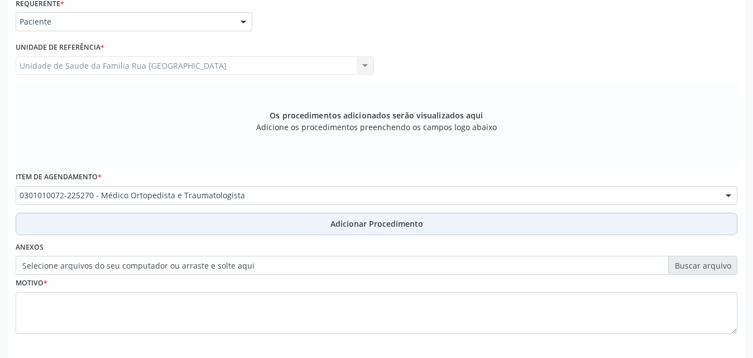
click at [407, 224] on span "Adicionar Procedimento" at bounding box center [377, 224] width 93 height 12
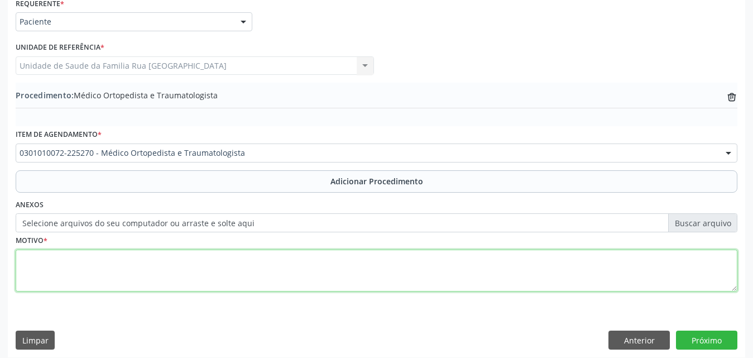
click at [186, 271] on textarea at bounding box center [377, 271] width 722 height 42
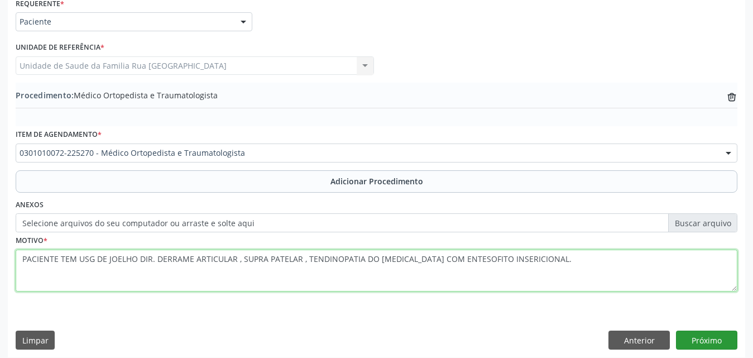
type textarea "PACIENTE TEM USG DE JOELHO DIR. DERRAME ARTICULAR , SUPRA PATELAR , TENDINOPATI…"
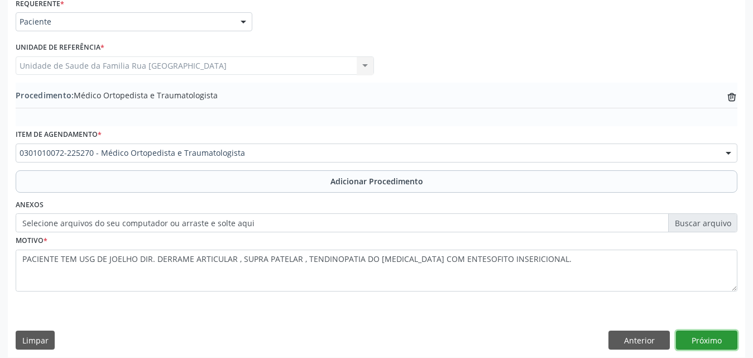
click at [711, 338] on button "Próximo" at bounding box center [706, 340] width 61 height 19
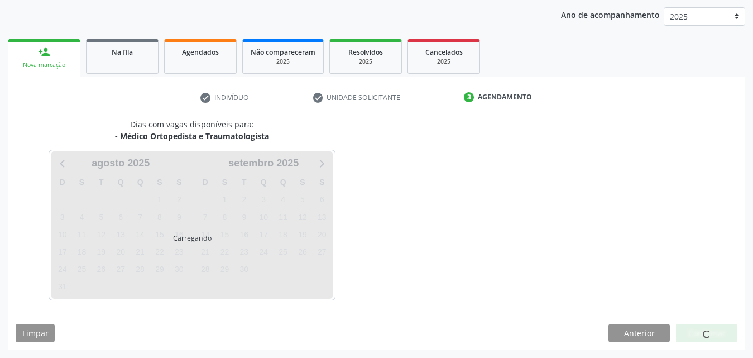
scroll to position [176, 0]
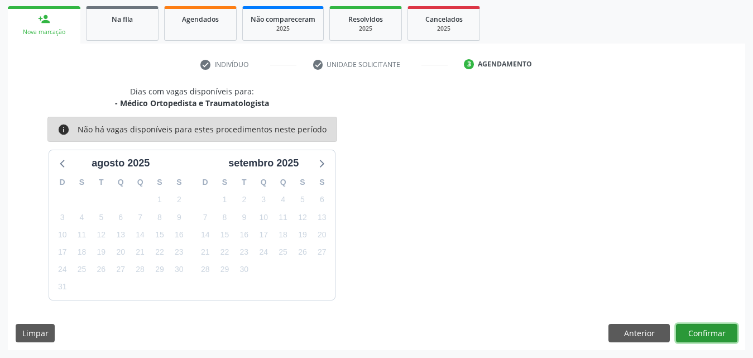
click at [711, 336] on button "Confirmar" at bounding box center [706, 333] width 61 height 19
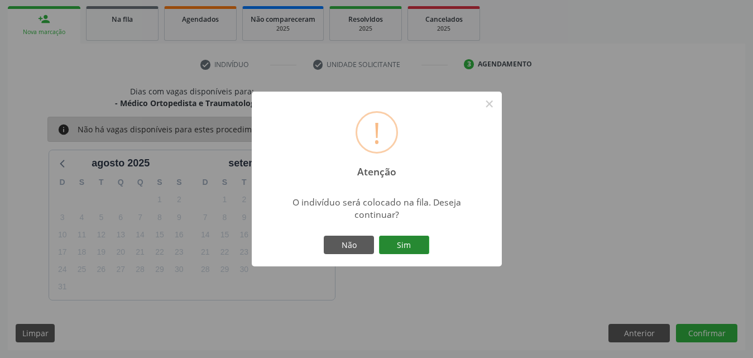
click at [398, 241] on button "Sim" at bounding box center [404, 245] width 50 height 19
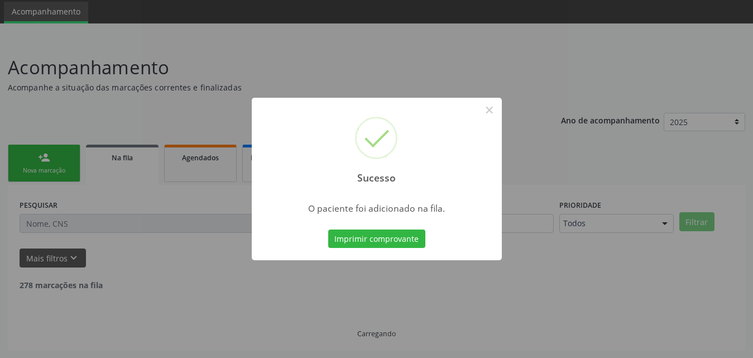
scroll to position [26, 0]
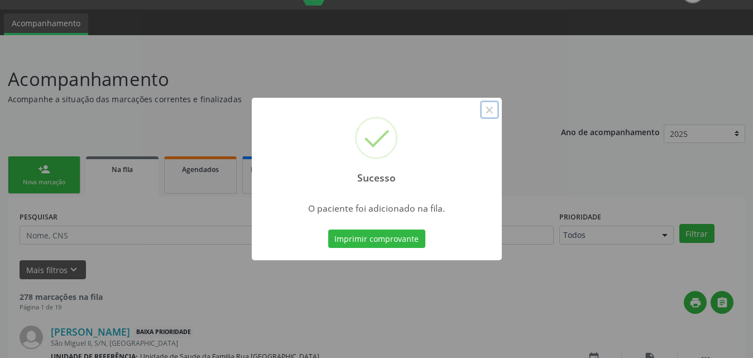
drag, startPoint x: 491, startPoint y: 112, endPoint x: 421, endPoint y: 128, distance: 71.6
click at [490, 113] on button "×" at bounding box center [489, 109] width 19 height 19
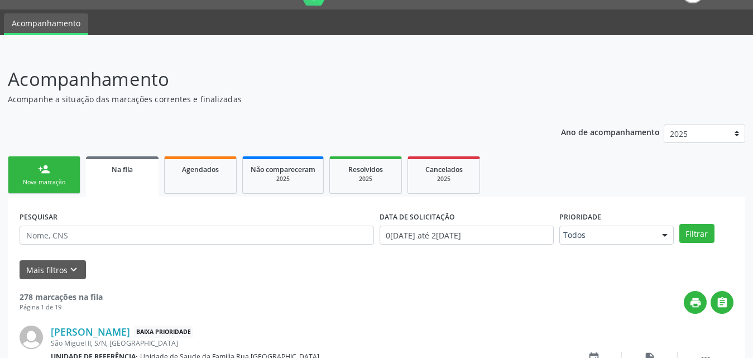
click at [54, 181] on div "Nova marcação" at bounding box center [44, 182] width 56 height 8
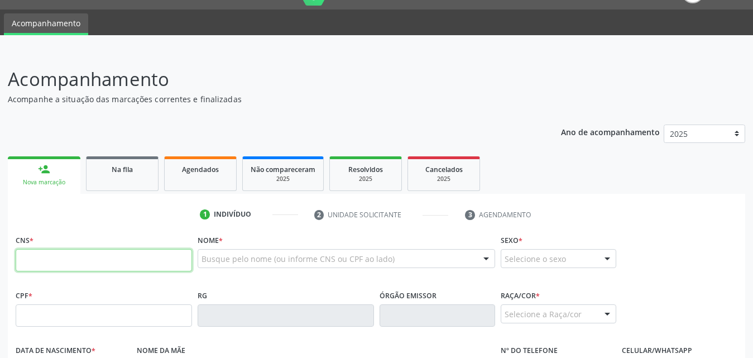
click at [109, 265] on input "text" at bounding box center [104, 260] width 176 height 22
type input "705 0004 2306 3257"
type input "[DATE]"
type input "[PERSON_NAME]"
type input "[PHONE_NUMBER]"
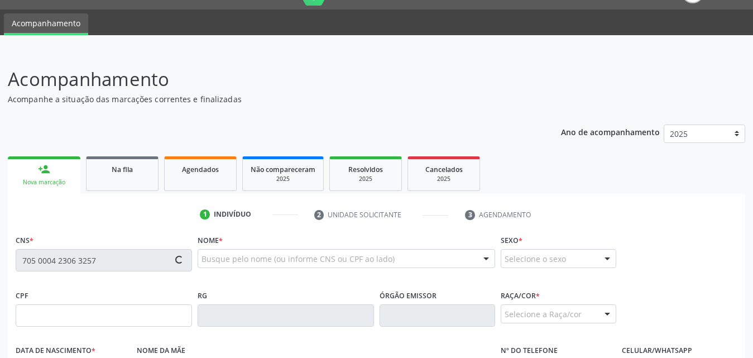
type input "sn"
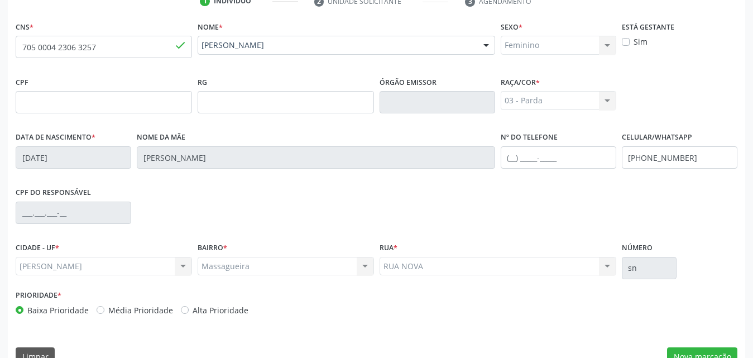
scroll to position [263, 0]
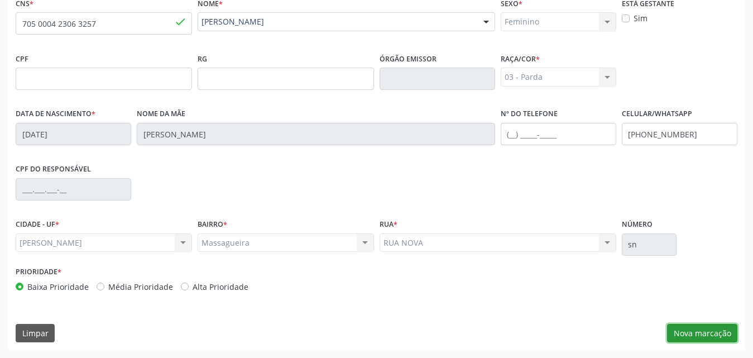
click at [705, 327] on button "Nova marcação" at bounding box center [702, 333] width 70 height 19
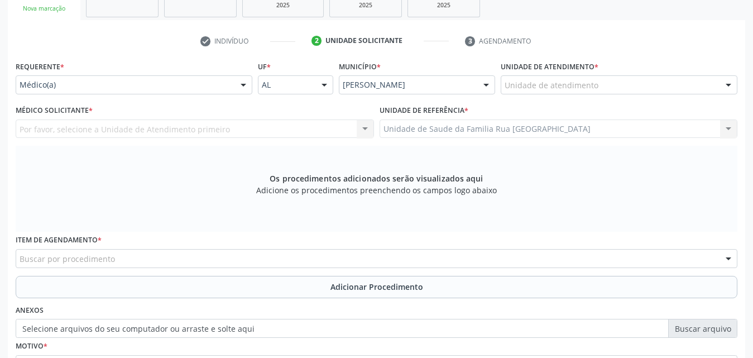
scroll to position [151, 0]
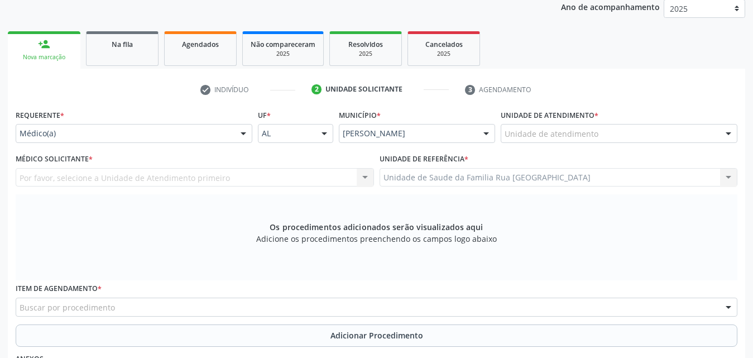
click at [732, 130] on div at bounding box center [728, 134] width 17 height 19
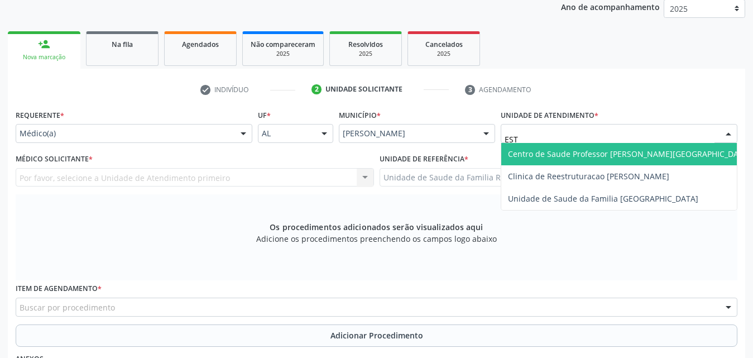
type input "ESTA"
click at [660, 152] on span "Centro de Saude Professor [PERSON_NAME][GEOGRAPHIC_DATA]" at bounding box center [629, 154] width 243 height 11
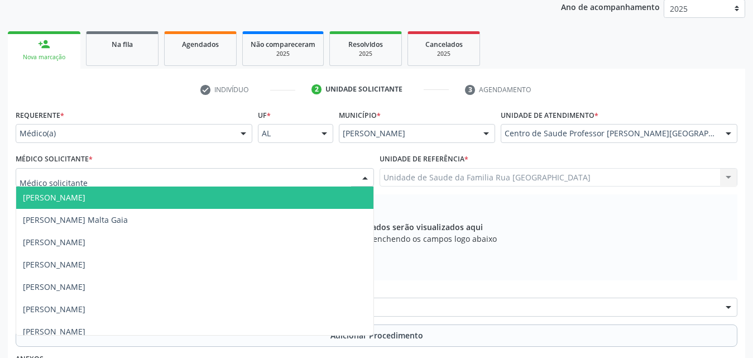
click at [156, 175] on div at bounding box center [195, 177] width 358 height 19
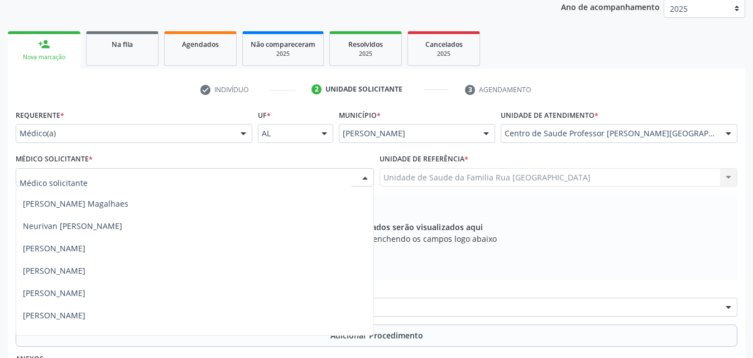
scroll to position [756, 0]
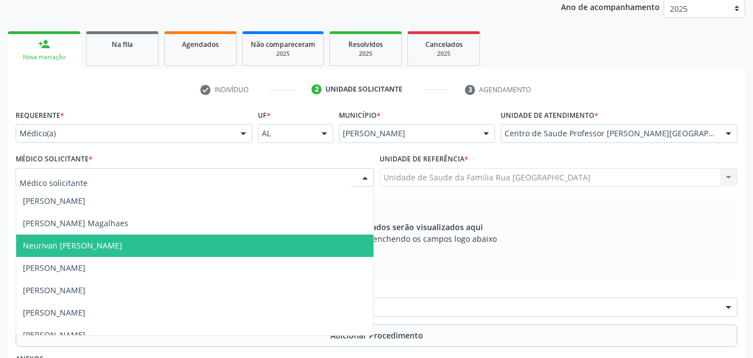
click at [140, 242] on span "Neurivan [PERSON_NAME]" at bounding box center [194, 245] width 357 height 22
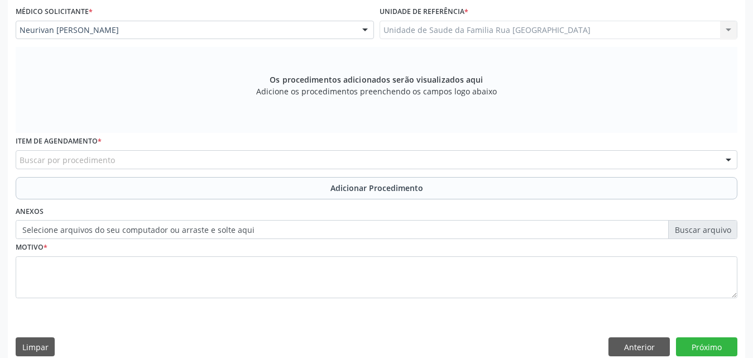
scroll to position [313, 0]
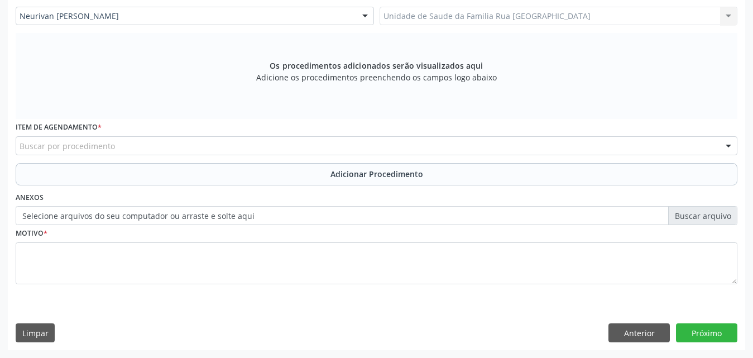
click at [230, 144] on div "Buscar por procedimento" at bounding box center [377, 145] width 722 height 19
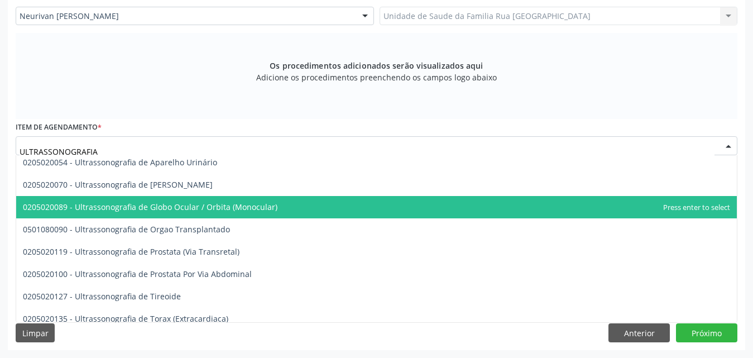
scroll to position [302, 0]
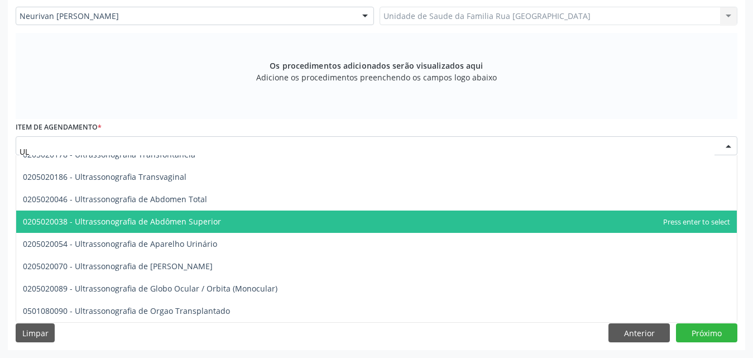
type input "U"
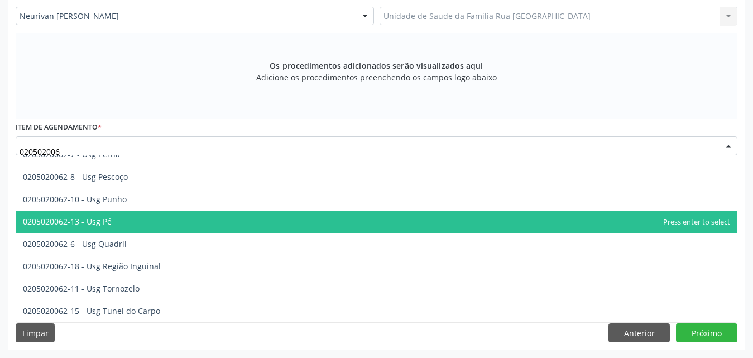
scroll to position [257, 0]
type input "0205020062"
click at [207, 217] on span "0205020062-13 - Usg Pé" at bounding box center [376, 221] width 721 height 22
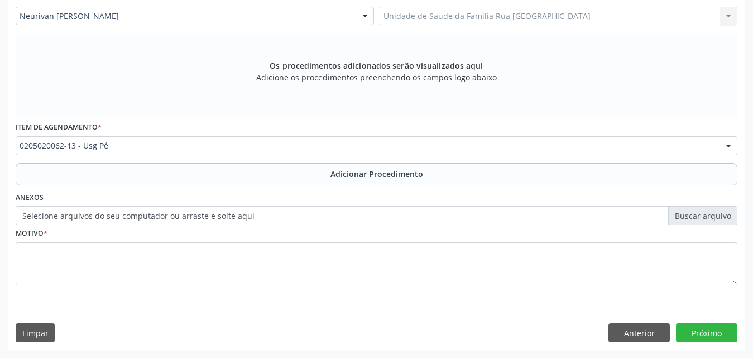
scroll to position [302, 0]
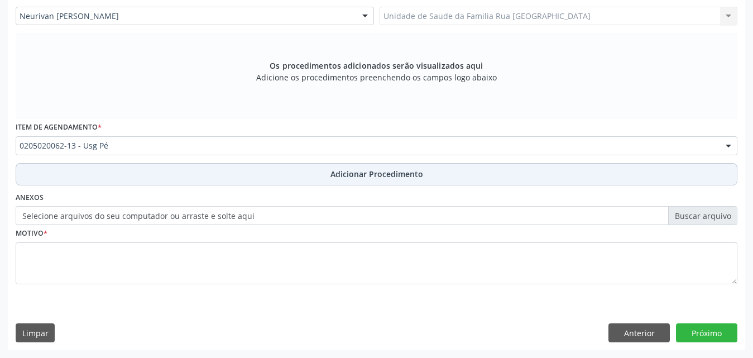
click at [380, 175] on span "Adicionar Procedimento" at bounding box center [377, 174] width 93 height 12
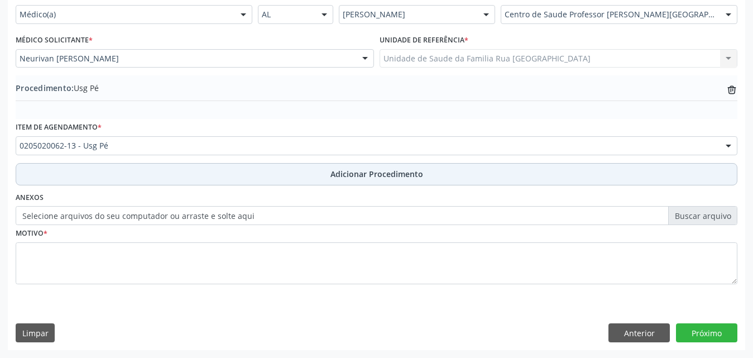
scroll to position [270, 0]
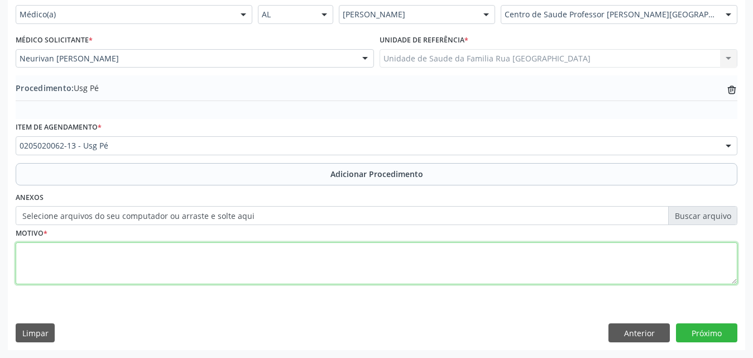
click at [66, 257] on textarea at bounding box center [377, 263] width 722 height 42
type textarea "TENDINITE: USG DO PE DIREITO E ESQUERDO."
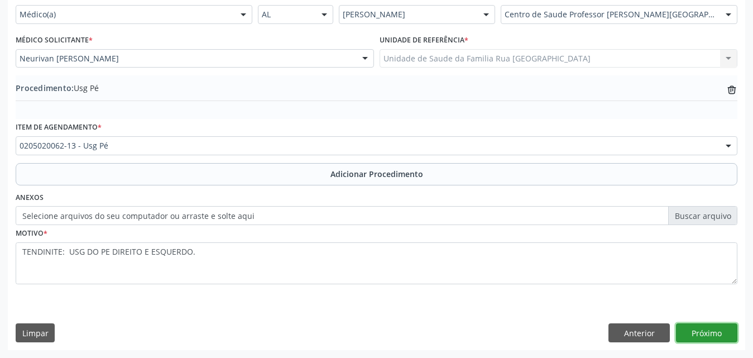
click at [709, 332] on button "Próximo" at bounding box center [706, 332] width 61 height 19
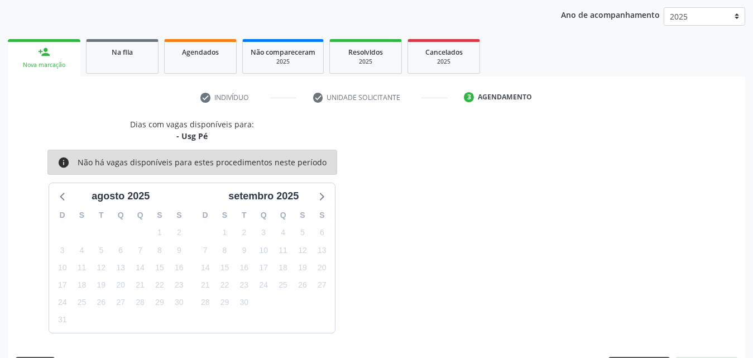
scroll to position [176, 0]
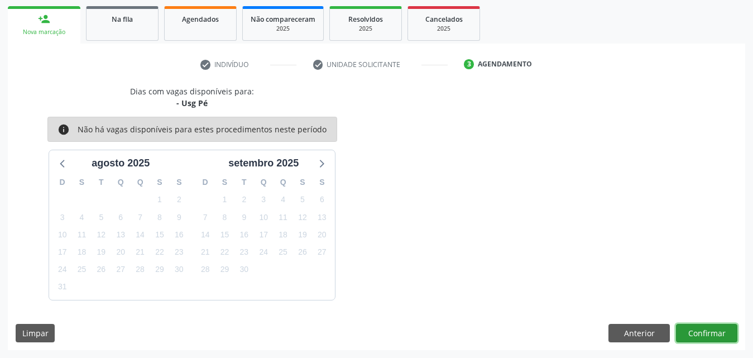
click at [706, 335] on button "Confirmar" at bounding box center [706, 333] width 61 height 19
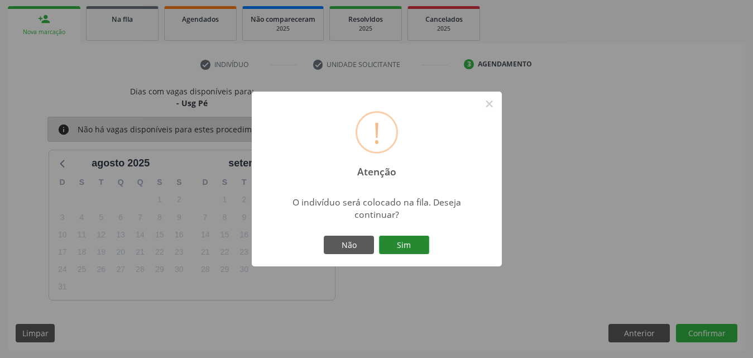
click at [419, 251] on button "Sim" at bounding box center [404, 245] width 50 height 19
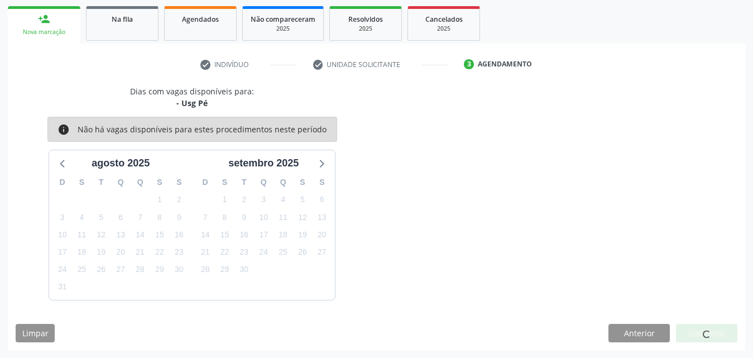
scroll to position [26, 0]
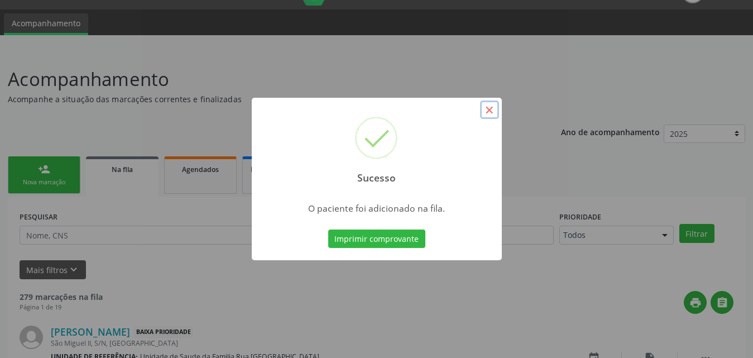
click at [487, 113] on button "×" at bounding box center [489, 109] width 19 height 19
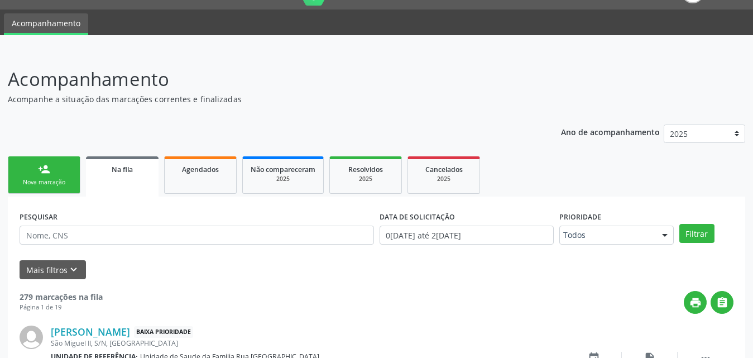
click at [55, 188] on link "person_add Nova marcação" at bounding box center [44, 174] width 73 height 37
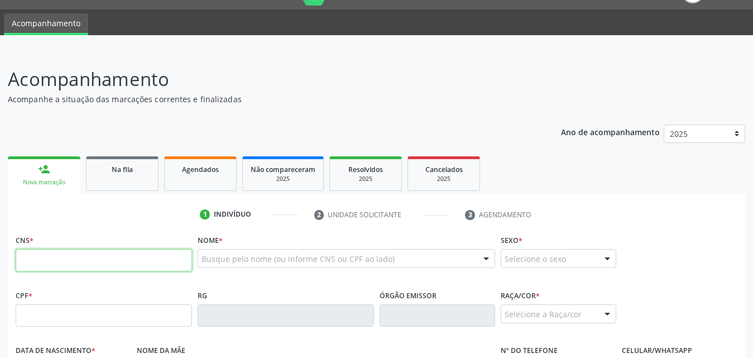
click at [120, 256] on input "text" at bounding box center [104, 260] width 176 height 22
type input "700 6019 1533 1969"
type input "564.328.954-72"
type input "[DATE]"
type input "[PERSON_NAME]"
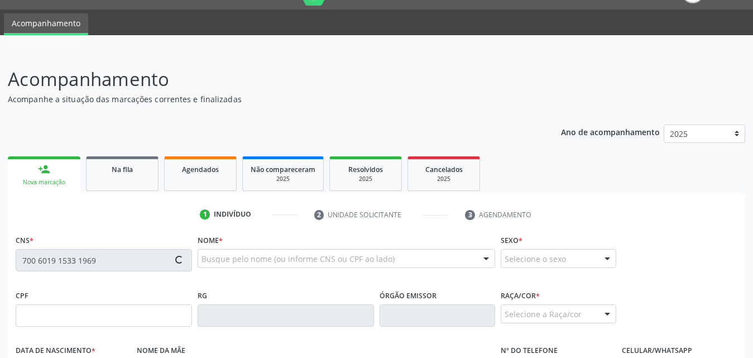
type input "[PHONE_NUMBER]"
type input "S/N"
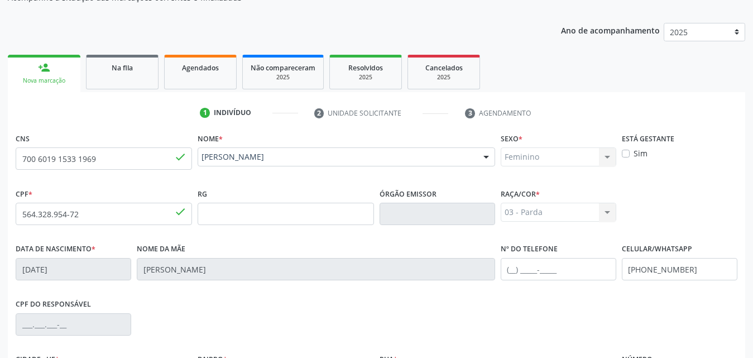
scroll to position [263, 0]
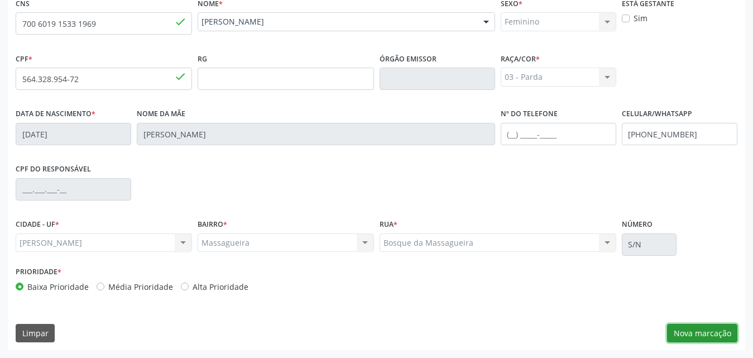
click at [695, 329] on button "Nova marcação" at bounding box center [702, 333] width 70 height 19
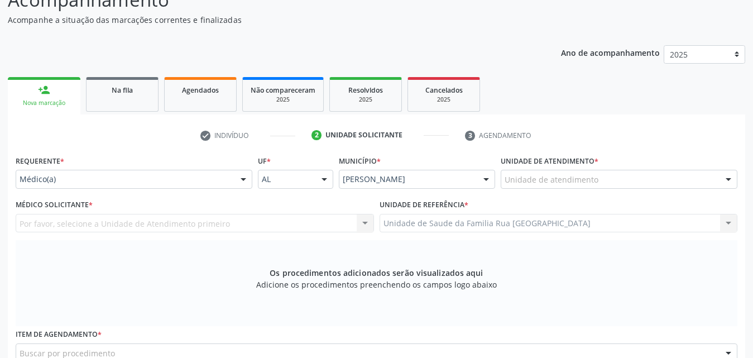
scroll to position [95, 0]
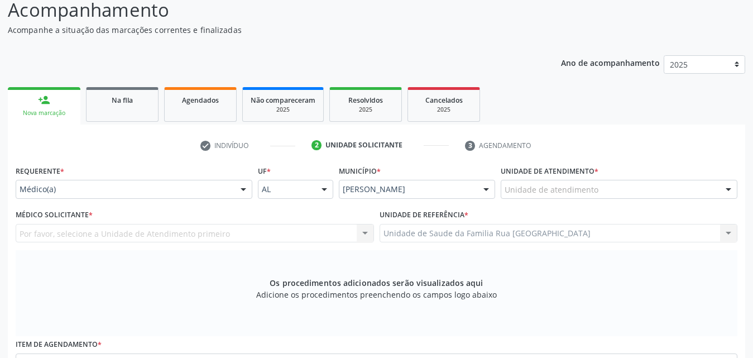
click at [243, 191] on div at bounding box center [243, 189] width 17 height 19
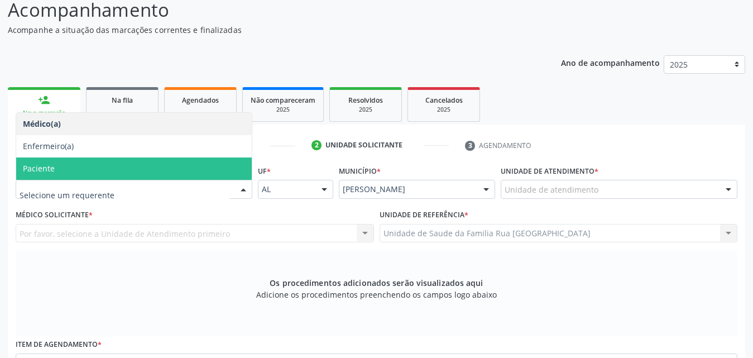
click at [74, 173] on span "Paciente" at bounding box center [134, 168] width 236 height 22
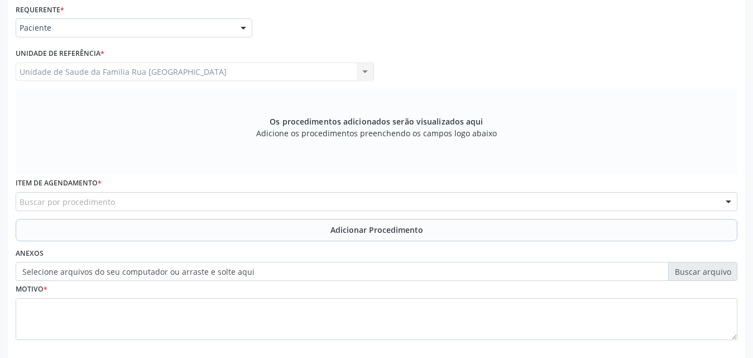
scroll to position [263, 0]
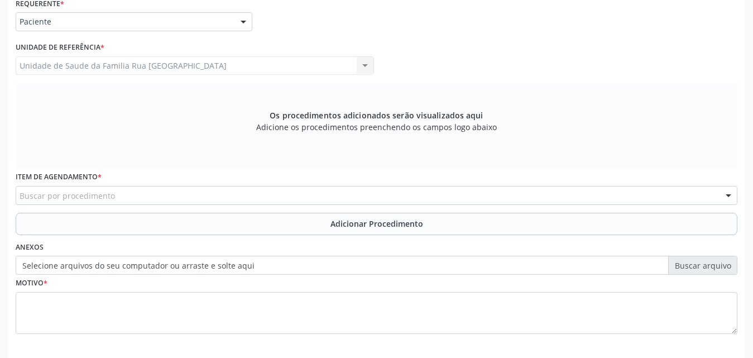
click at [205, 198] on div "Buscar por procedimento" at bounding box center [377, 195] width 722 height 19
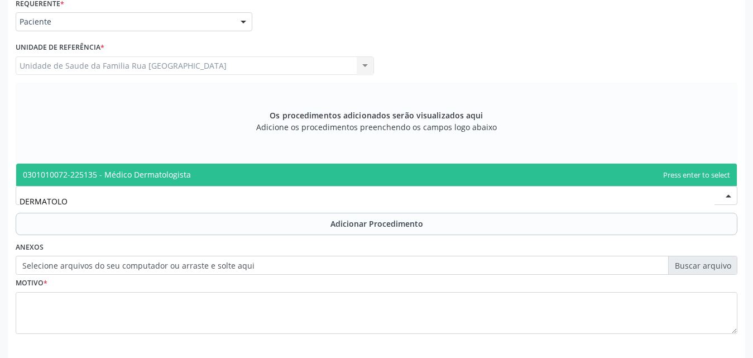
type input "DERMATOLOG"
click at [187, 174] on span "0301010072-225135 - Médico Dermatologista" at bounding box center [107, 174] width 168 height 11
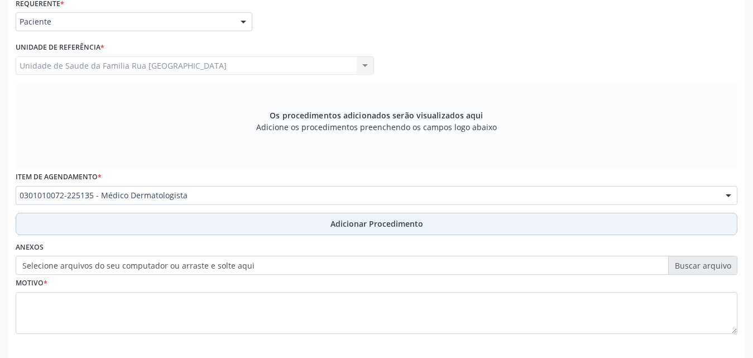
click at [416, 226] on span "Adicionar Procedimento" at bounding box center [377, 224] width 93 height 12
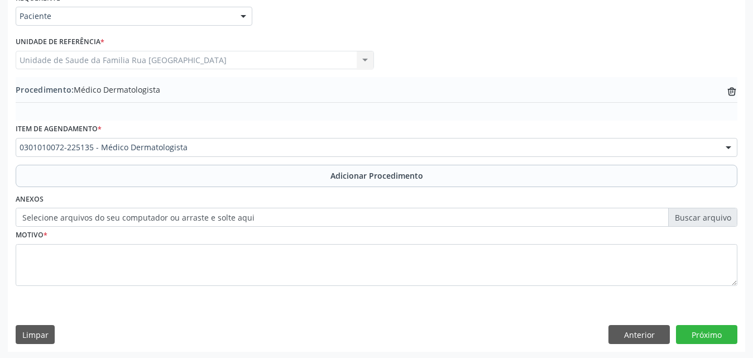
scroll to position [270, 0]
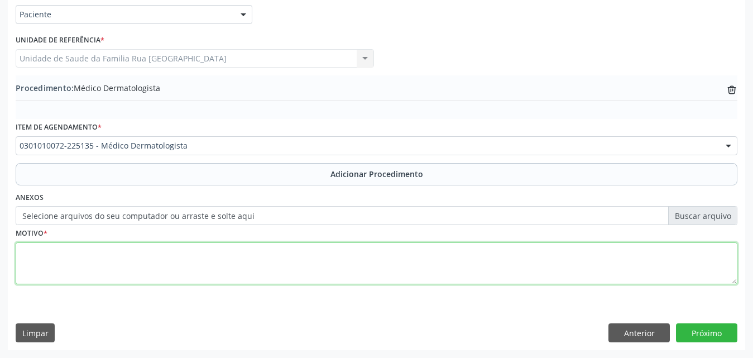
click at [104, 272] on textarea at bounding box center [377, 263] width 722 height 42
type textarea "AVALIACAO DE NEVOS."
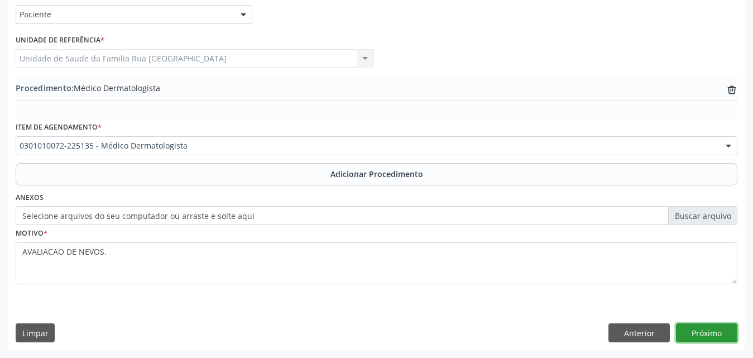
click at [701, 338] on button "Próximo" at bounding box center [706, 332] width 61 height 19
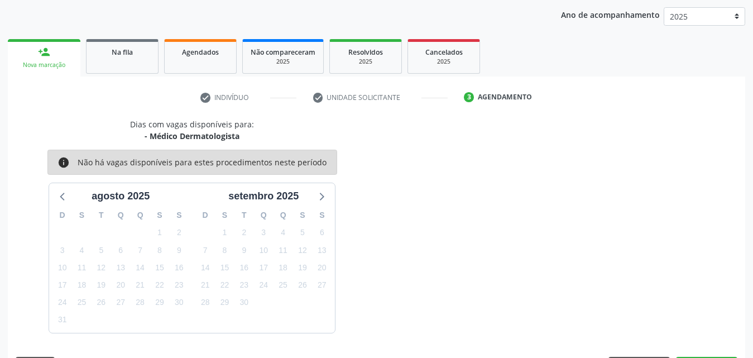
scroll to position [176, 0]
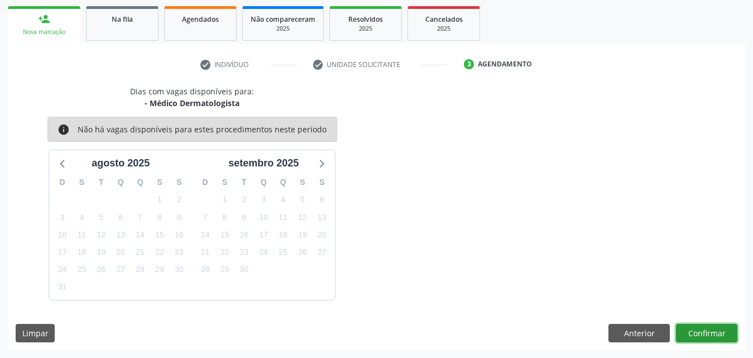
drag, startPoint x: 700, startPoint y: 337, endPoint x: 707, endPoint y: 331, distance: 9.1
click at [707, 331] on button "Confirmar" at bounding box center [706, 333] width 61 height 19
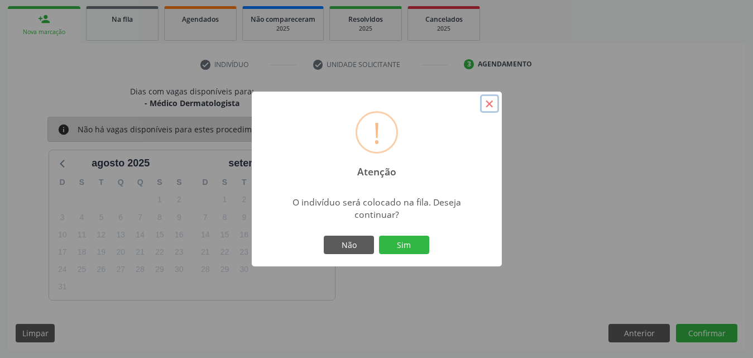
click at [490, 104] on button "×" at bounding box center [489, 103] width 19 height 19
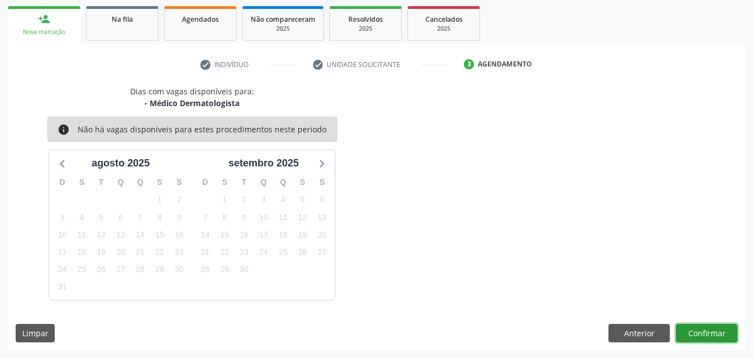
click at [711, 329] on button "Confirmar" at bounding box center [706, 333] width 61 height 19
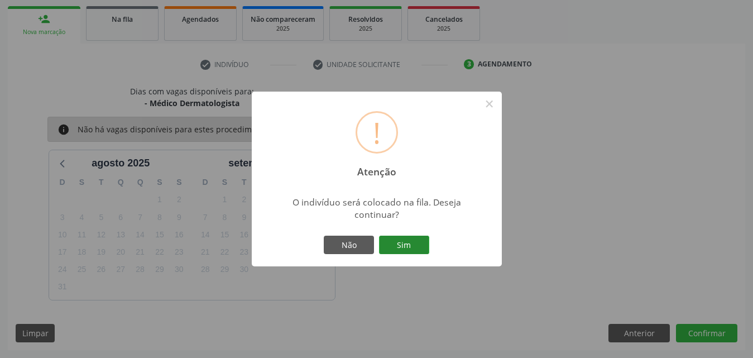
click at [411, 247] on button "Sim" at bounding box center [404, 245] width 50 height 19
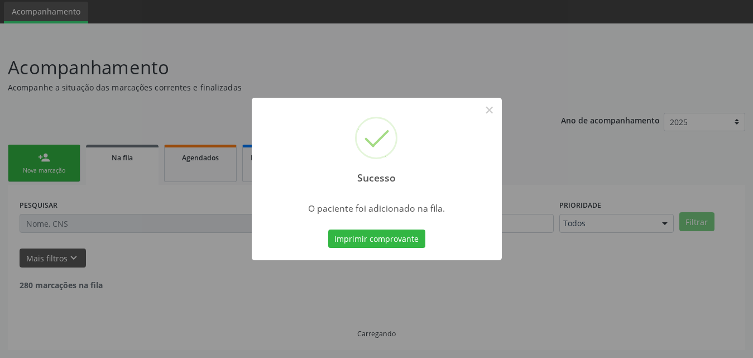
scroll to position [26, 0]
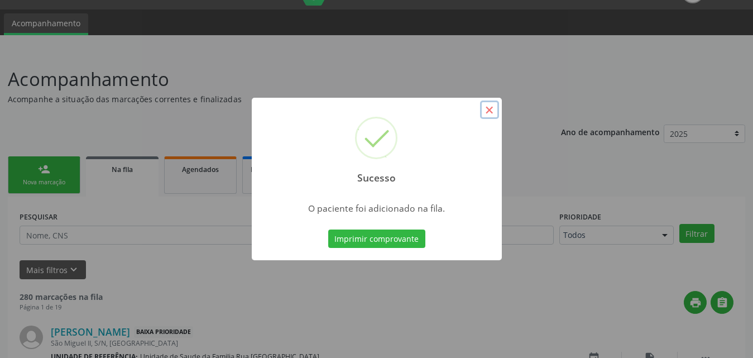
click at [492, 114] on button "×" at bounding box center [489, 109] width 19 height 19
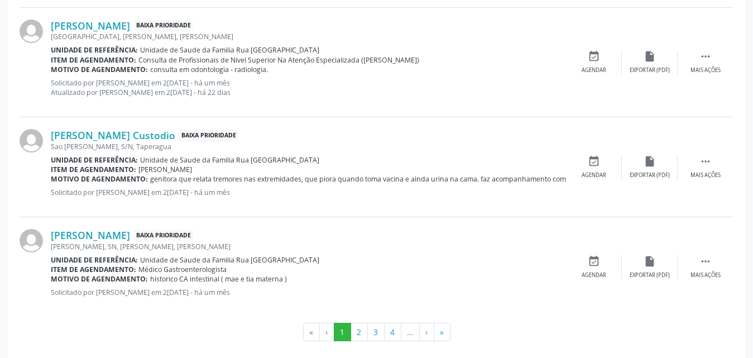
scroll to position [1563, 0]
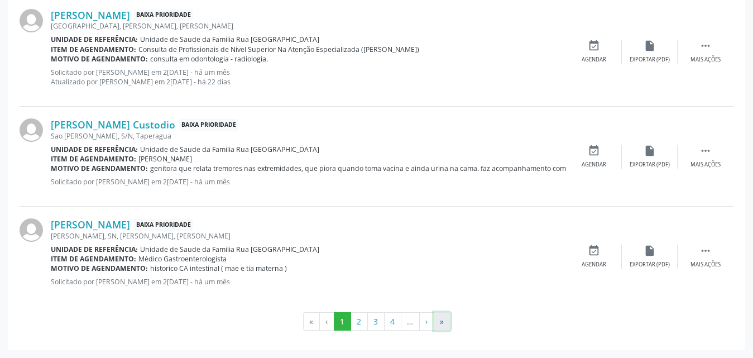
click at [443, 323] on button "»" at bounding box center [442, 321] width 17 height 19
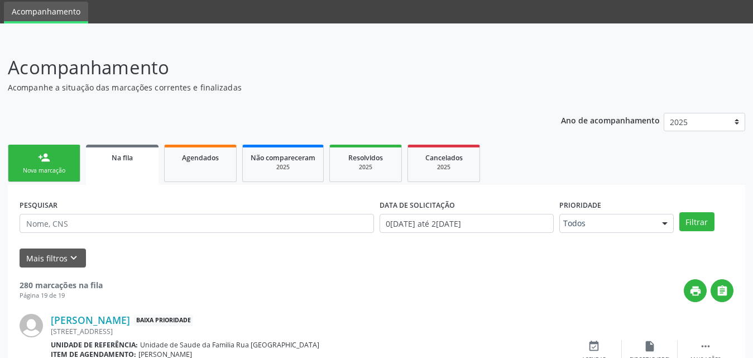
scroll to position [1034, 0]
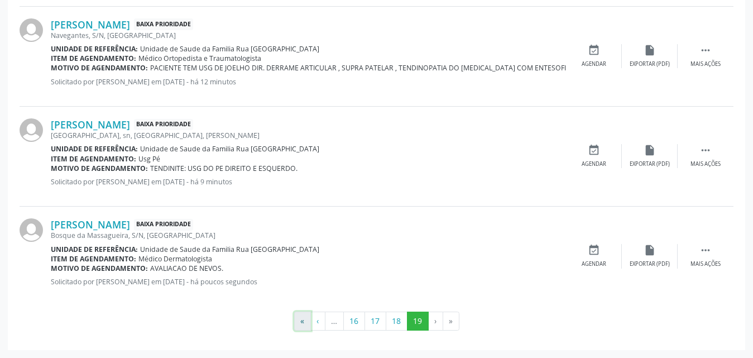
click at [299, 326] on button "«" at bounding box center [302, 321] width 17 height 19
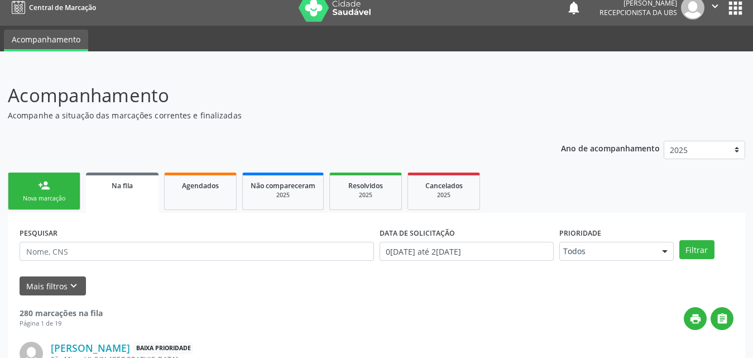
scroll to position [0, 0]
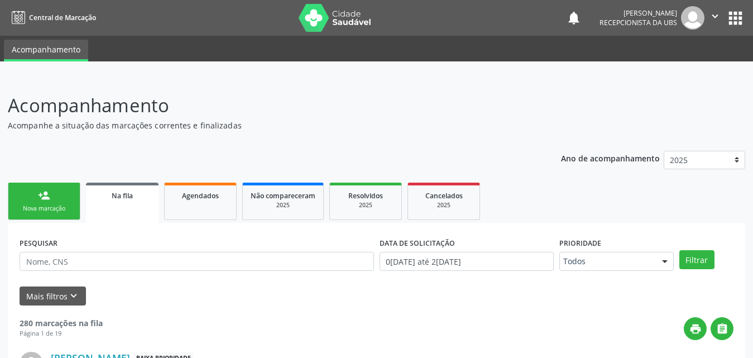
click at [41, 207] on div "Nova marcação" at bounding box center [44, 208] width 56 height 8
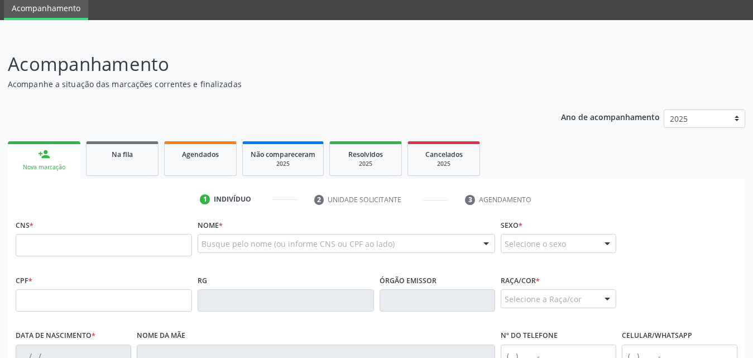
scroll to position [112, 0]
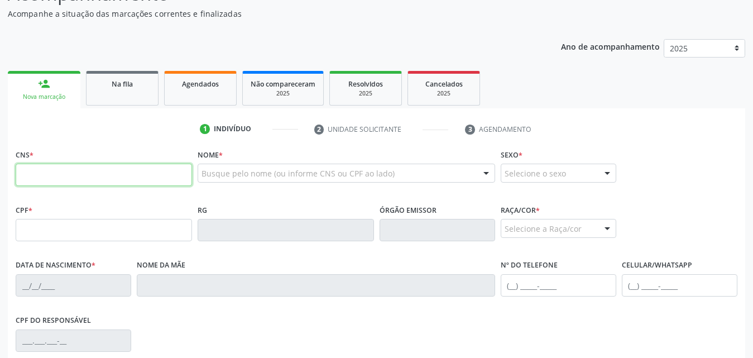
click at [107, 171] on input "text" at bounding box center [104, 175] width 176 height 22
type input "706 7062 7963 9220"
type input "164.607.534-07"
type input "0[DATE]"
type input "[PERSON_NAME]"
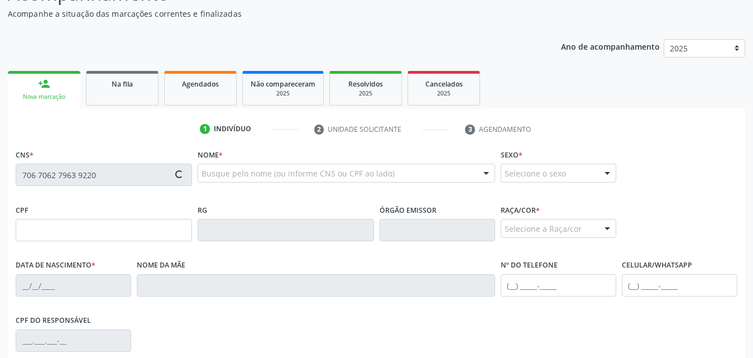
type input "[PHONE_NUMBER]"
type input "S/N"
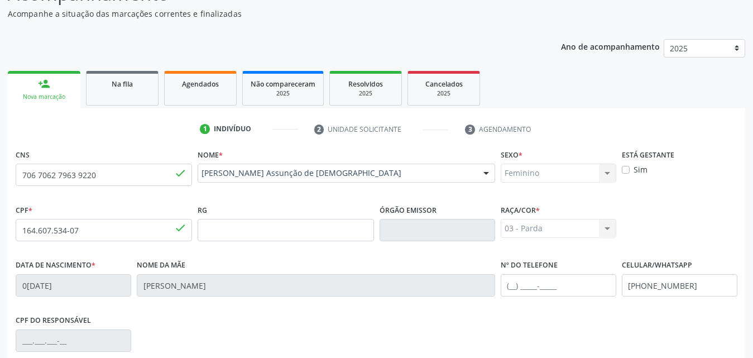
scroll to position [263, 0]
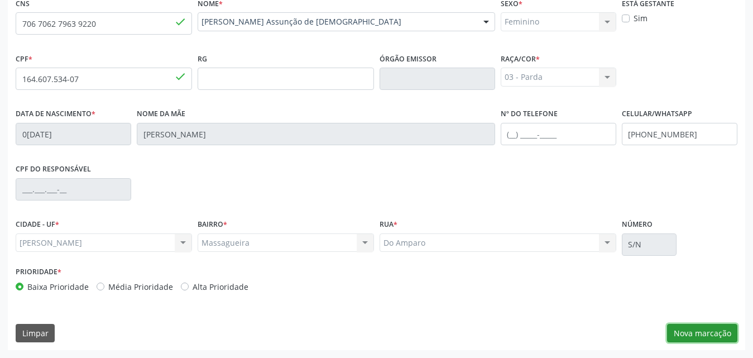
click at [683, 340] on button "Nova marcação" at bounding box center [702, 333] width 70 height 19
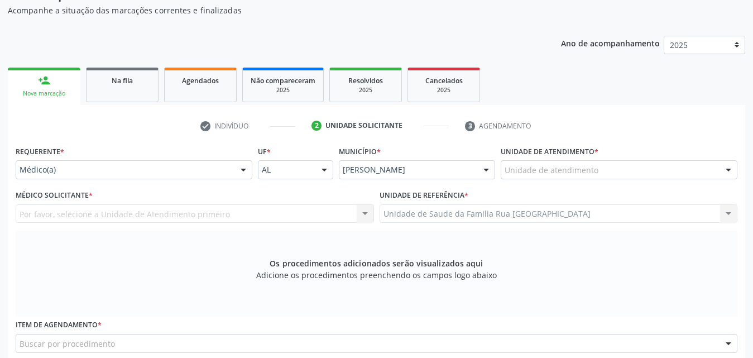
scroll to position [95, 0]
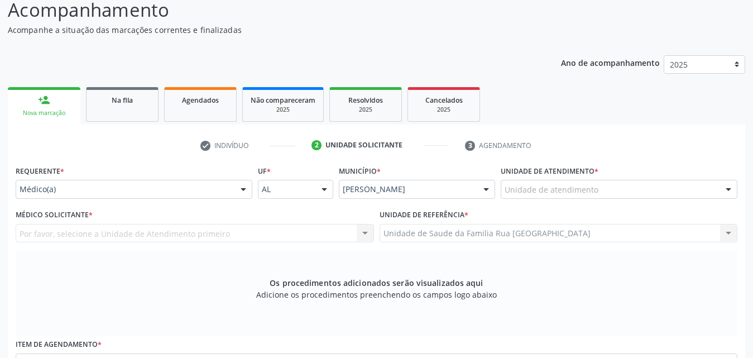
click at [652, 194] on div "Unidade de atendimento" at bounding box center [619, 189] width 237 height 19
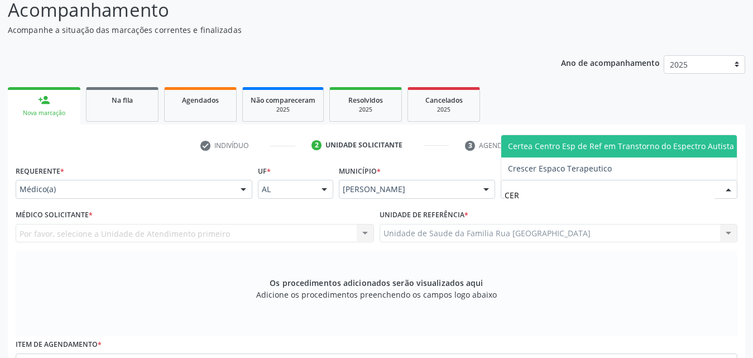
type input "CERT"
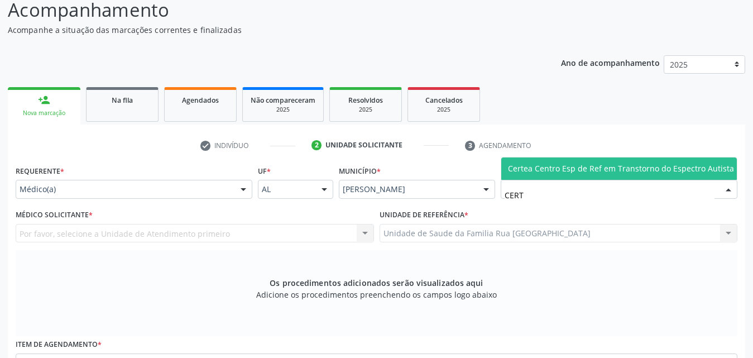
click at [636, 173] on span "Certea Centro Esp de Ref em Transtorno do Espectro Autista" at bounding box center [621, 168] width 226 height 11
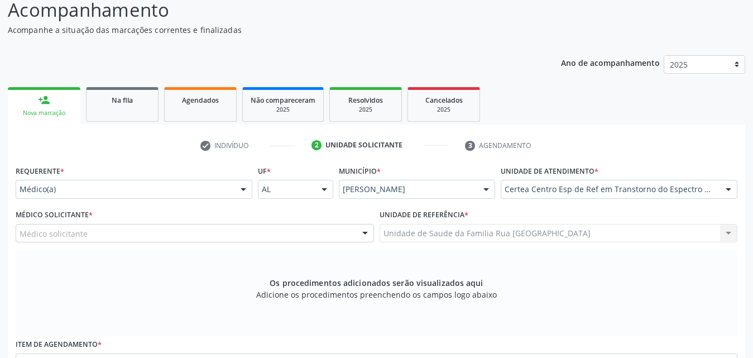
click at [359, 237] on div at bounding box center [365, 233] width 17 height 19
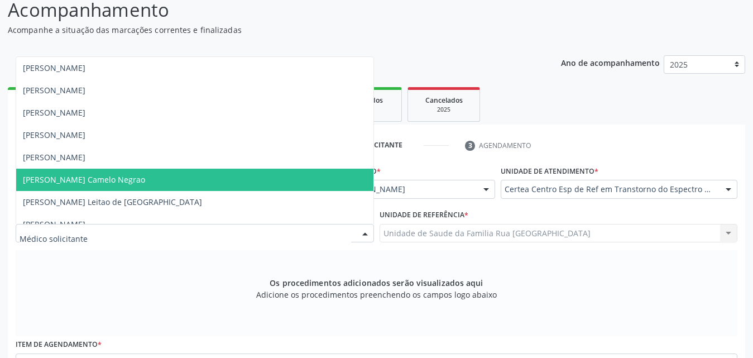
scroll to position [40, 0]
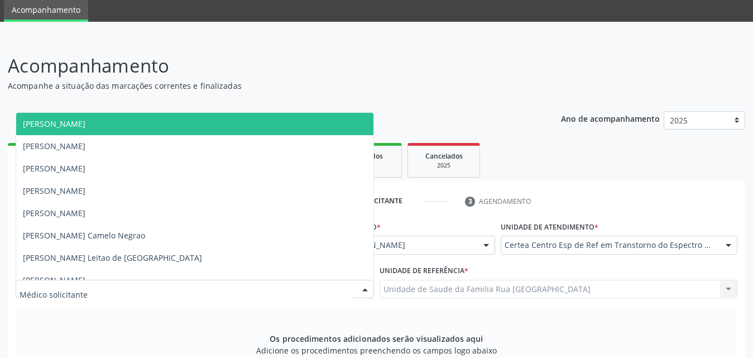
click at [85, 126] on span "[PERSON_NAME]" at bounding box center [54, 123] width 63 height 11
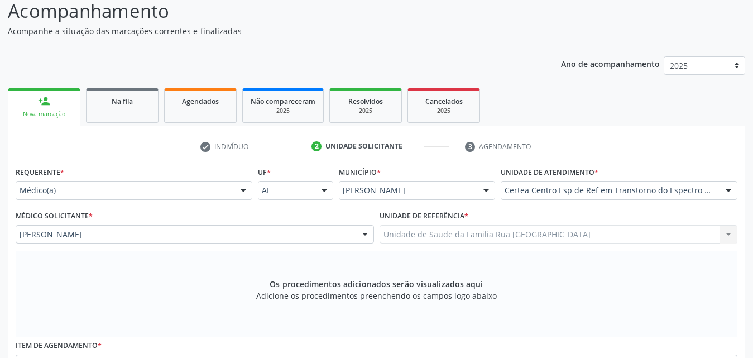
scroll to position [263, 0]
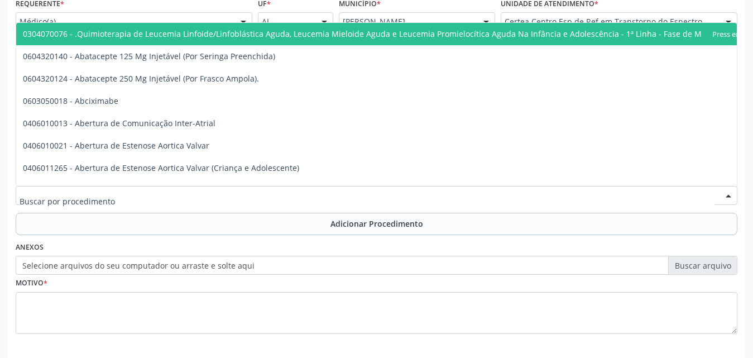
click at [225, 197] on div at bounding box center [377, 195] width 722 height 19
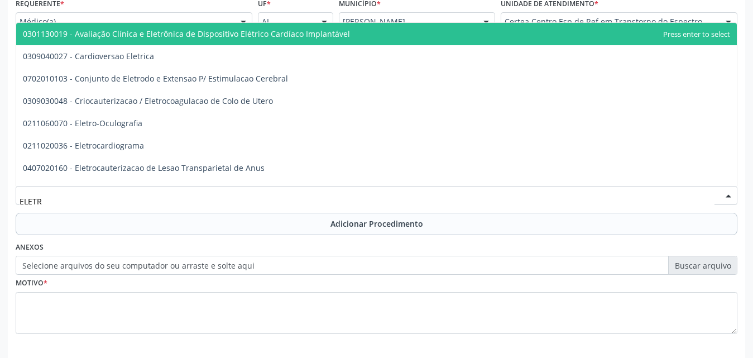
type input "ELETRO"
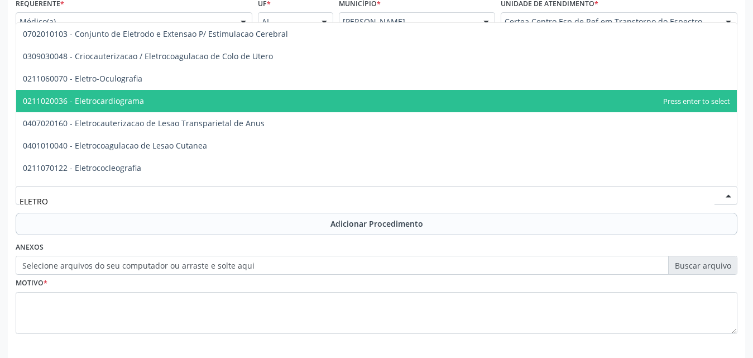
click at [149, 99] on span "0211020036 - Eletrocardiograma" at bounding box center [376, 101] width 721 height 22
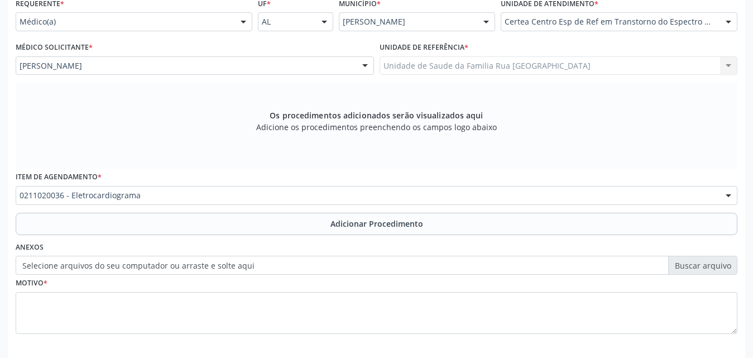
click at [372, 222] on span "Adicionar Procedimento" at bounding box center [377, 224] width 93 height 12
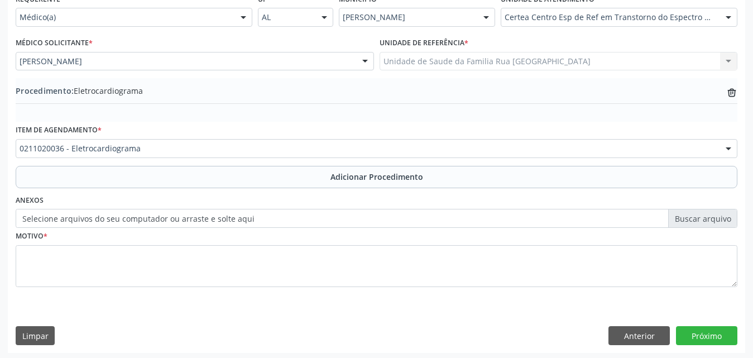
scroll to position [270, 0]
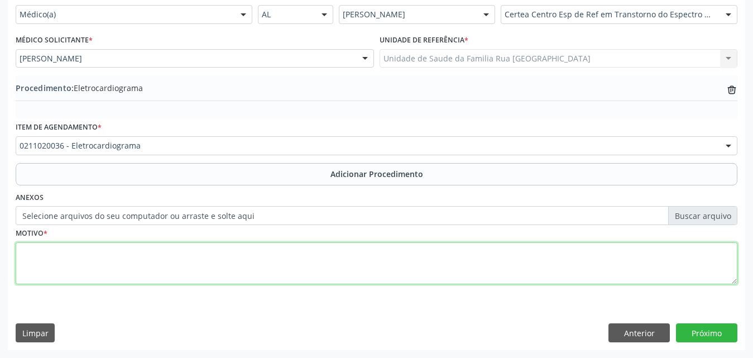
drag, startPoint x: 78, startPoint y: 264, endPoint x: 87, endPoint y: 264, distance: 8.4
click at [83, 264] on textarea at bounding box center [377, 263] width 722 height 42
type textarea "AVALIACAO."
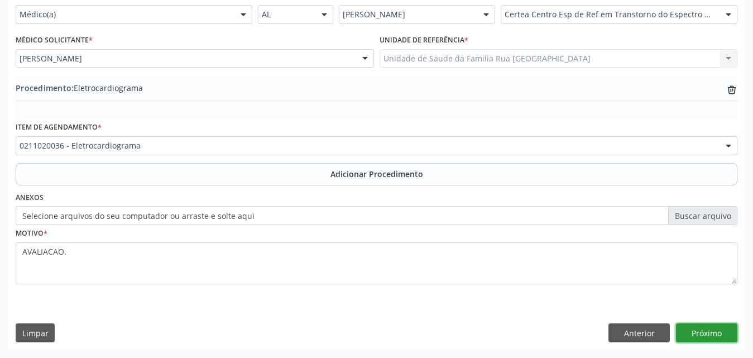
click at [700, 340] on button "Próximo" at bounding box center [706, 332] width 61 height 19
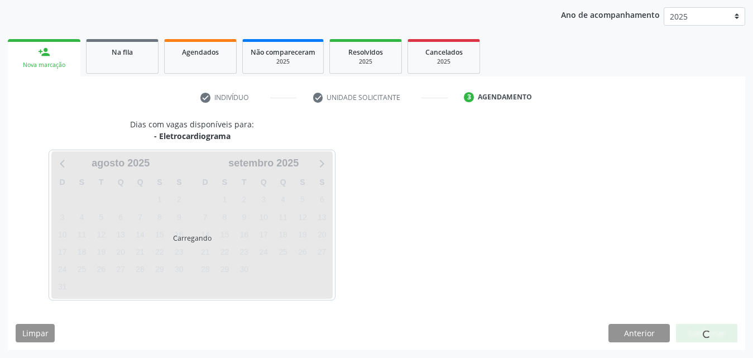
scroll to position [176, 0]
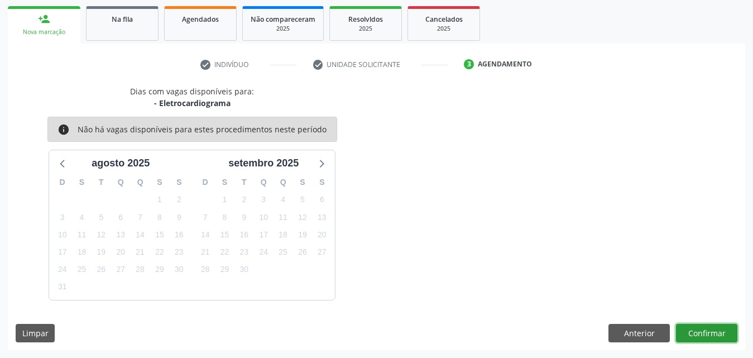
click at [698, 331] on button "Confirmar" at bounding box center [706, 333] width 61 height 19
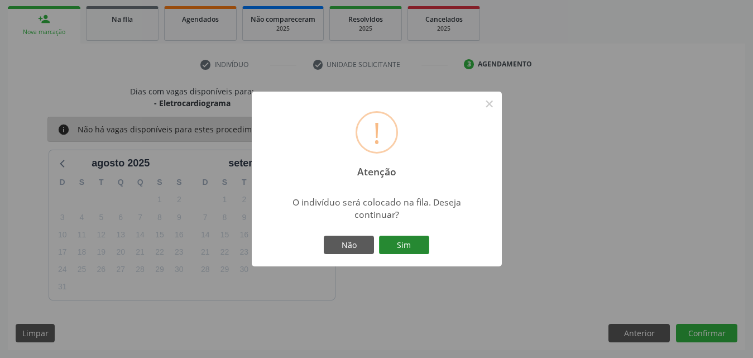
click at [392, 241] on button "Sim" at bounding box center [404, 245] width 50 height 19
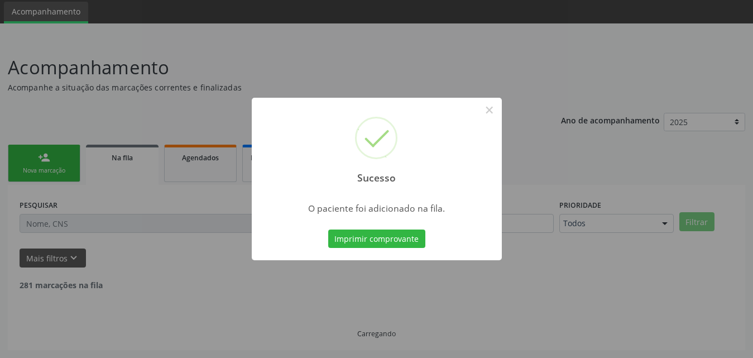
scroll to position [26, 0]
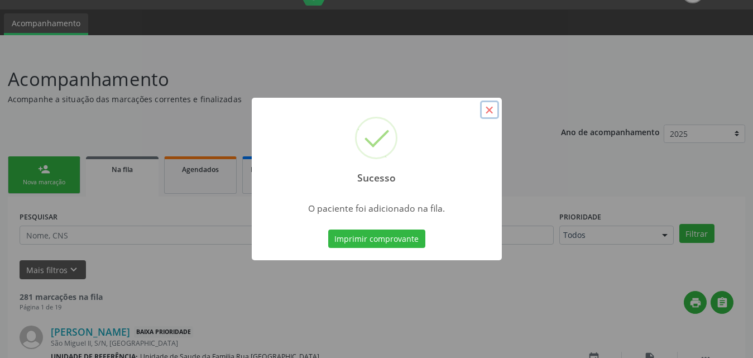
click at [490, 106] on button "×" at bounding box center [489, 109] width 19 height 19
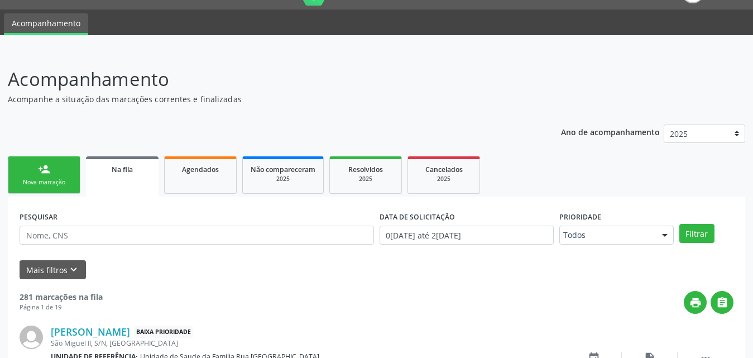
click at [46, 174] on div "person_add" at bounding box center [44, 169] width 12 height 12
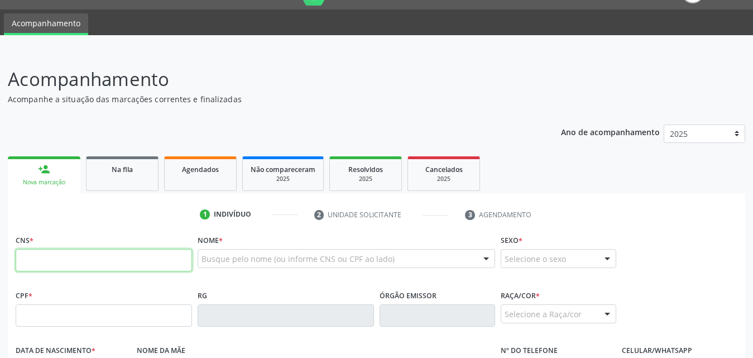
click at [121, 260] on input "text" at bounding box center [104, 260] width 176 height 22
type input "706 7062 7963 9220"
type input "164.607.534-07"
type input "0[DATE]"
type input "[PERSON_NAME]"
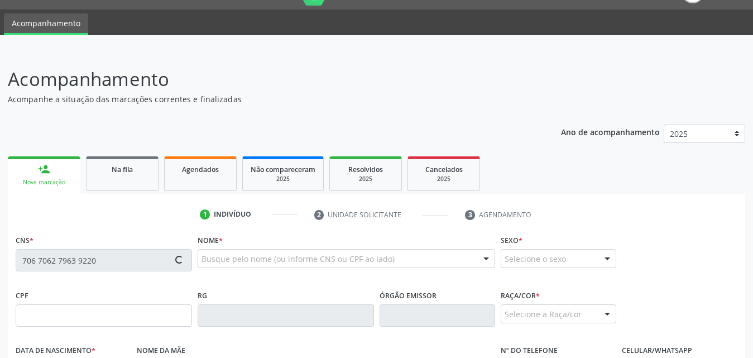
type input "[PHONE_NUMBER]"
type input "S/N"
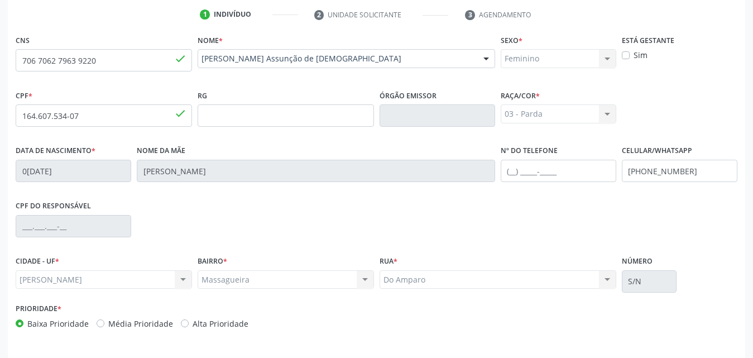
scroll to position [263, 0]
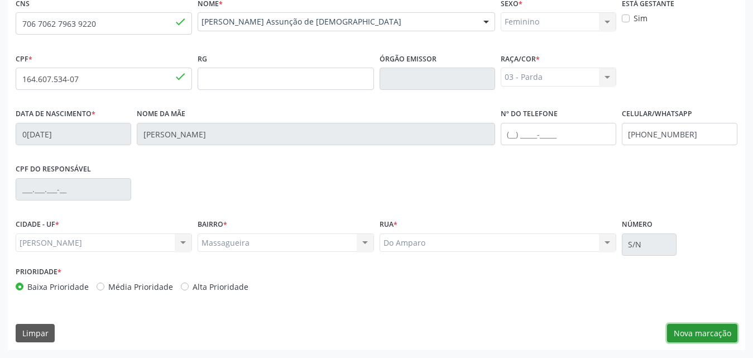
click at [683, 338] on button "Nova marcação" at bounding box center [702, 333] width 70 height 19
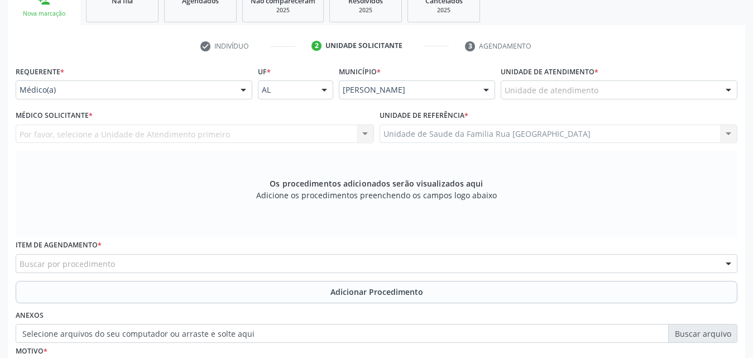
scroll to position [95, 0]
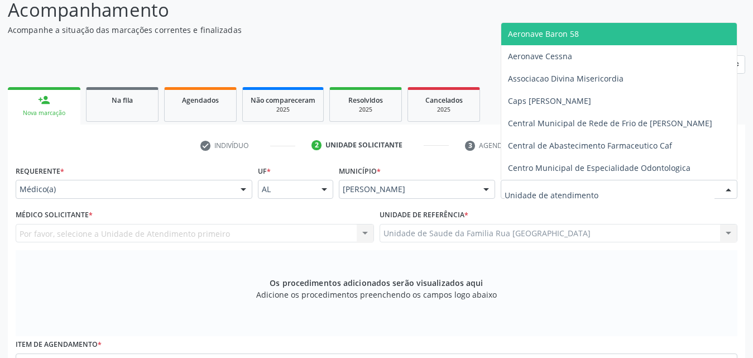
click at [714, 195] on div at bounding box center [619, 189] width 237 height 19
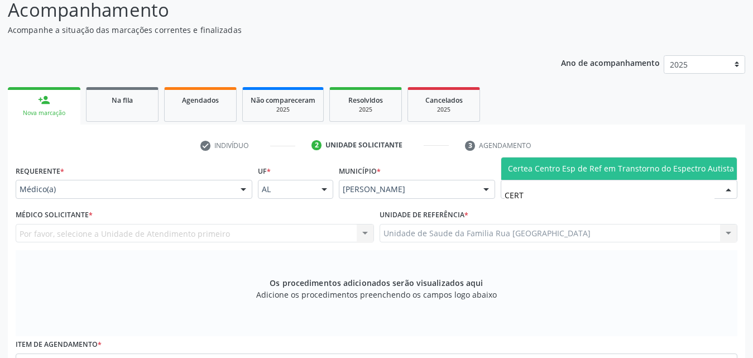
type input "CERTE"
click at [595, 164] on span "Certea Centro Esp de Ref em Transtorno do Espectro Autista" at bounding box center [621, 168] width 226 height 11
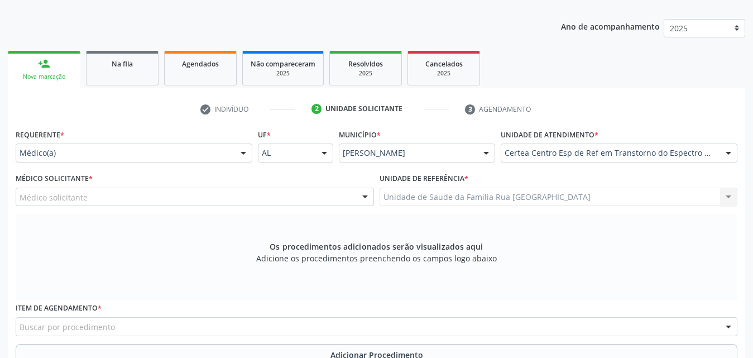
scroll to position [151, 0]
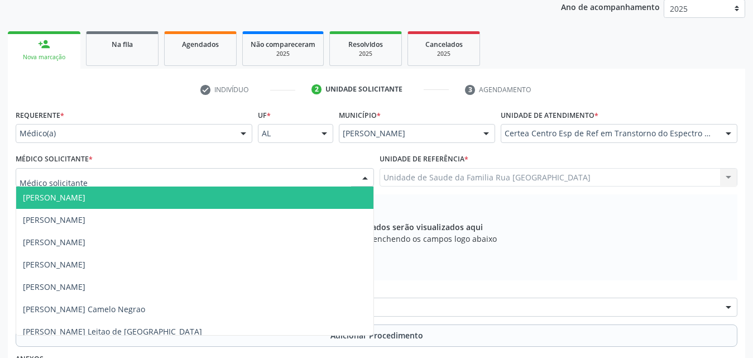
click at [180, 179] on div at bounding box center [195, 177] width 358 height 19
click at [85, 199] on span "[PERSON_NAME]" at bounding box center [54, 197] width 63 height 11
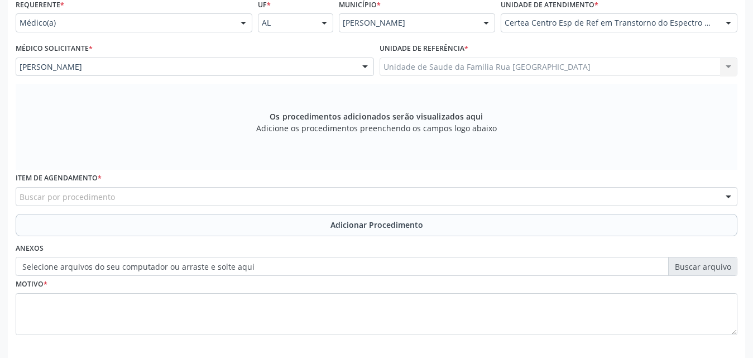
scroll to position [263, 0]
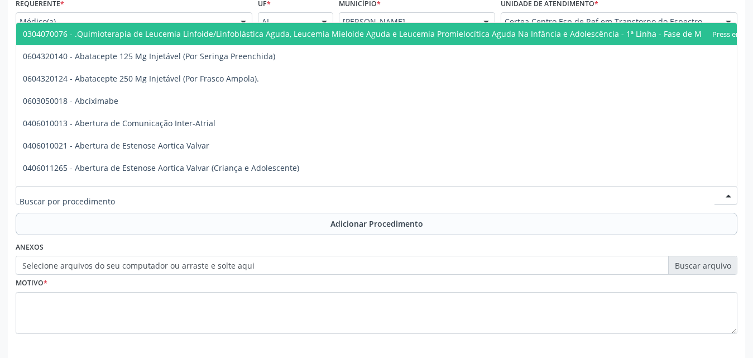
click at [248, 194] on div at bounding box center [377, 195] width 722 height 19
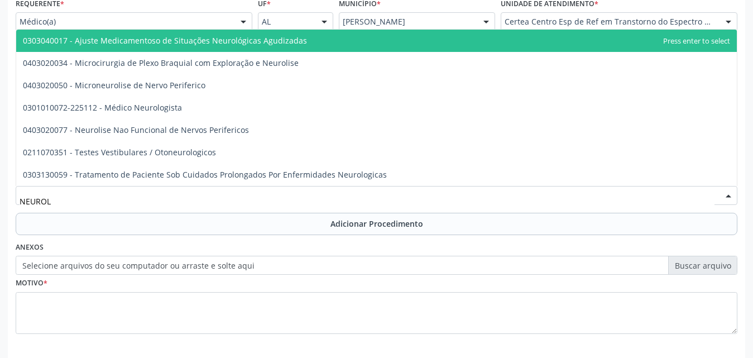
type input "NEUROLO"
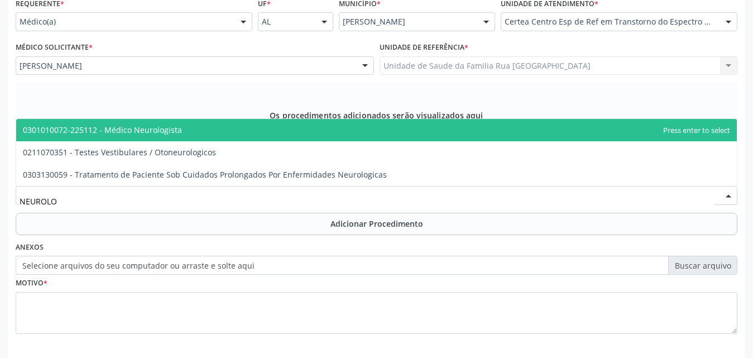
click at [146, 132] on span "0301010072-225112 - Médico Neurologista" at bounding box center [102, 130] width 159 height 11
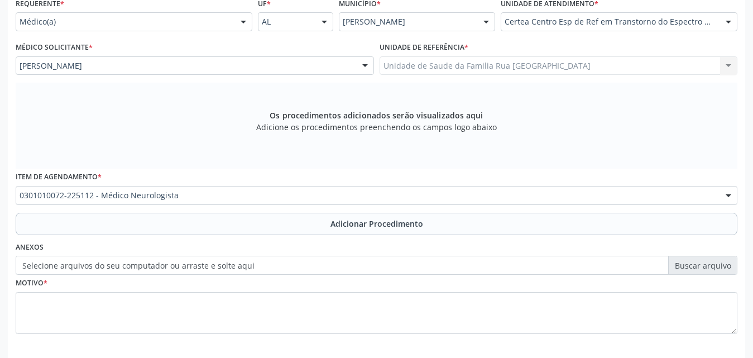
click at [384, 221] on span "Adicionar Procedimento" at bounding box center [377, 224] width 93 height 12
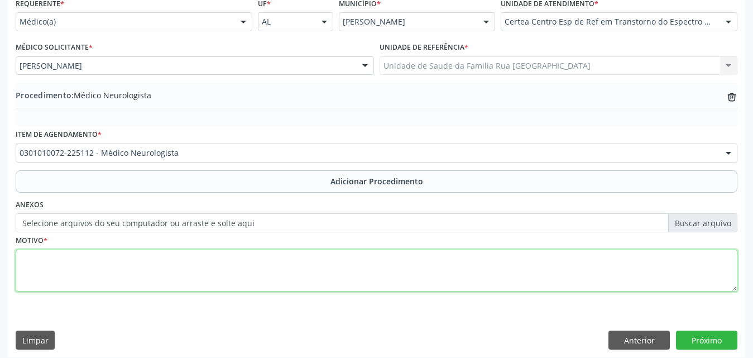
drag, startPoint x: 108, startPoint y: 273, endPoint x: 365, endPoint y: 263, distance: 256.5
click at [112, 276] on textarea at bounding box center [377, 271] width 722 height 42
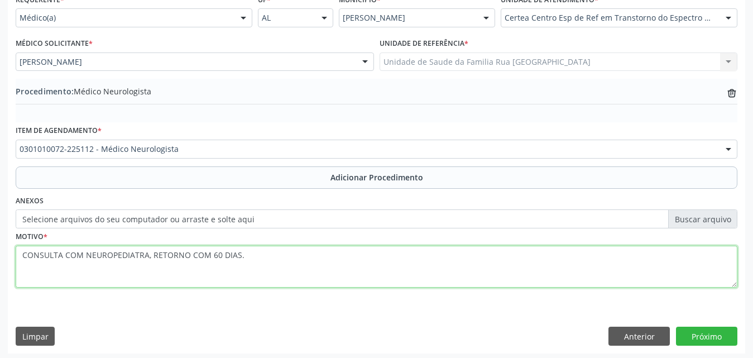
scroll to position [270, 0]
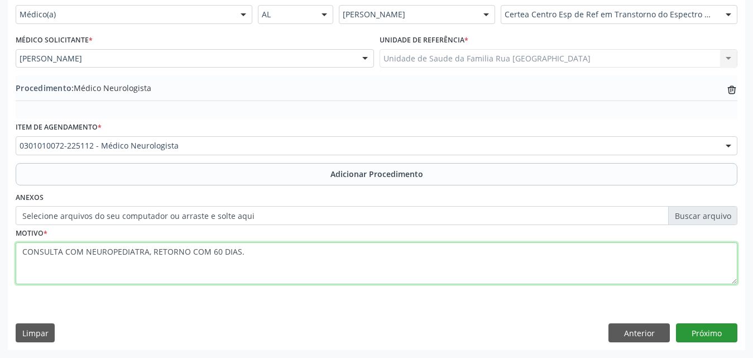
type textarea "CONSULTA COM NEUROPEDIATRA, RETORNO COM 60 DIAS."
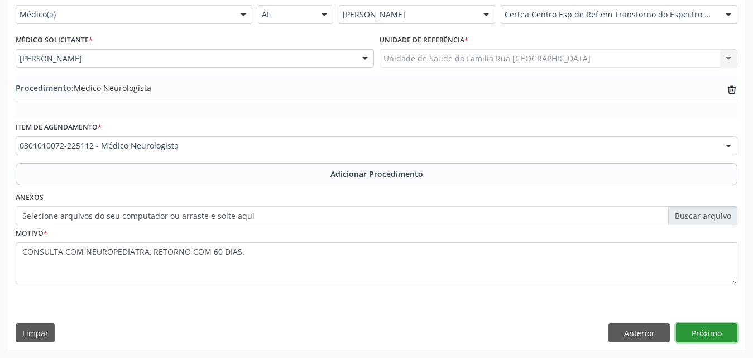
click at [714, 338] on button "Próximo" at bounding box center [706, 332] width 61 height 19
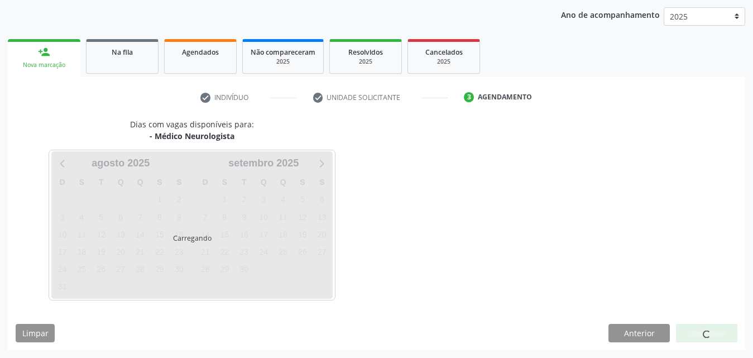
scroll to position [176, 0]
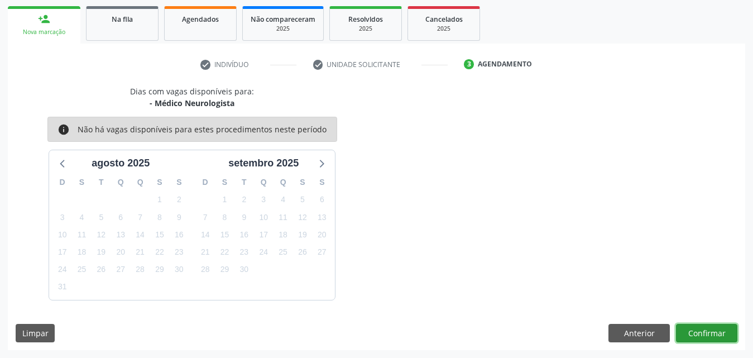
click at [694, 326] on button "Confirmar" at bounding box center [706, 333] width 61 height 19
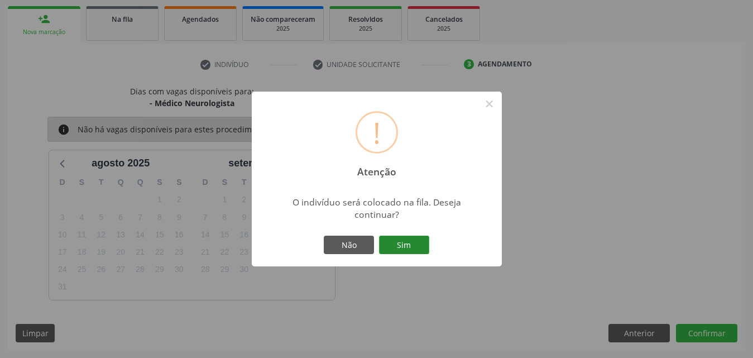
drag, startPoint x: 400, startPoint y: 244, endPoint x: 396, endPoint y: 238, distance: 7.6
click at [398, 242] on button "Sim" at bounding box center [404, 245] width 50 height 19
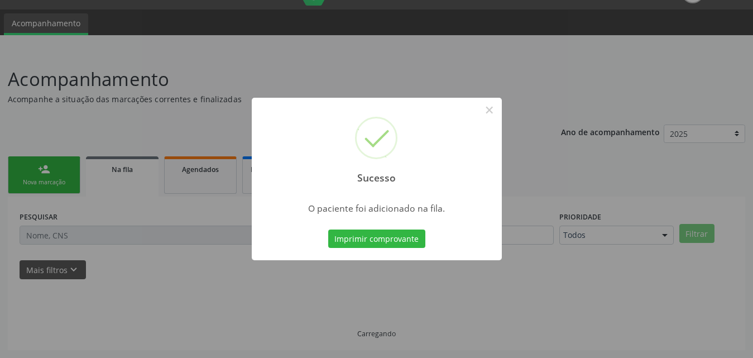
scroll to position [26, 0]
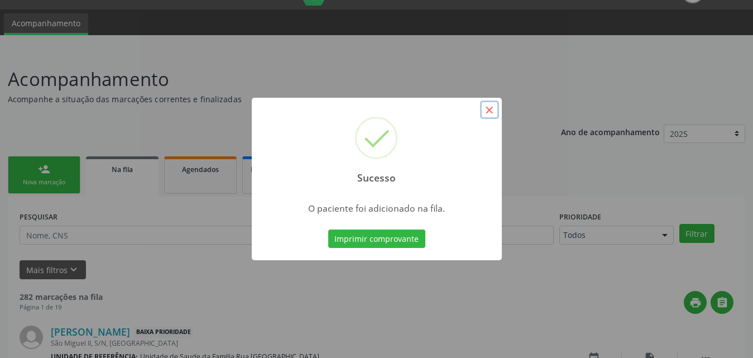
click at [492, 110] on button "×" at bounding box center [489, 109] width 19 height 19
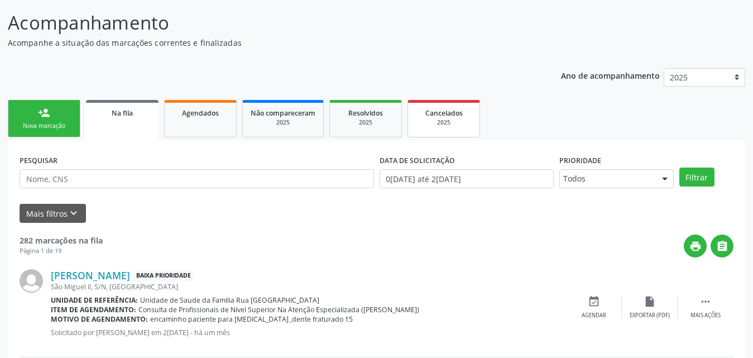
scroll to position [82, 0]
click at [127, 118] on span "Na fila" at bounding box center [122, 113] width 21 height 9
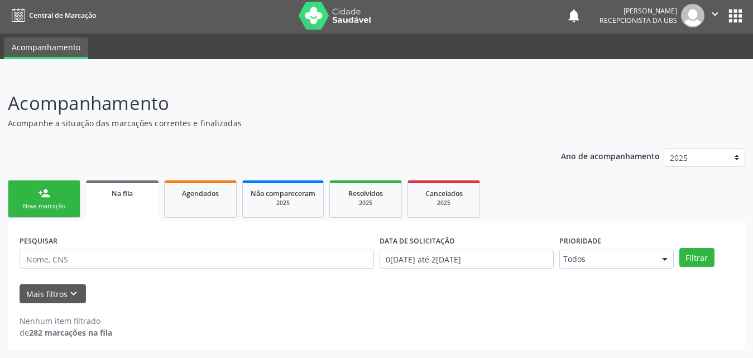
scroll to position [2, 0]
click at [120, 198] on div "Na fila" at bounding box center [122, 193] width 57 height 12
click at [58, 200] on link "person_add Nova marcação" at bounding box center [44, 198] width 73 height 37
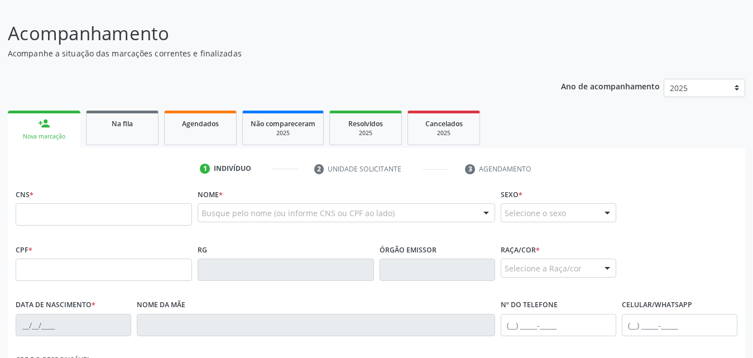
scroll to position [170, 0]
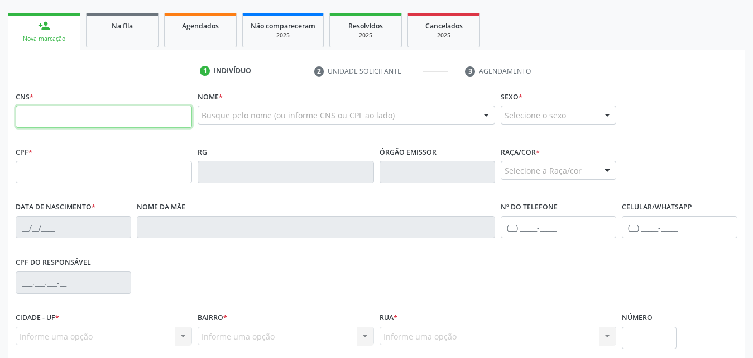
click at [154, 115] on input "text" at bounding box center [104, 117] width 176 height 22
type input "703 6090 9535 1738"
type input "152.862.934-50"
type input "23[DATE]"
type input "[PERSON_NAME]"
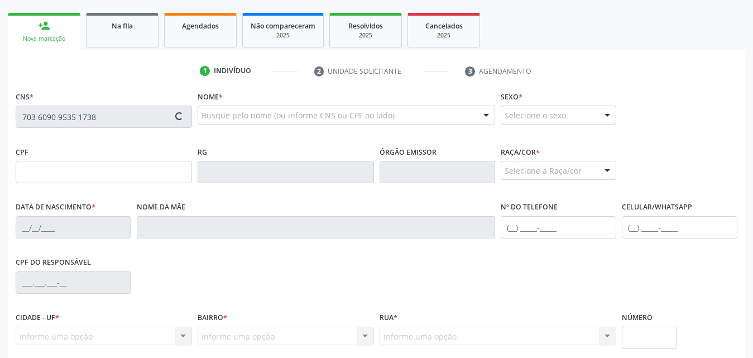
type input "[PHONE_NUMBER]"
type input "17"
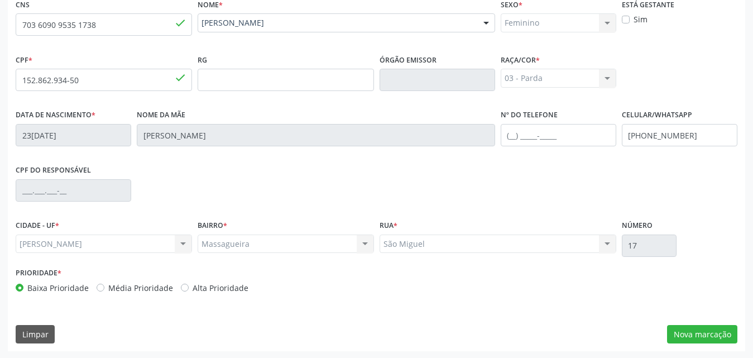
scroll to position [263, 0]
click at [714, 332] on button "Nova marcação" at bounding box center [702, 333] width 70 height 19
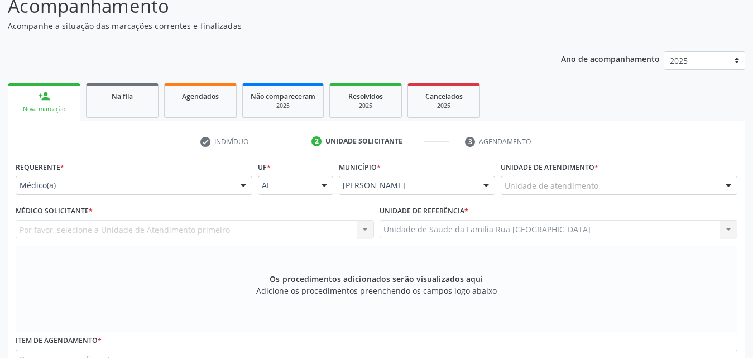
scroll to position [95, 0]
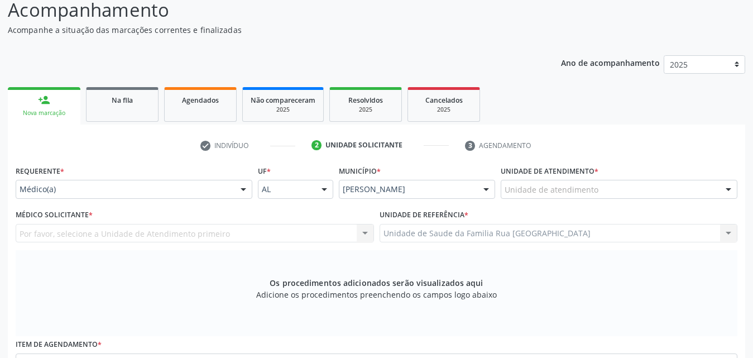
click at [698, 189] on div "Unidade de atendimento" at bounding box center [619, 189] width 237 height 19
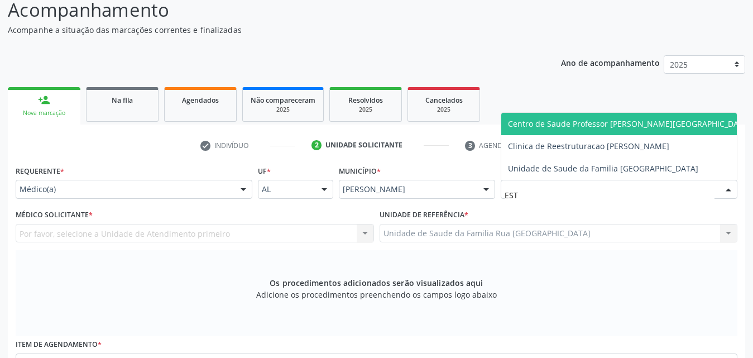
type input "ESTA"
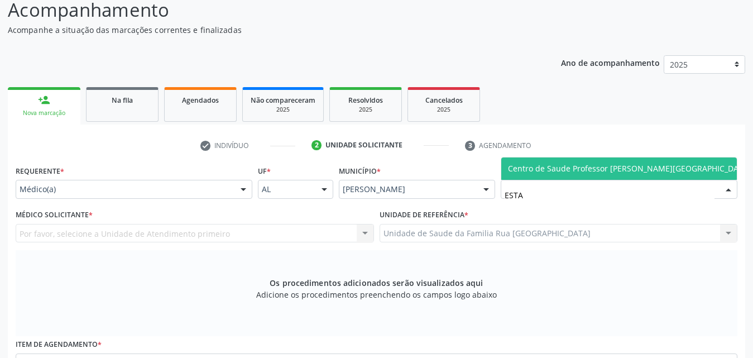
click at [622, 171] on span "Centro de Saude Professor [PERSON_NAME][GEOGRAPHIC_DATA]" at bounding box center [629, 168] width 243 height 11
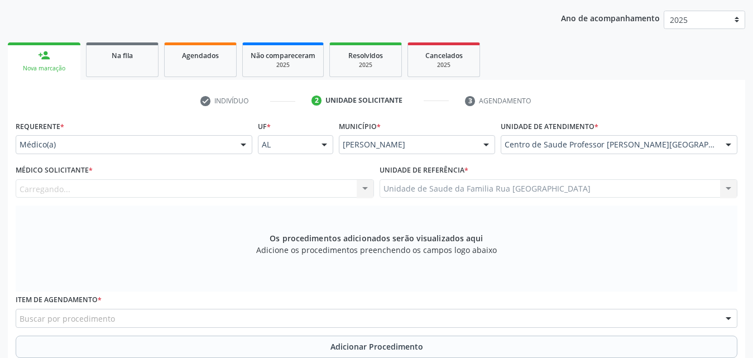
scroll to position [207, 0]
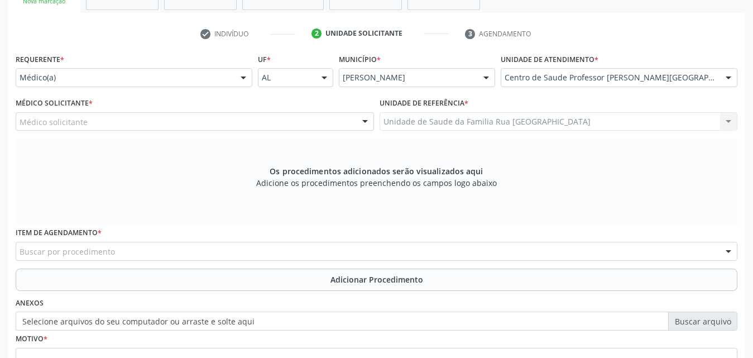
click at [365, 123] on div at bounding box center [365, 122] width 17 height 19
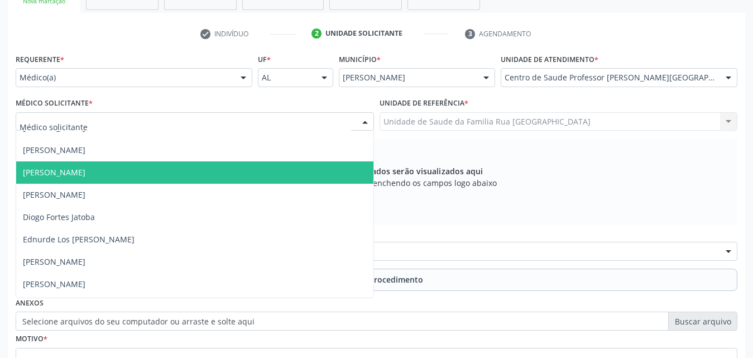
scroll to position [279, 0]
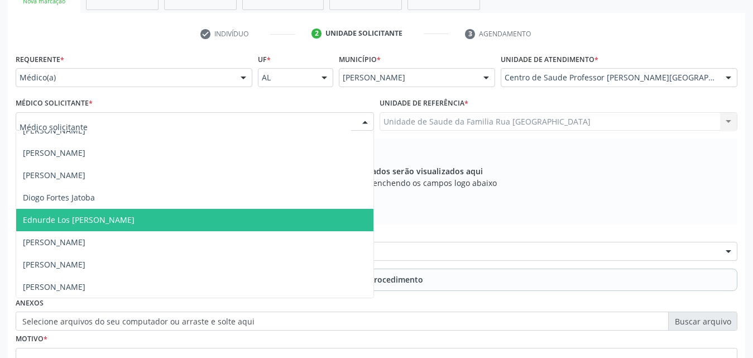
click at [107, 224] on span "Ednurde Los [PERSON_NAME]" at bounding box center [79, 219] width 112 height 11
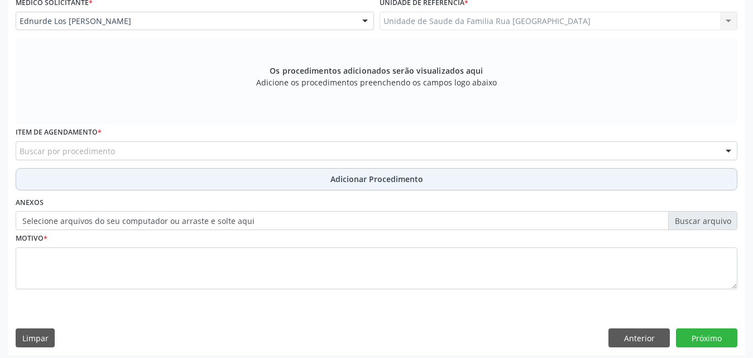
scroll to position [313, 0]
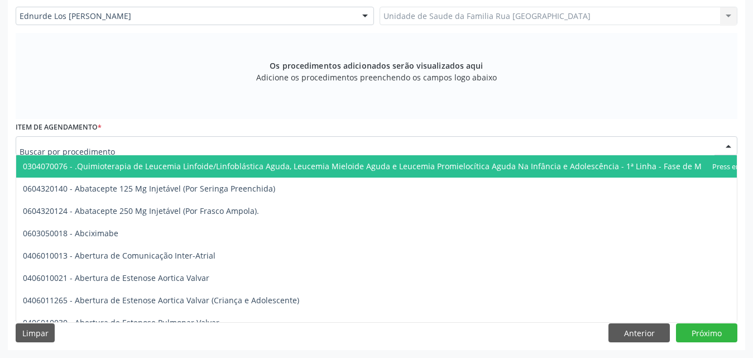
click at [200, 148] on div at bounding box center [377, 145] width 722 height 19
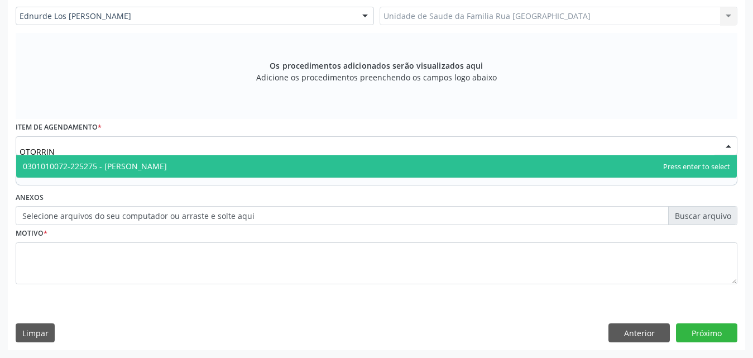
type input "OTORRINO"
click at [167, 167] on span "0301010072-225275 - [PERSON_NAME]" at bounding box center [95, 166] width 144 height 11
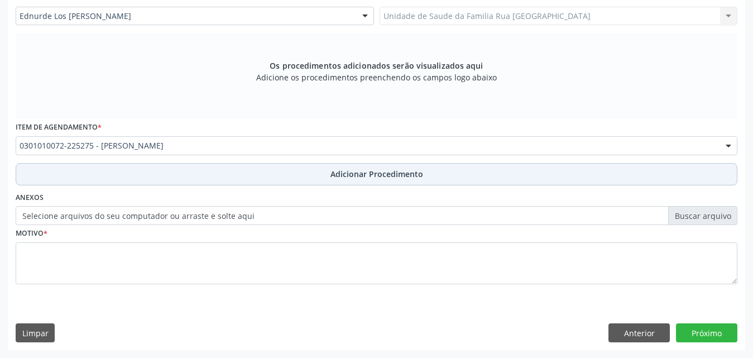
click at [390, 174] on span "Adicionar Procedimento" at bounding box center [377, 174] width 93 height 12
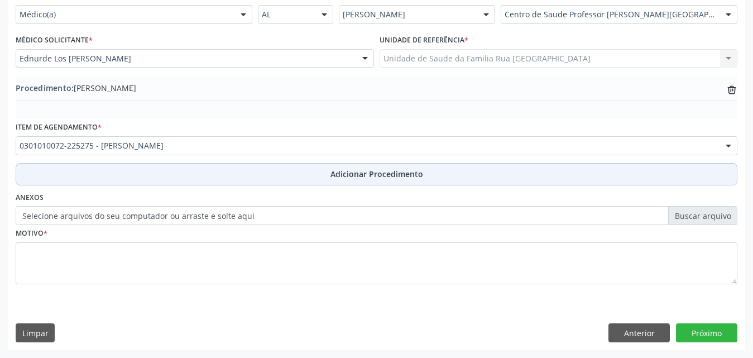
scroll to position [270, 0]
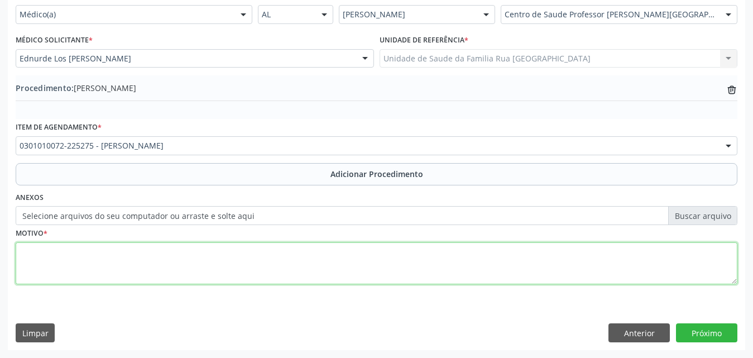
click at [153, 271] on textarea at bounding box center [377, 263] width 722 height 42
type textarea "DESCONFORTO NA ORELHA DIREITA."
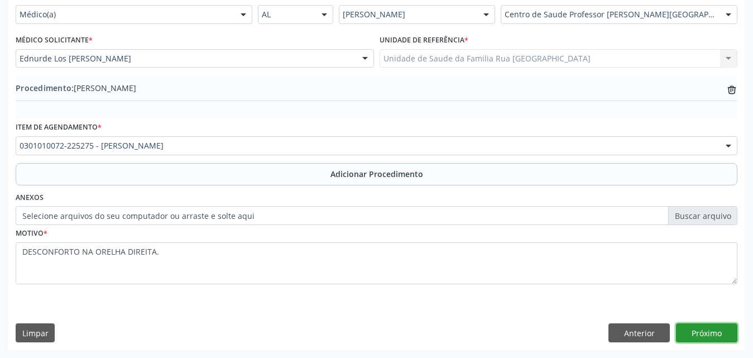
click at [712, 334] on button "Próximo" at bounding box center [706, 332] width 61 height 19
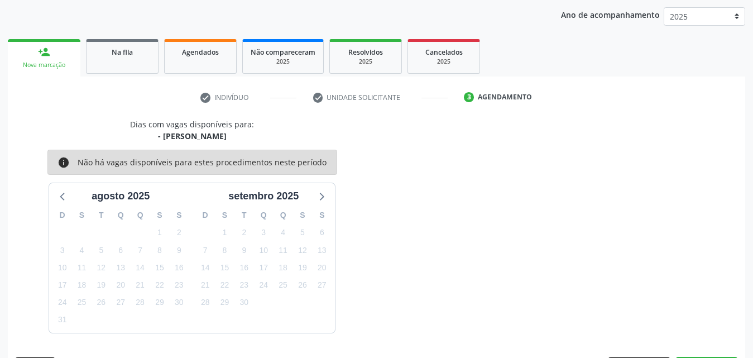
scroll to position [176, 0]
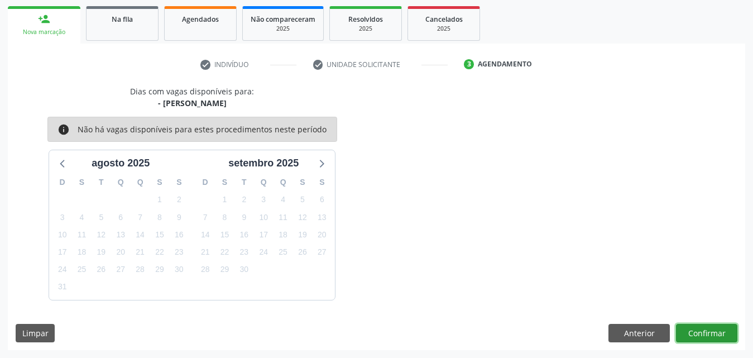
click at [687, 335] on button "Confirmar" at bounding box center [706, 333] width 61 height 19
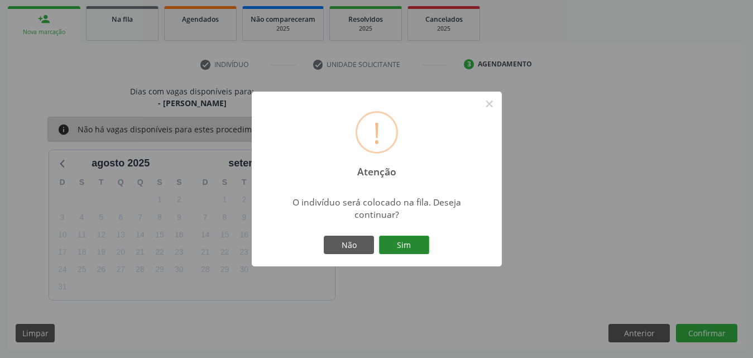
click at [417, 250] on button "Sim" at bounding box center [404, 245] width 50 height 19
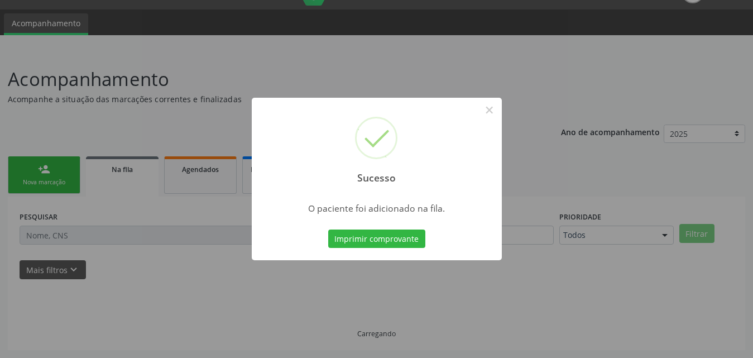
scroll to position [26, 0]
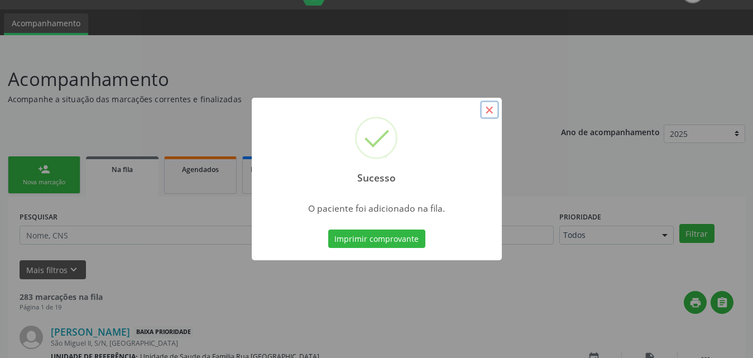
click at [491, 110] on button "×" at bounding box center [489, 109] width 19 height 19
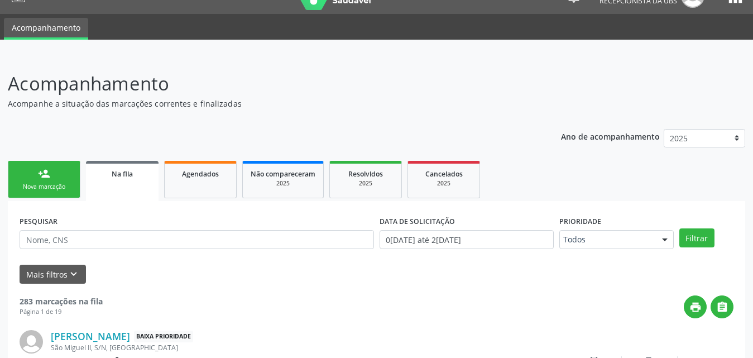
scroll to position [0, 0]
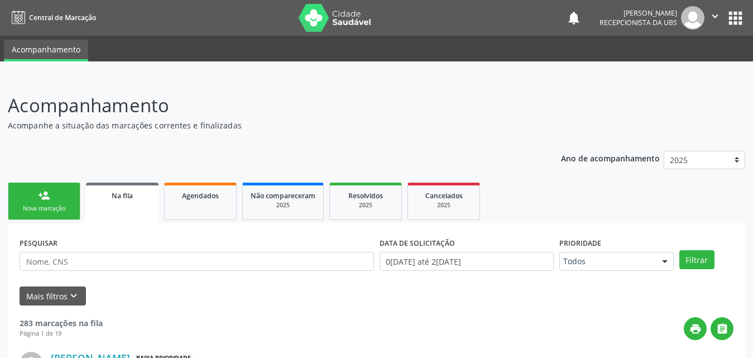
click at [40, 202] on link "person_add Nova marcação" at bounding box center [44, 201] width 73 height 37
